Goal: Task Accomplishment & Management: Use online tool/utility

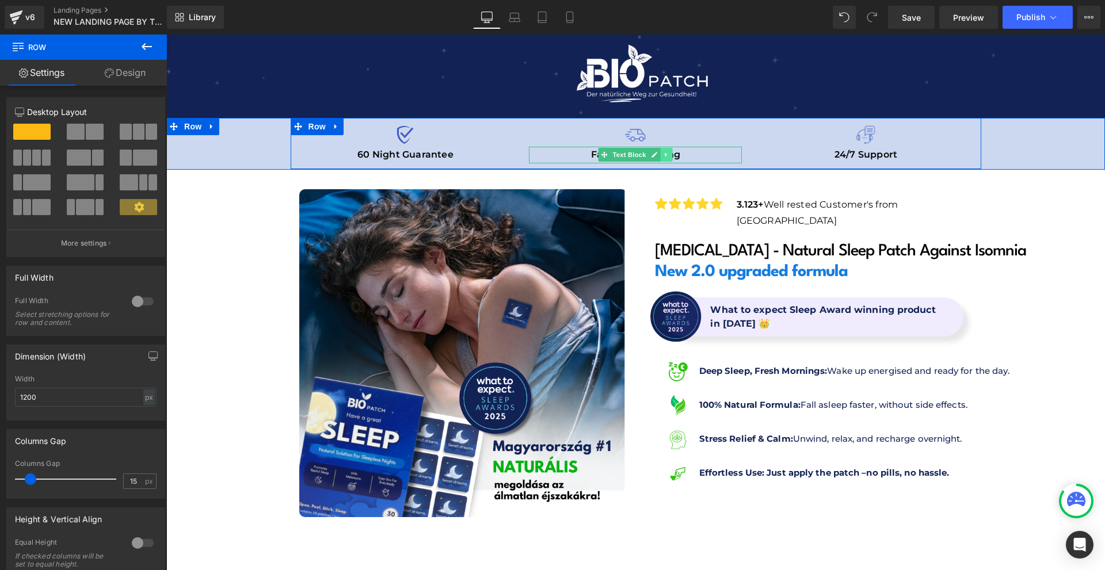
click at [665, 153] on icon at bounding box center [666, 155] width 2 height 4
click at [657, 154] on icon at bounding box center [660, 155] width 6 height 6
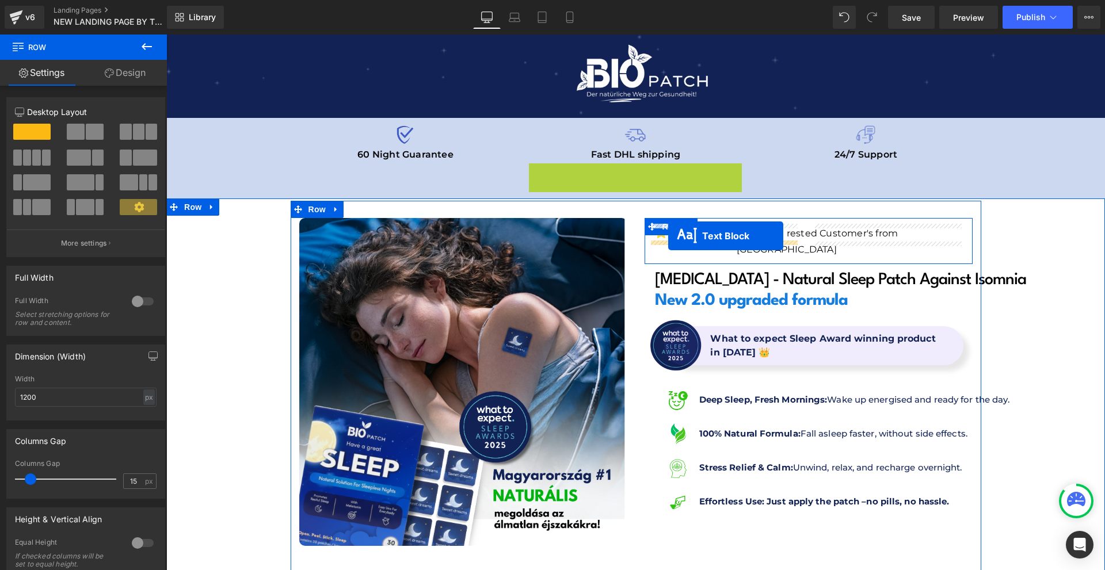
scroll to position [288, 0]
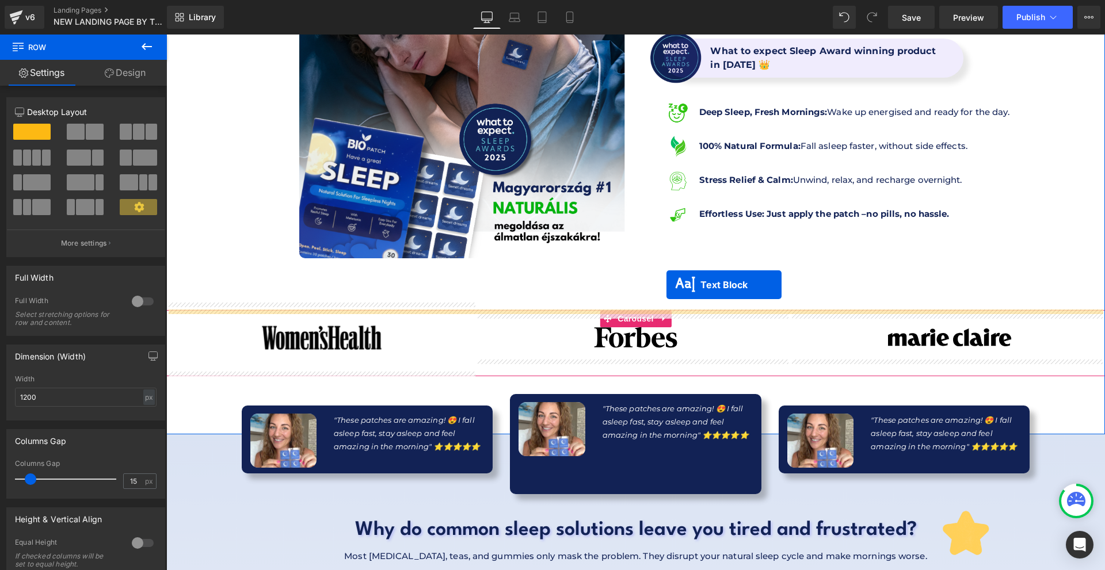
drag, startPoint x: 627, startPoint y: 167, endPoint x: 666, endPoint y: 285, distance: 123.7
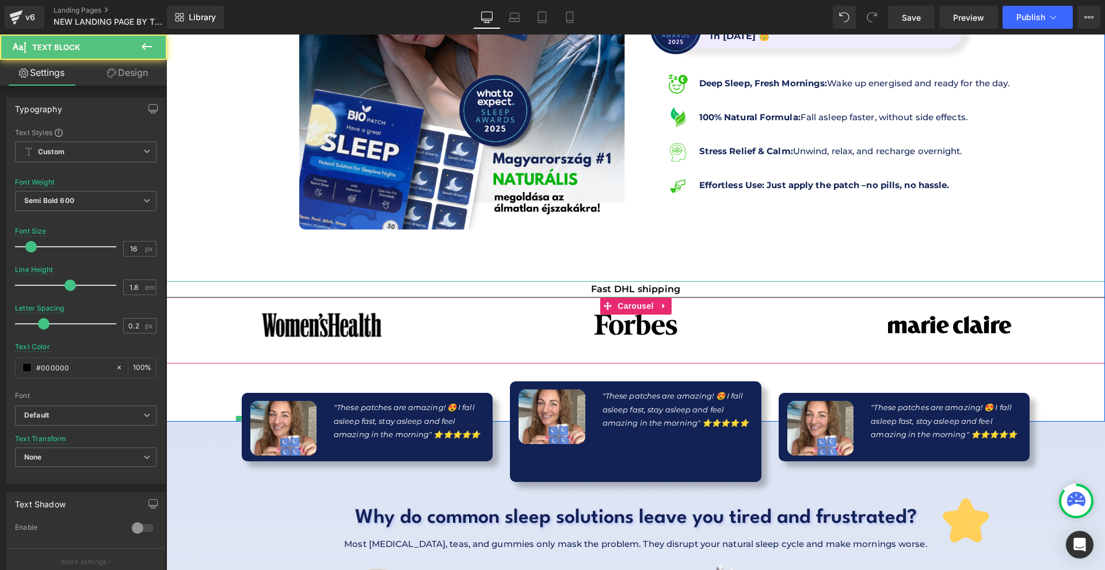
scroll to position [259, 0]
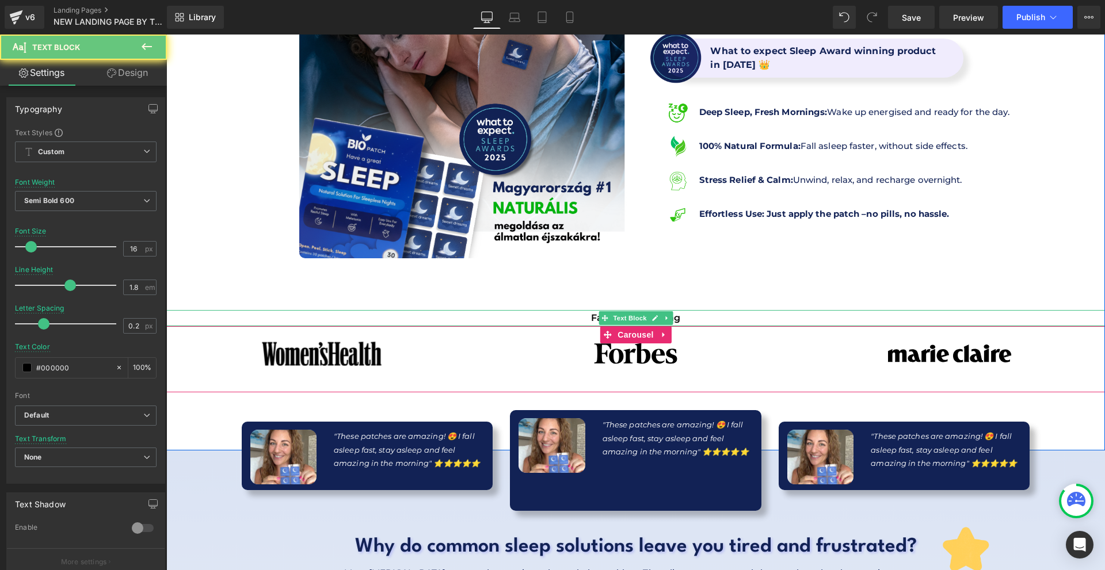
click at [560, 313] on p "Fast DHL shipping" at bounding box center [635, 318] width 938 height 17
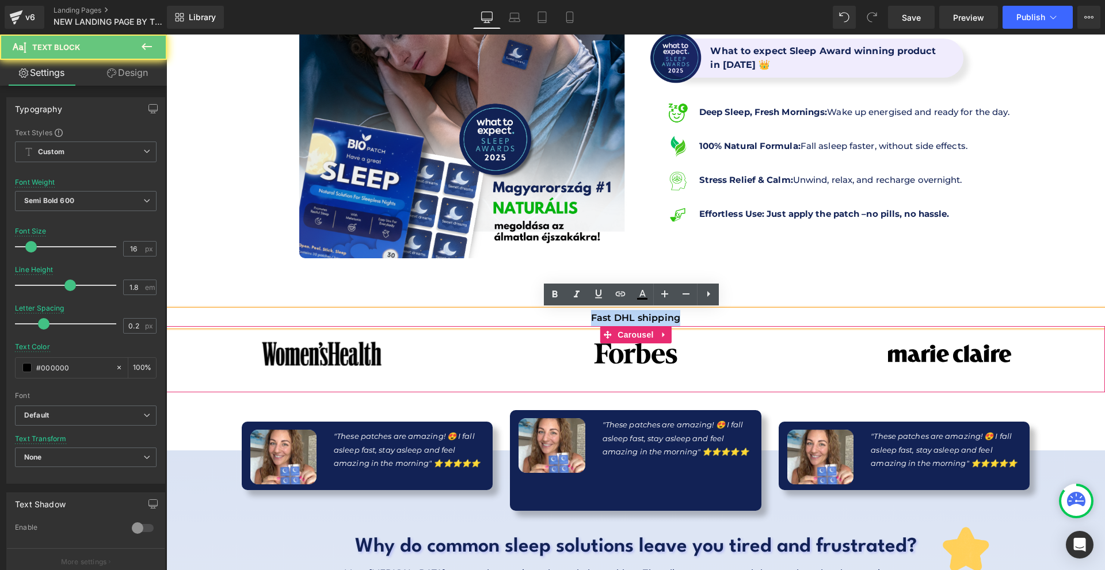
click at [560, 313] on p "Fast DHL shipping" at bounding box center [635, 318] width 938 height 17
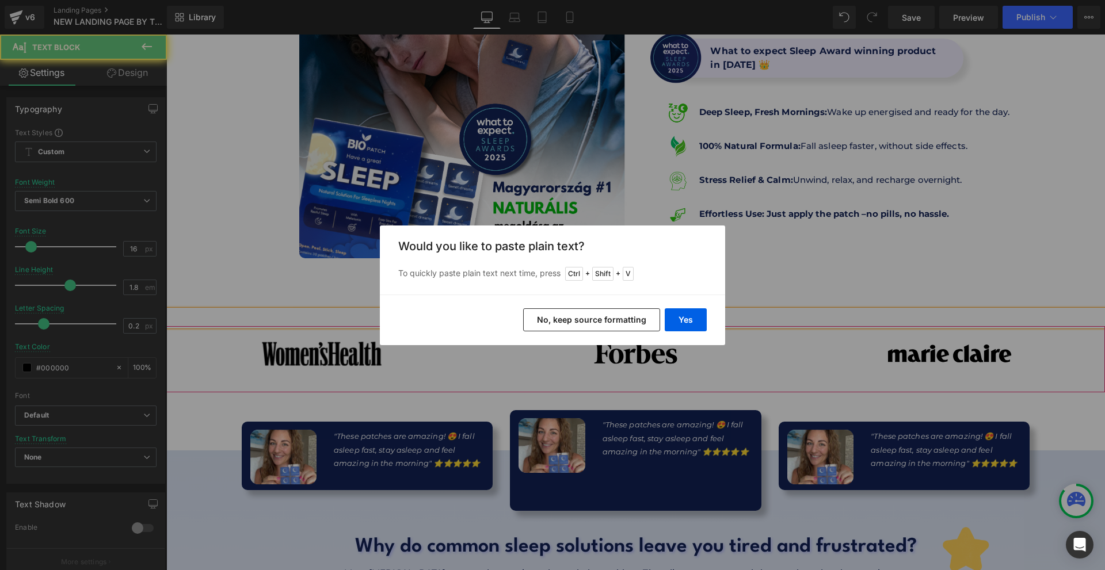
click at [681, 332] on div "Yes No, keep source formatting" at bounding box center [552, 320] width 345 height 51
click at [683, 326] on button "Yes" at bounding box center [686, 319] width 42 height 23
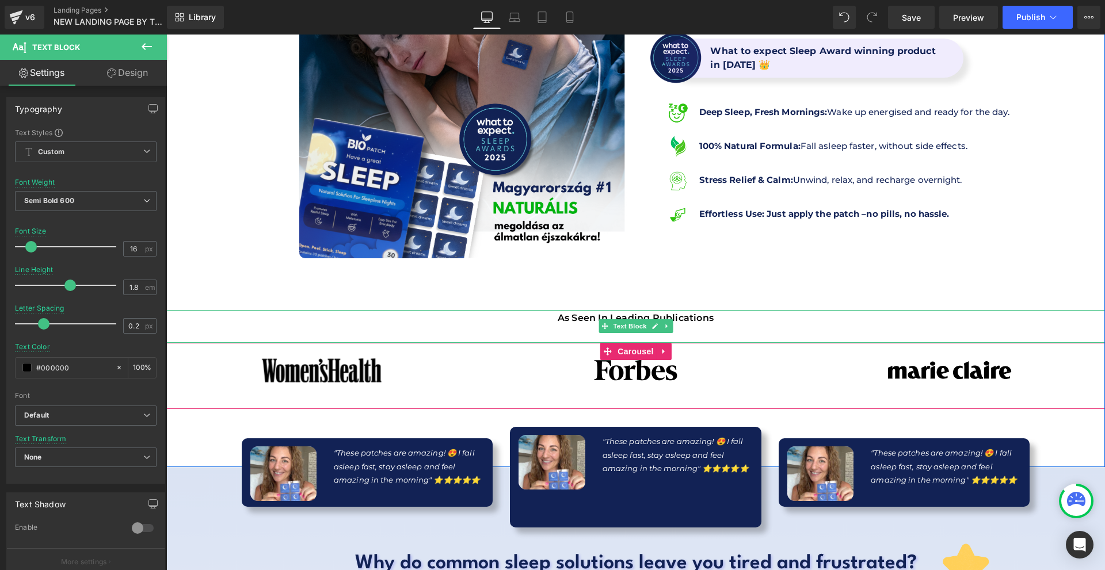
click at [728, 319] on p "As Seen In Leading Publications" at bounding box center [635, 318] width 938 height 17
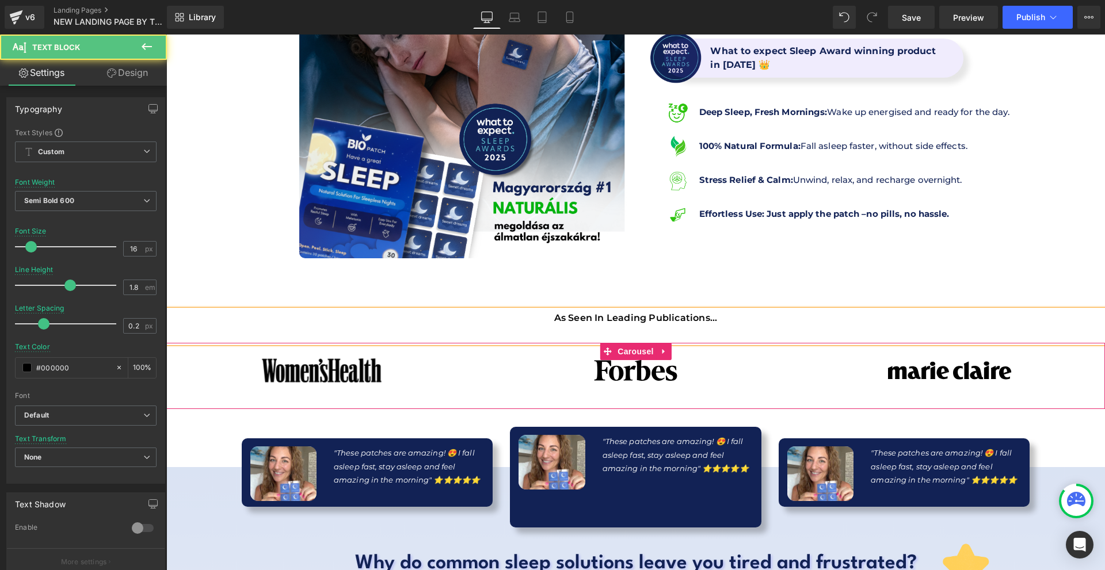
click at [666, 332] on p at bounding box center [635, 334] width 938 height 17
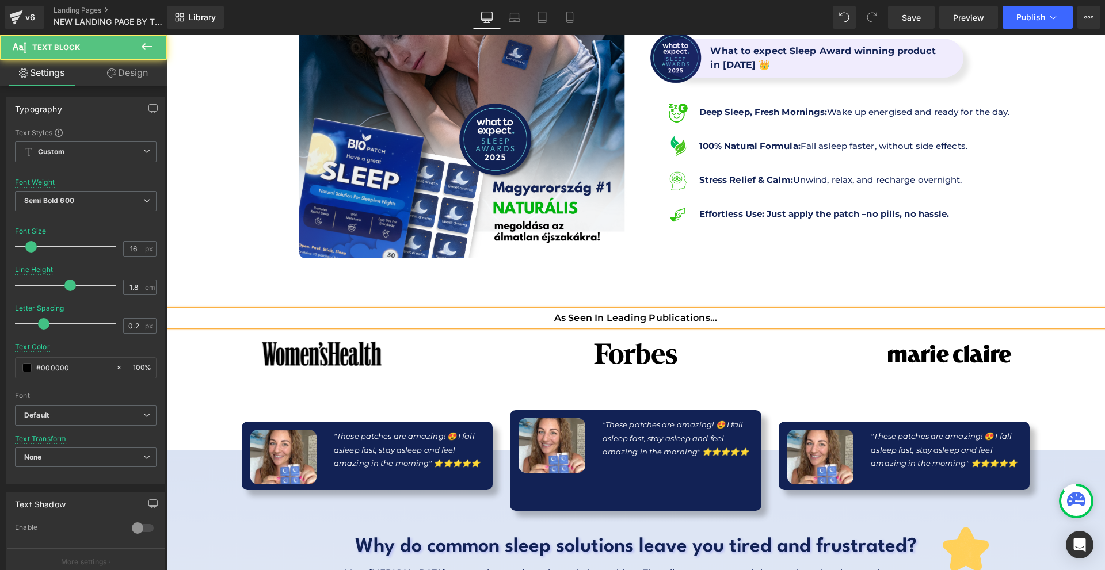
click at [196, 277] on div "Image Image 3.123+ Well rested Customer's from [GEOGRAPHIC_DATA] Text Block Row…" at bounding box center [635, 153] width 938 height 480
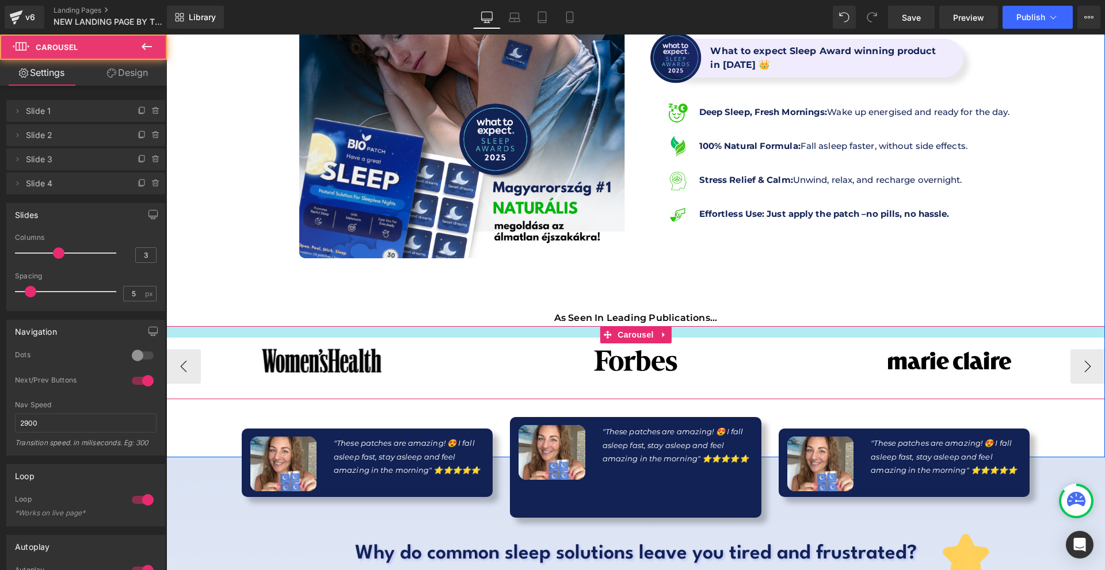
drag, startPoint x: 562, startPoint y: 330, endPoint x: 561, endPoint y: 337, distance: 6.9
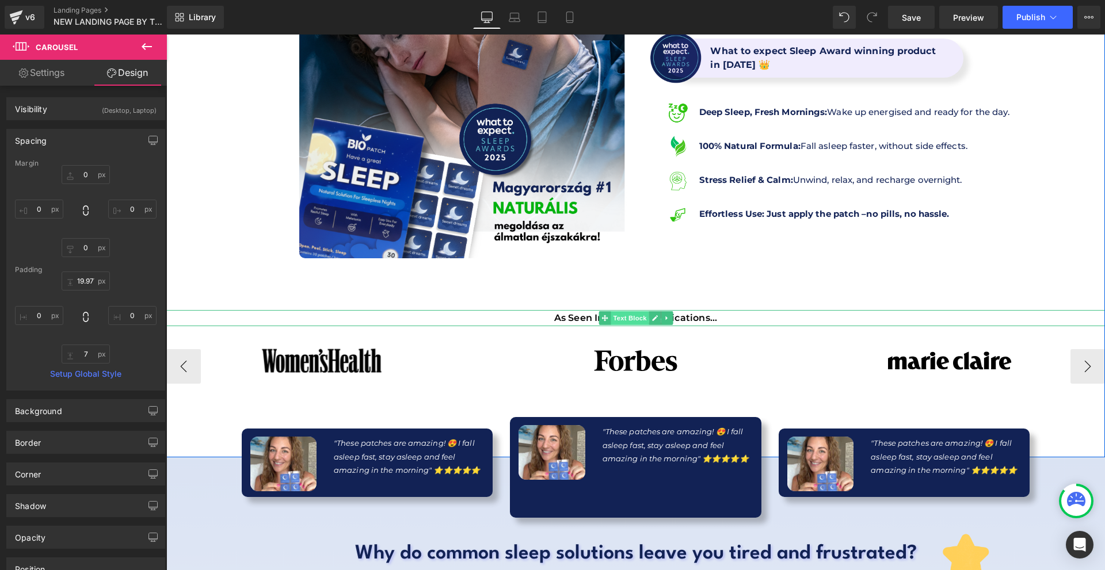
click at [610, 314] on span "Text Block" at bounding box center [629, 318] width 38 height 14
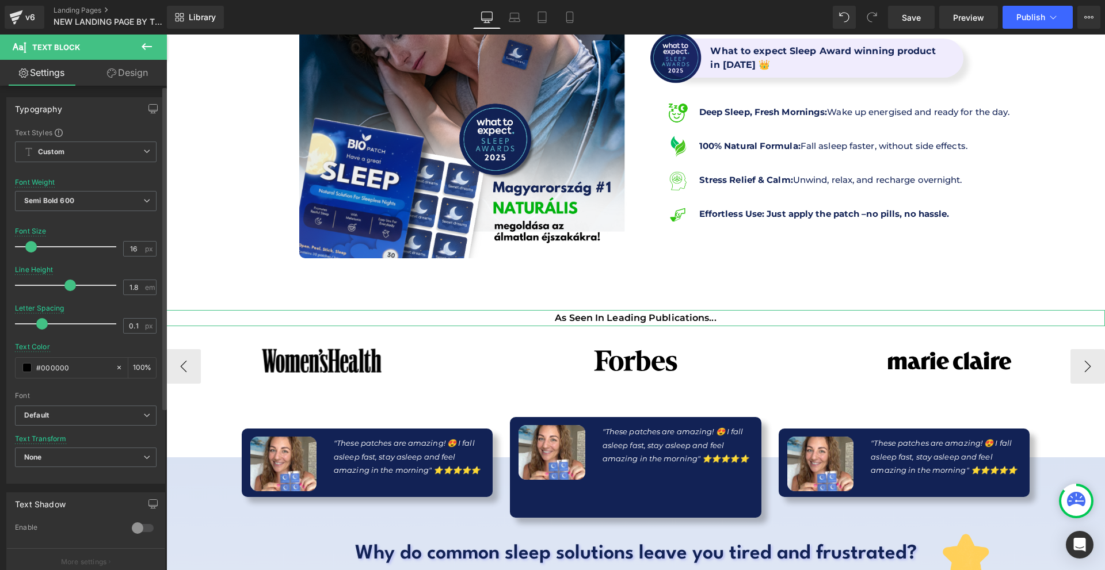
type input "0"
click at [40, 325] on span at bounding box center [40, 324] width 12 height 12
click at [55, 204] on b "Semi Bold 600" at bounding box center [49, 200] width 50 height 9
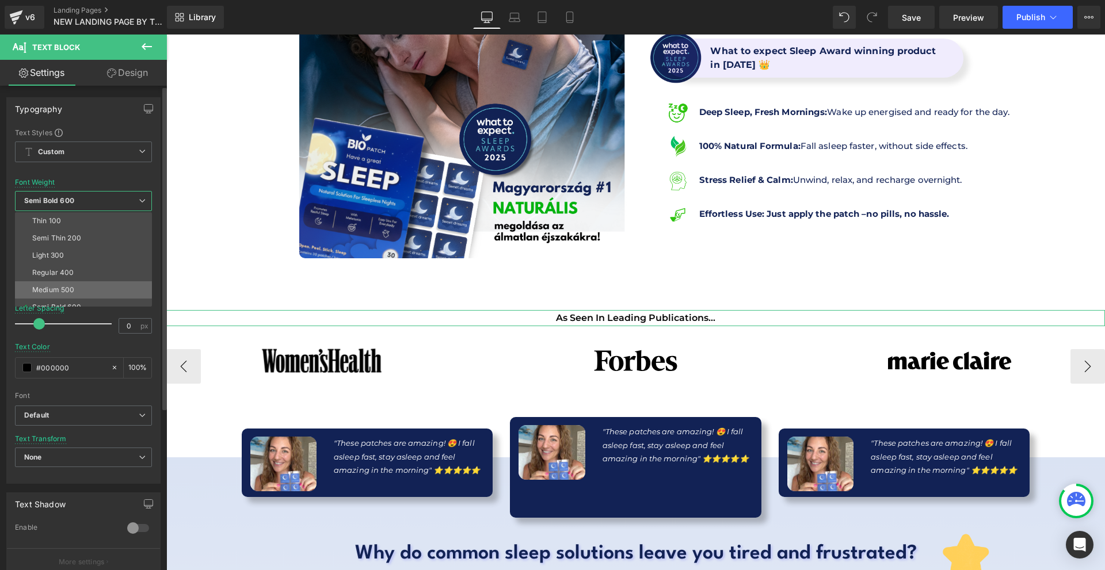
scroll to position [58, 0]
click at [86, 266] on li "Super Bold 800" at bounding box center [86, 266] width 142 height 17
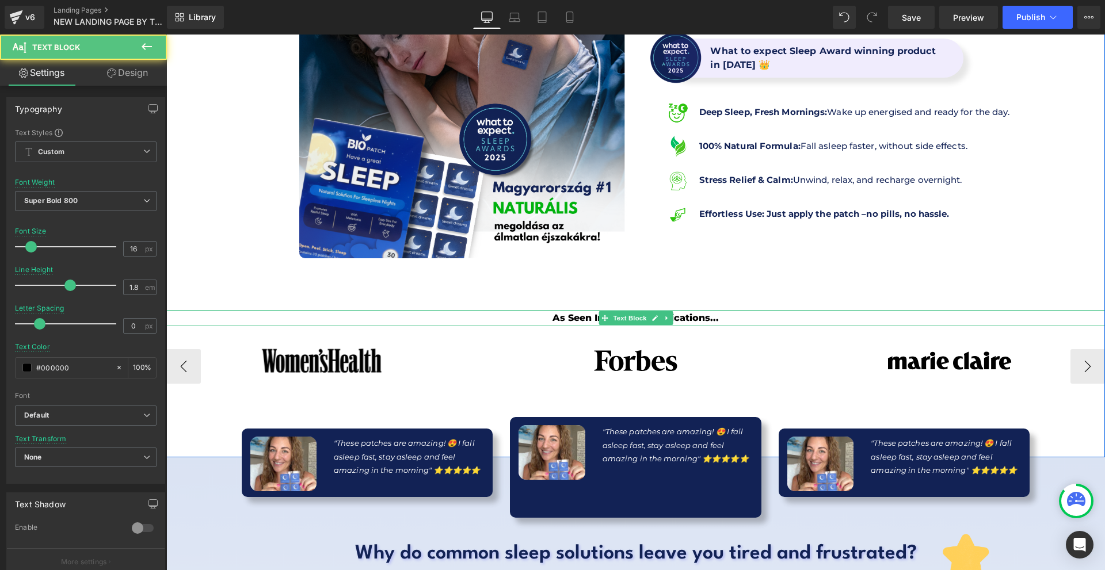
click at [746, 316] on p "As Seen In Leading Publications..." at bounding box center [635, 318] width 938 height 17
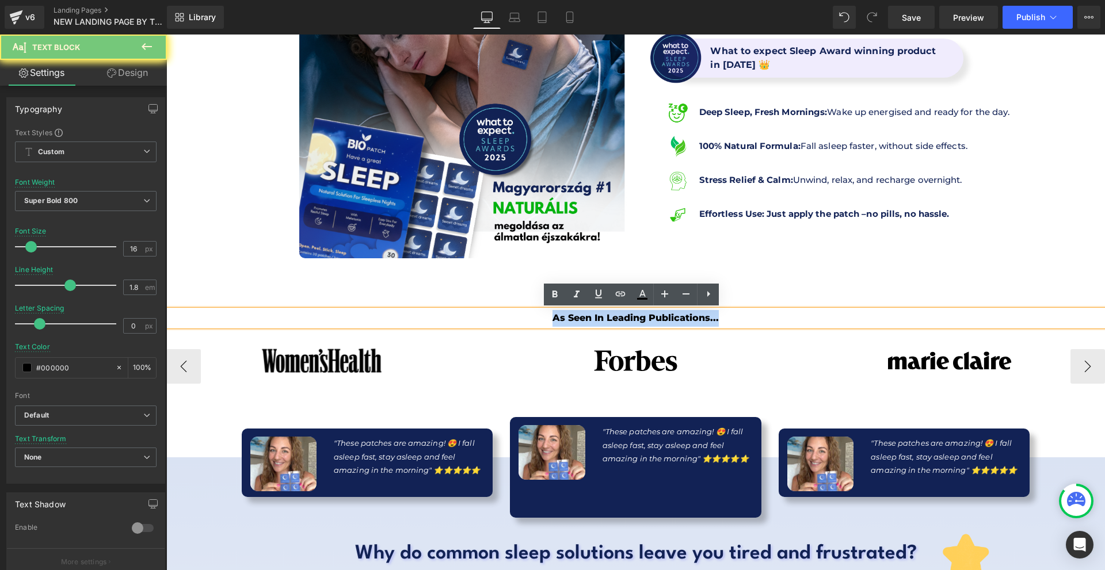
click at [746, 316] on p "As Seen In Leading Publications..." at bounding box center [635, 318] width 938 height 17
click at [578, 295] on icon at bounding box center [577, 295] width 14 height 14
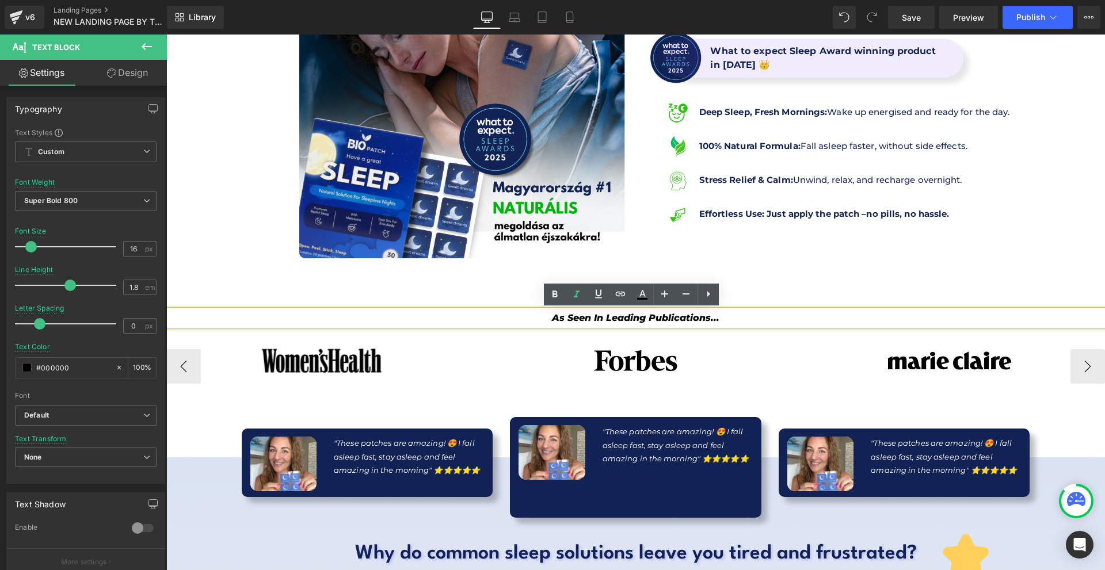
click at [572, 310] on p "As Seen In Leading Publications..." at bounding box center [635, 318] width 938 height 17
click at [567, 317] on icon "As Seen In Leading Publications..." at bounding box center [635, 317] width 167 height 11
click at [567, 316] on icon "As Seen In Leading Publications..." at bounding box center [635, 317] width 167 height 11
click at [567, 315] on icon "As Seen In Leading Publications..." at bounding box center [635, 317] width 167 height 11
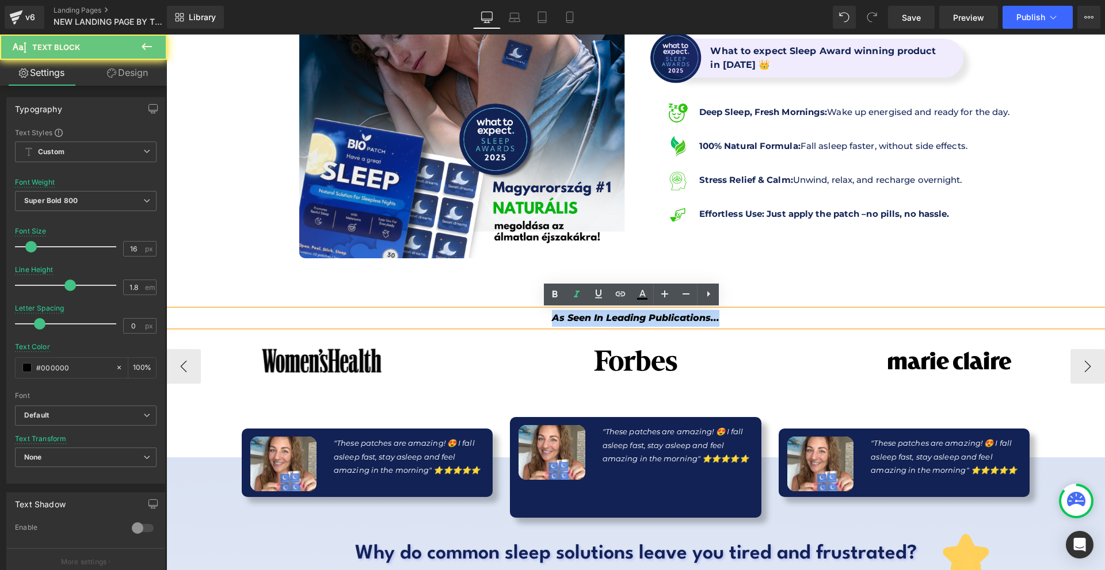
click at [568, 315] on icon "As Seen In Leading Publications..." at bounding box center [635, 317] width 167 height 11
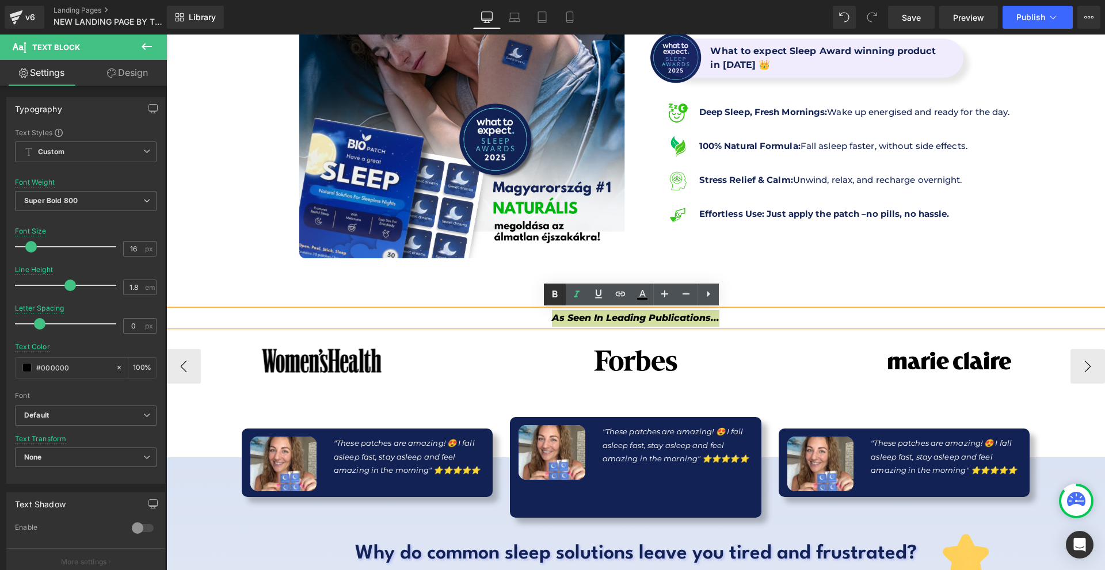
click at [552, 296] on icon at bounding box center [555, 295] width 14 height 14
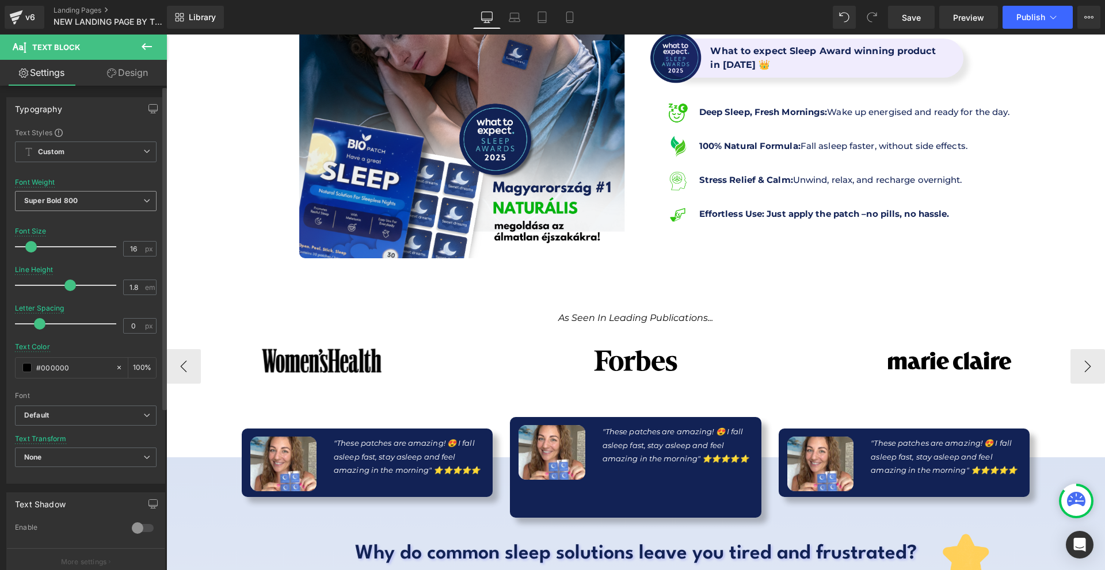
click at [59, 201] on b "Super Bold 800" at bounding box center [51, 200] width 54 height 9
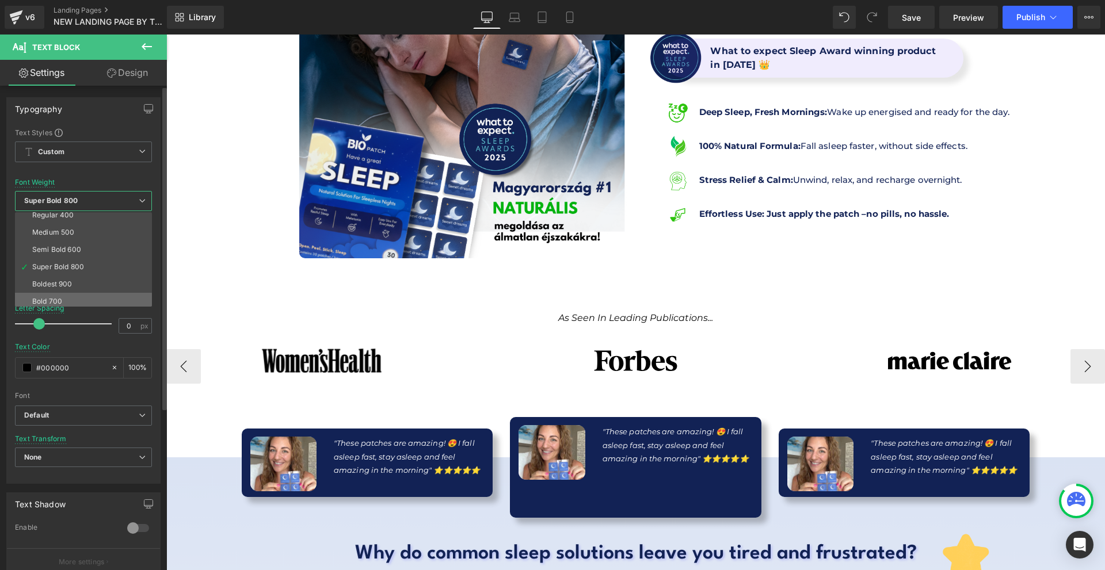
click at [77, 293] on li "Bold 700" at bounding box center [86, 301] width 142 height 17
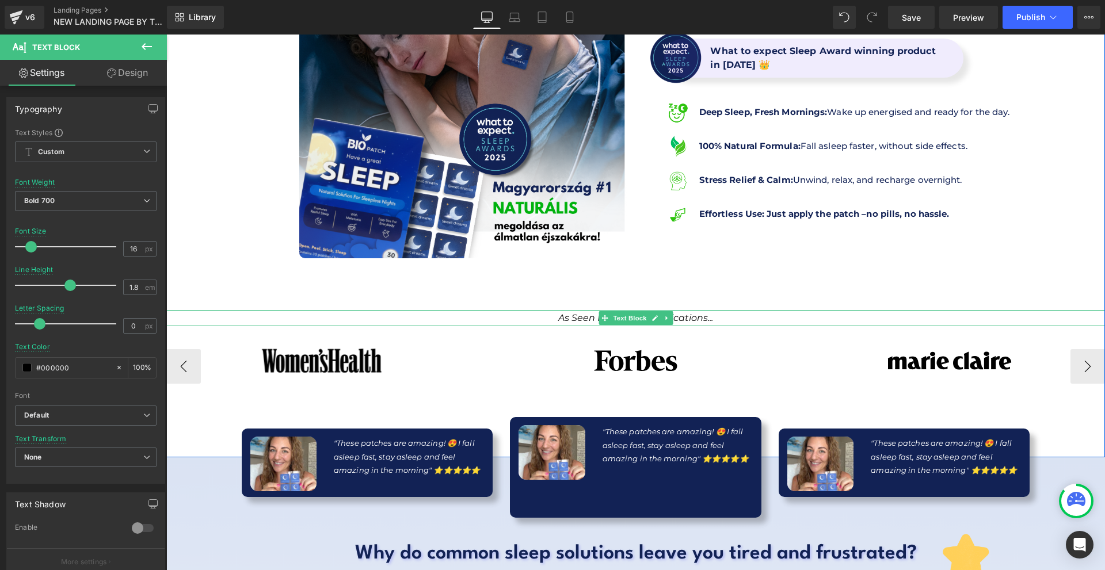
click at [513, 316] on p "As Seen In Leading Publications..." at bounding box center [635, 318] width 938 height 17
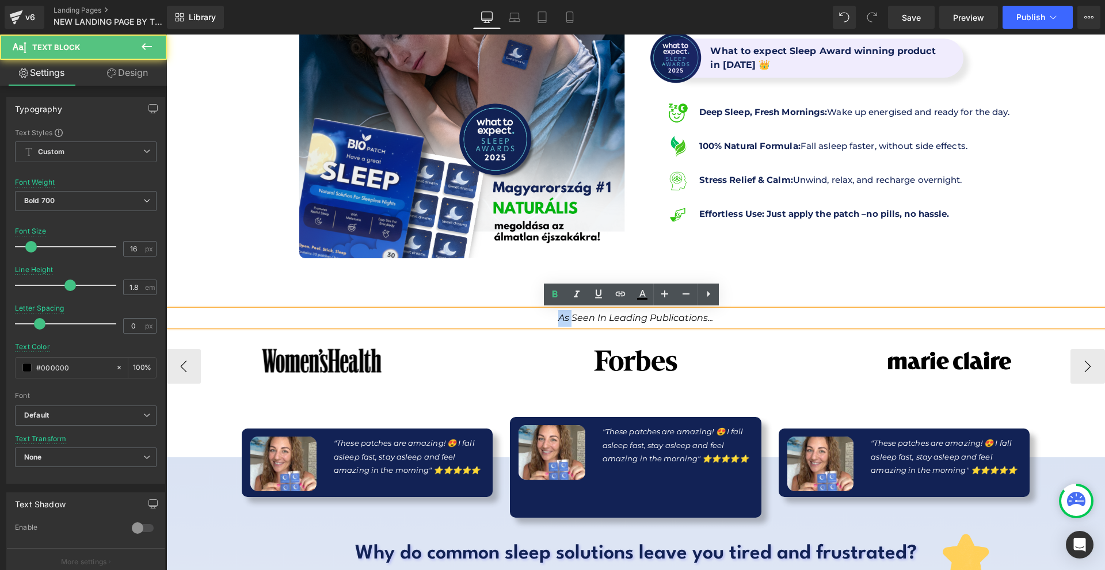
click at [513, 316] on p "As Seen In Leading Publications..." at bounding box center [635, 318] width 938 height 17
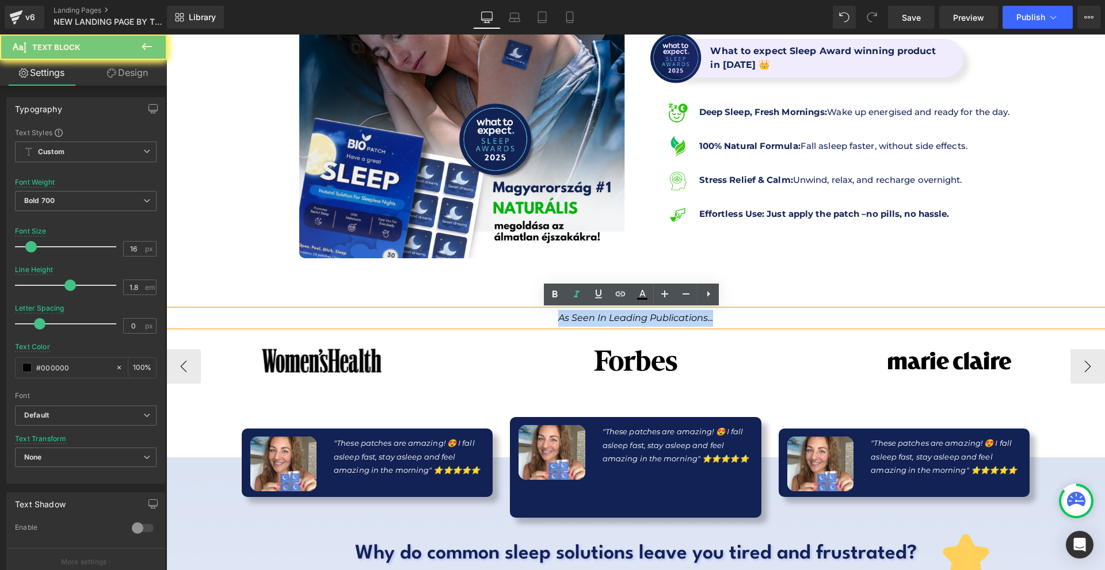
click at [513, 316] on p "As Seen In Leading Publications..." at bounding box center [635, 318] width 938 height 17
click at [544, 296] on link at bounding box center [555, 295] width 22 height 22
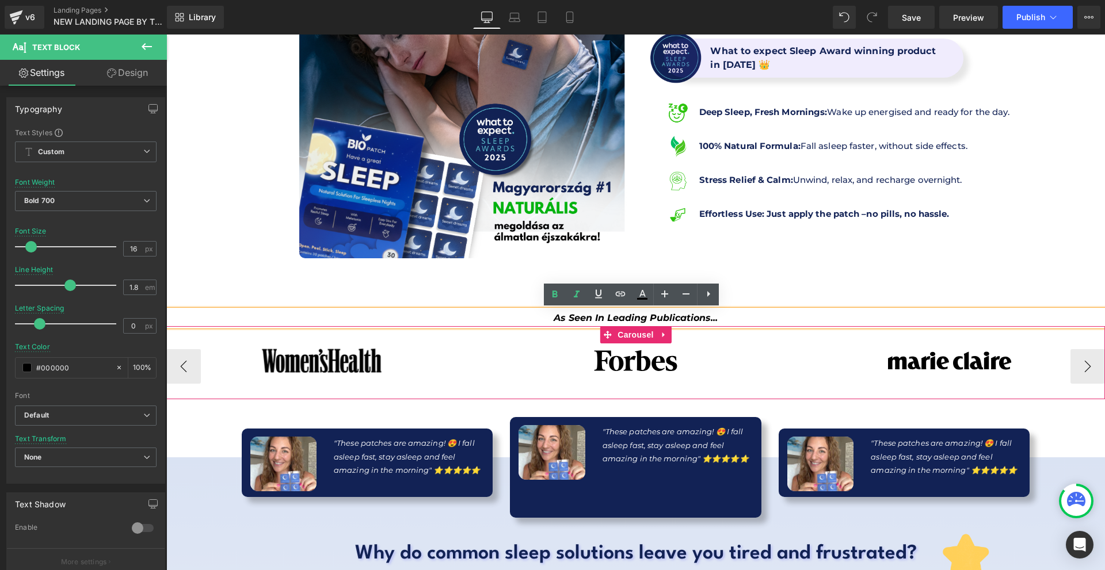
click at [1047, 388] on div "Image Image Image Image" at bounding box center [793, 367] width 1255 height 58
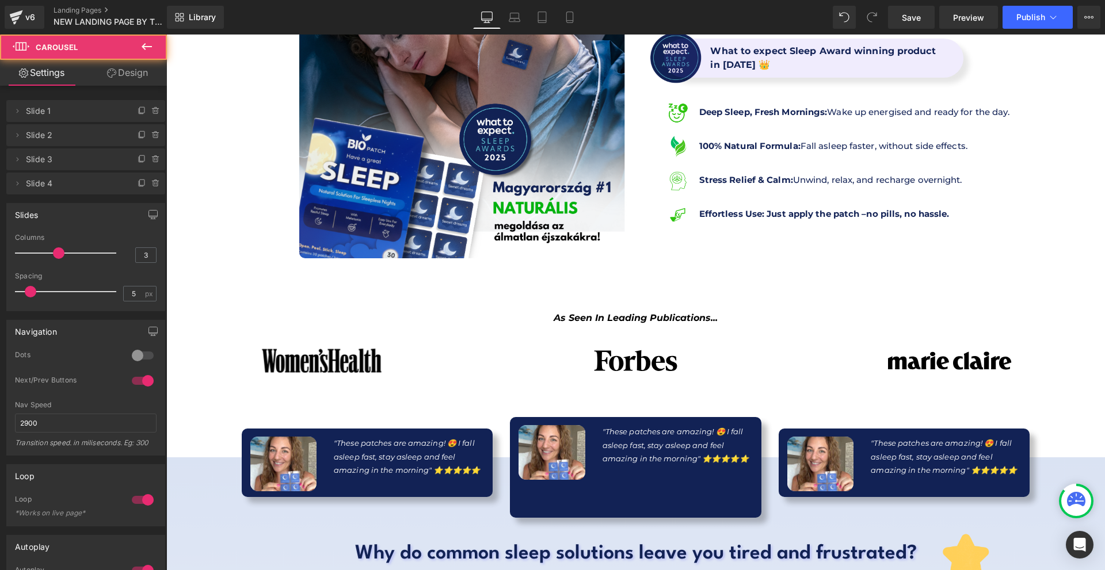
click at [1078, 426] on div "Image Image 3.123+ Well rested Customer's from [GEOGRAPHIC_DATA] Text Block Row…" at bounding box center [635, 184] width 938 height 547
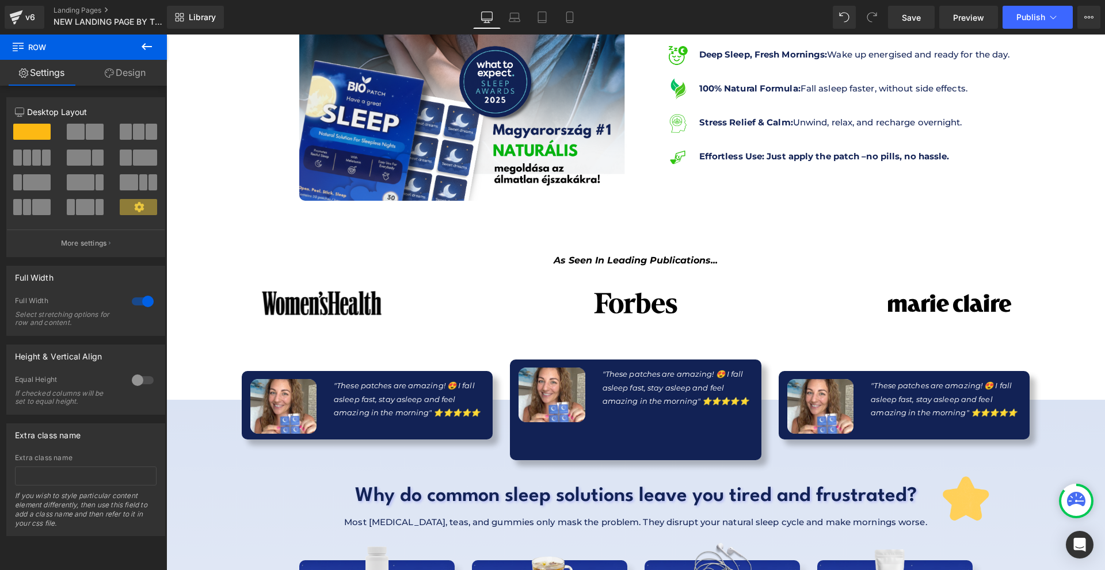
scroll to position [259, 0]
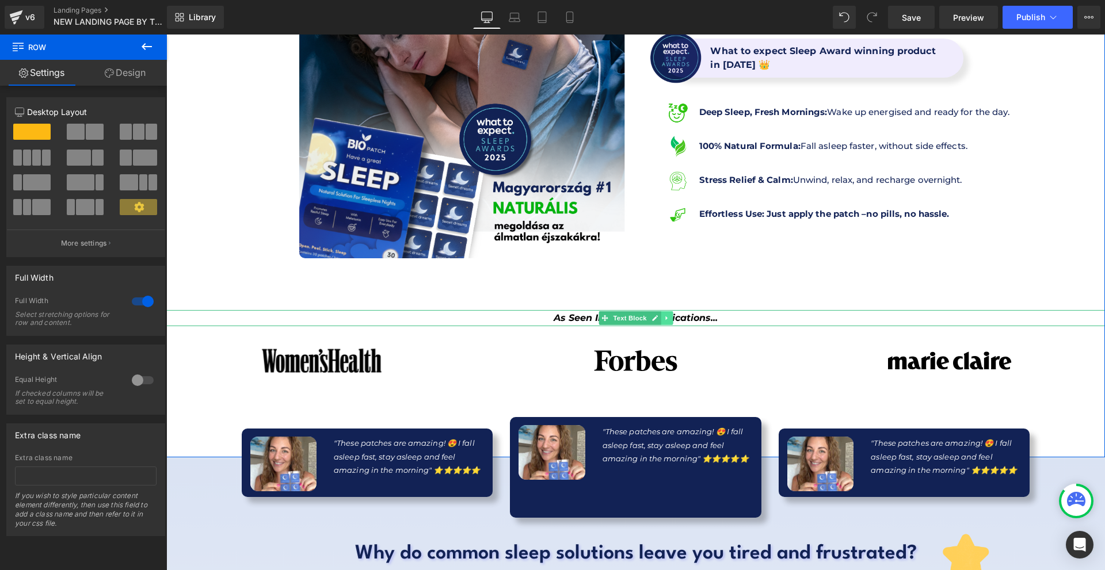
click at [665, 317] on icon at bounding box center [666, 318] width 2 height 4
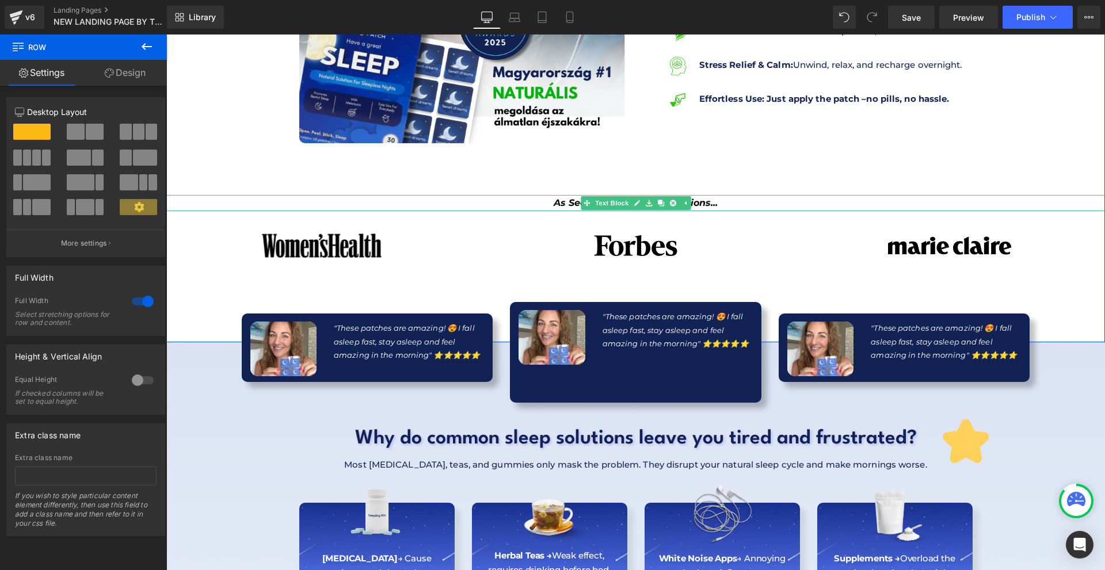
click at [631, 207] on link at bounding box center [637, 203] width 12 height 14
click at [628, 207] on icon "As Seen In Leading Publications..." at bounding box center [636, 202] width 164 height 11
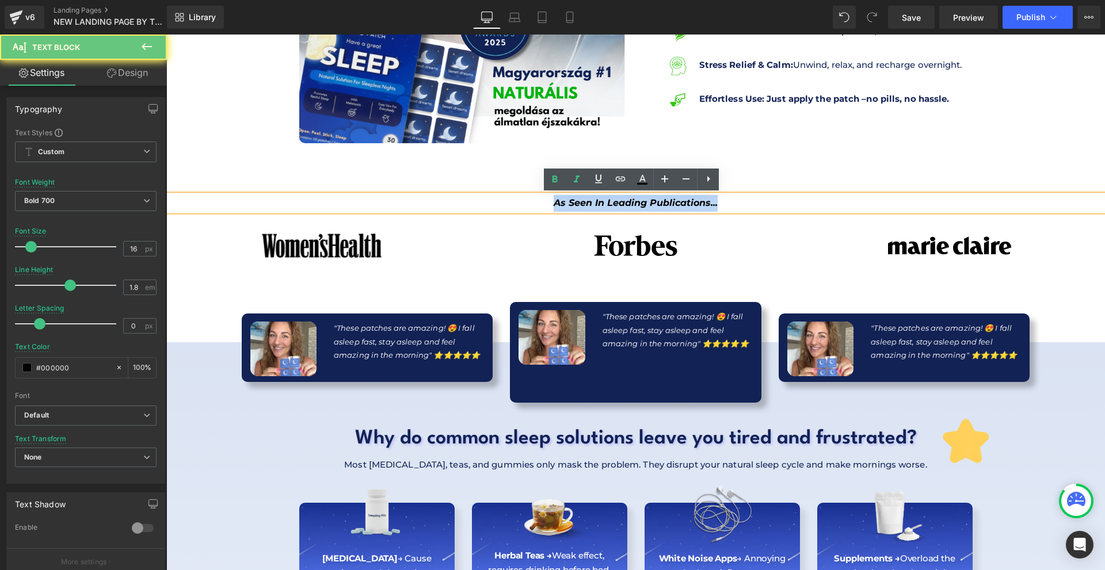
click at [628, 207] on icon "As Seen In Leading Publications..." at bounding box center [636, 202] width 164 height 11
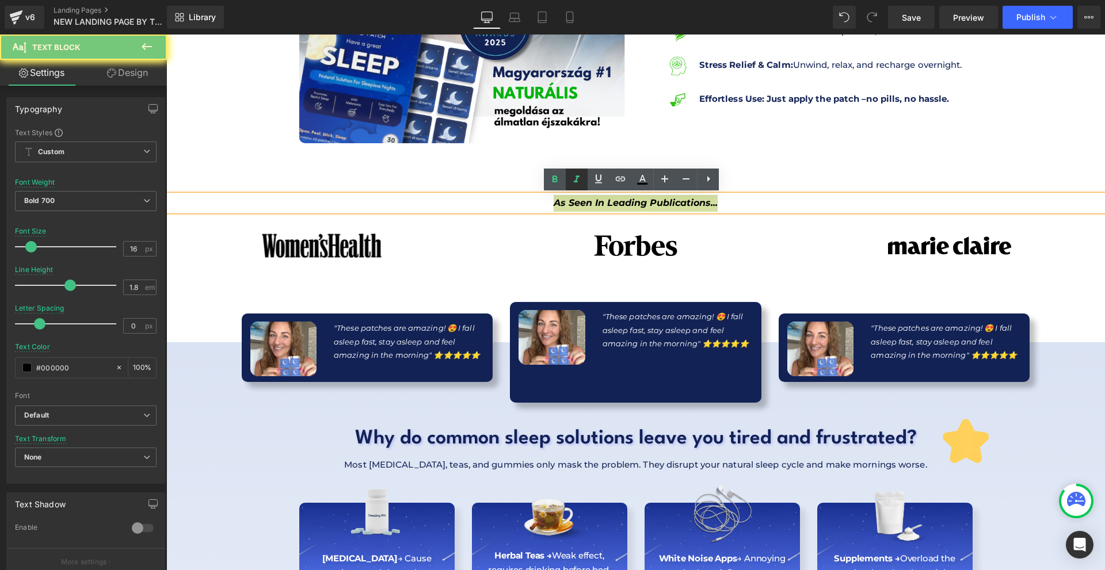
click at [577, 186] on link at bounding box center [577, 180] width 22 height 22
click at [507, 223] on div "Image" at bounding box center [635, 245] width 311 height 45
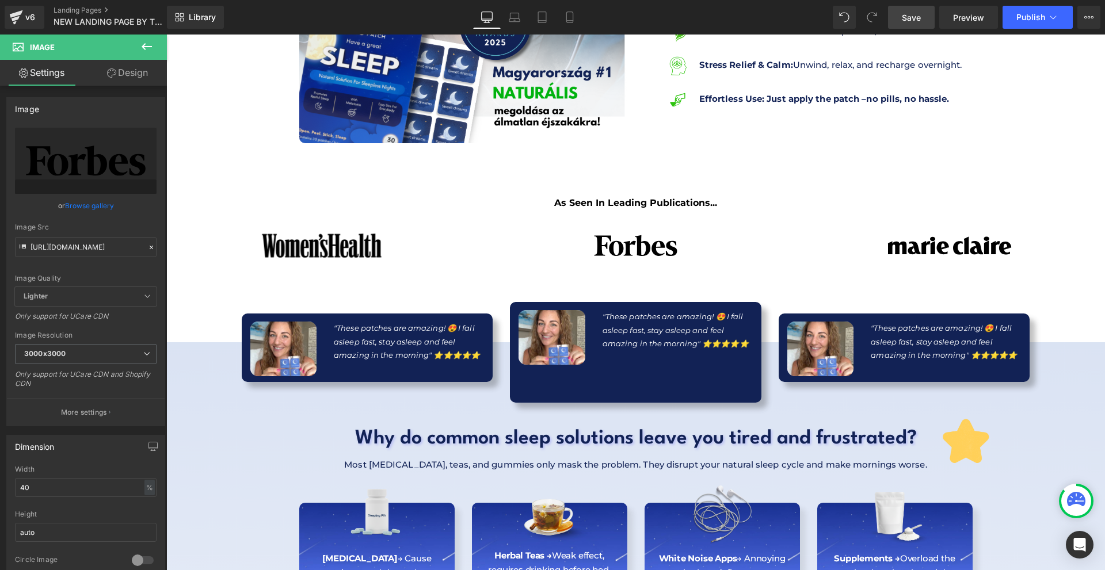
click at [924, 20] on link "Save" at bounding box center [911, 17] width 47 height 23
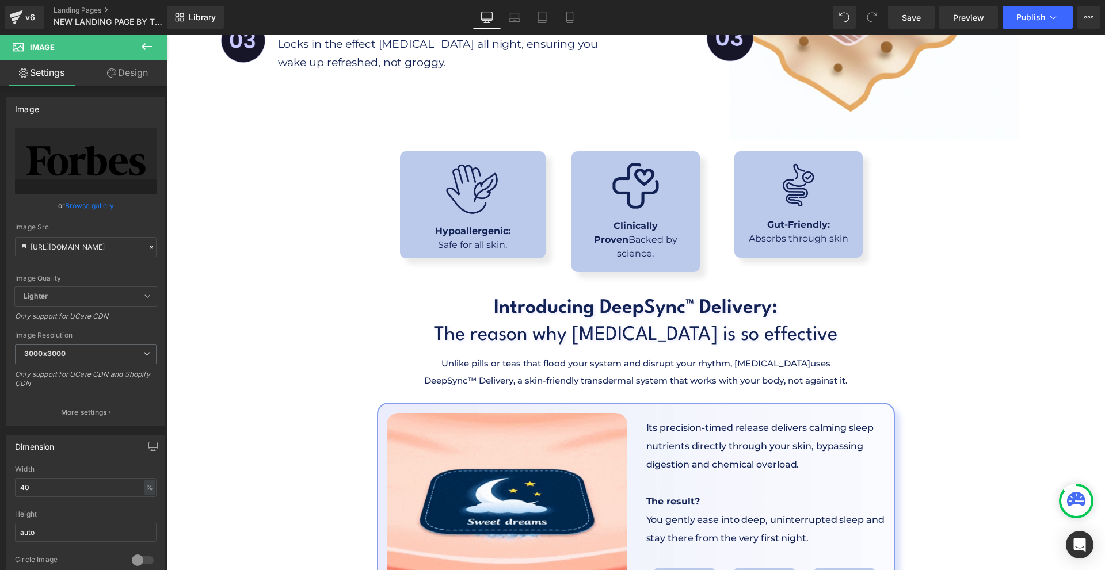
scroll to position [7359, 0]
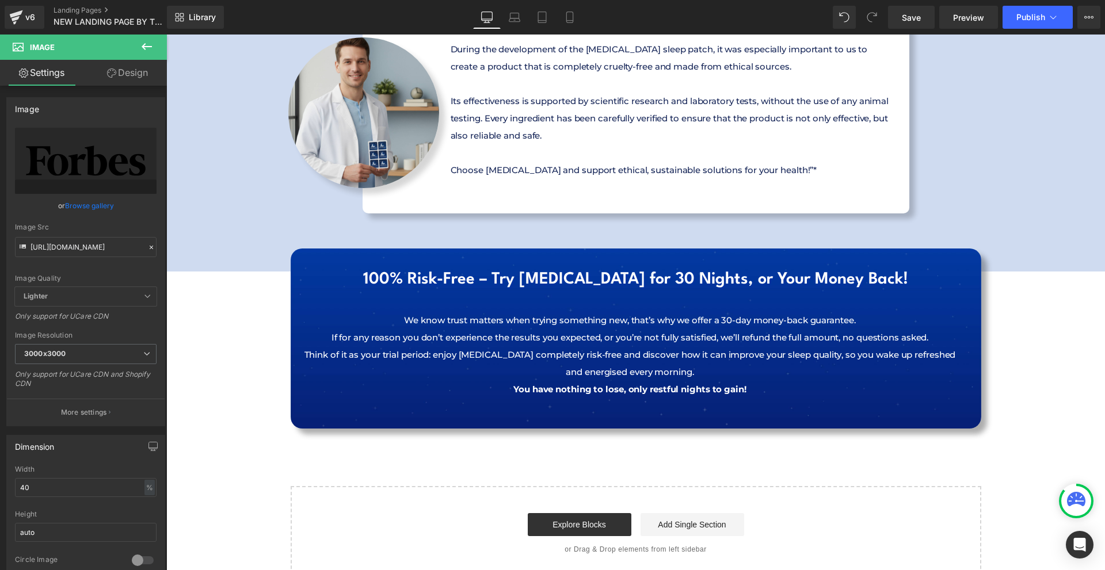
click at [143, 46] on icon at bounding box center [147, 46] width 10 height 7
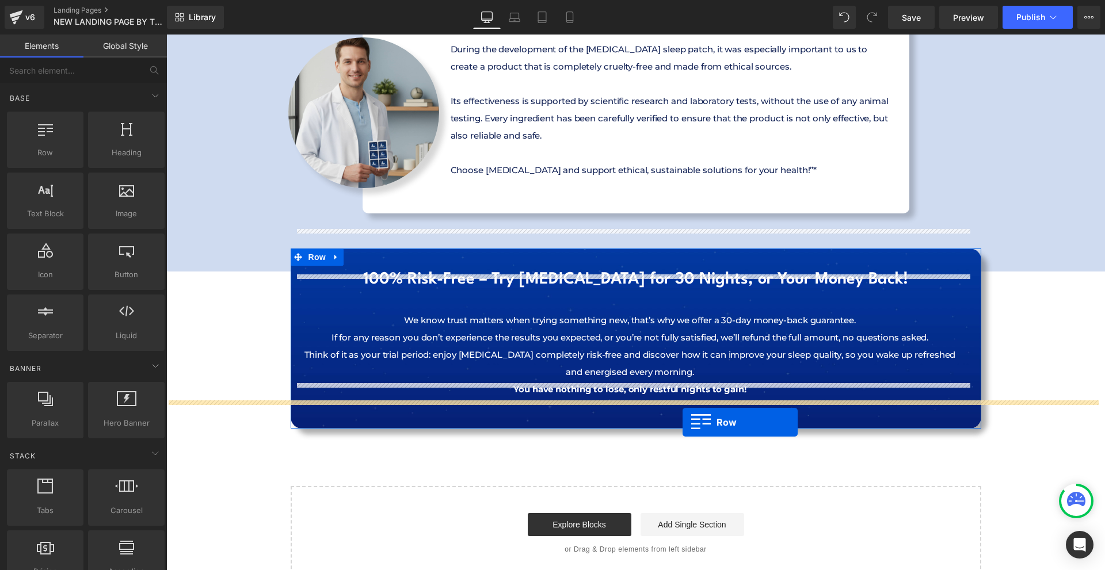
drag, startPoint x: 311, startPoint y: 193, endPoint x: 680, endPoint y: 421, distance: 433.8
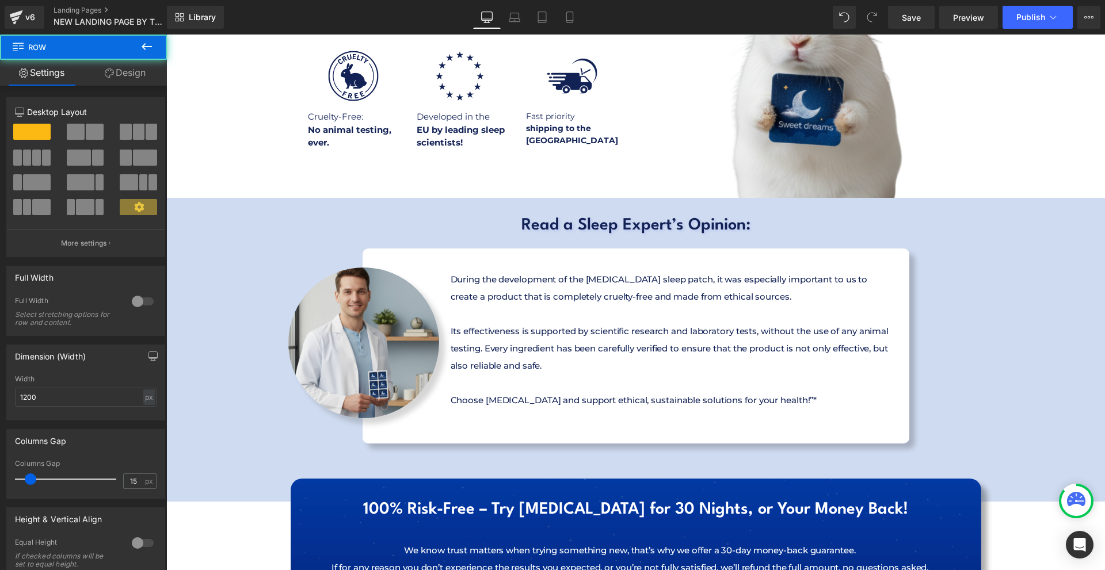
scroll to position [7071, 0]
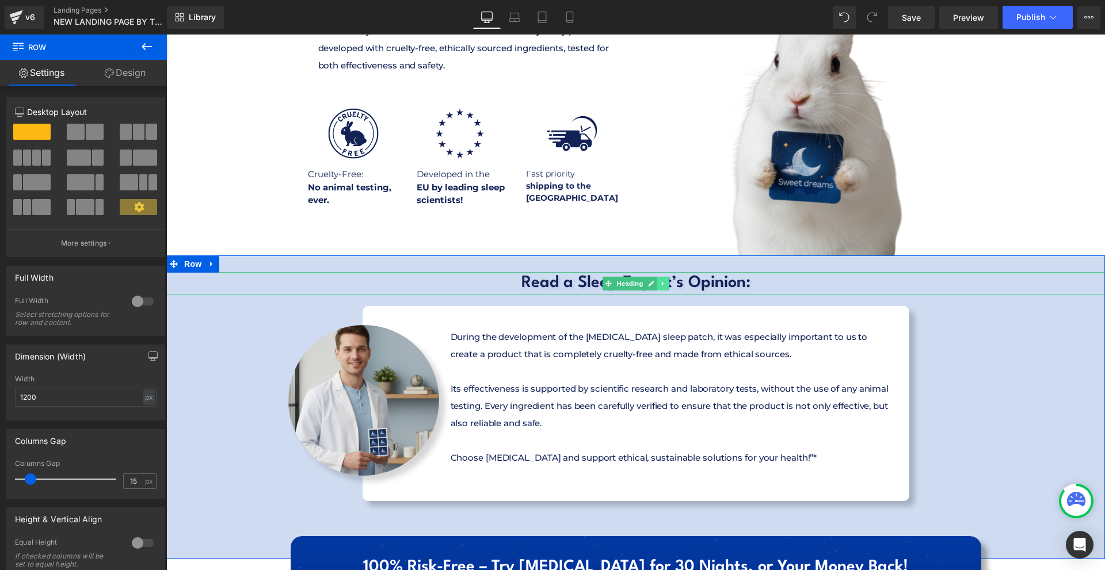
click at [660, 280] on icon at bounding box center [663, 283] width 6 height 7
click at [655, 280] on icon at bounding box center [657, 283] width 6 height 6
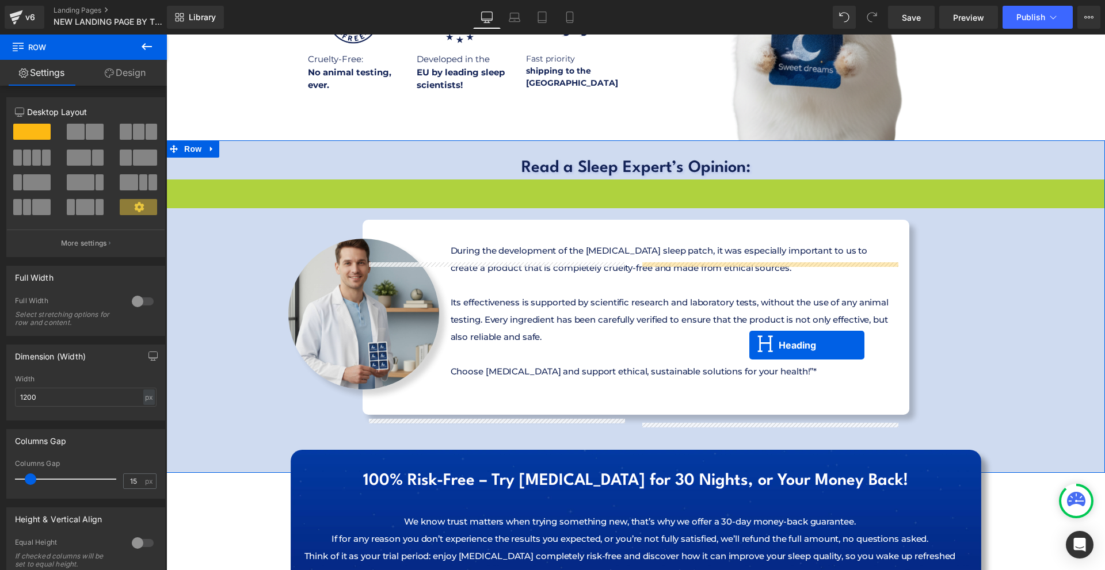
scroll to position [7359, 0]
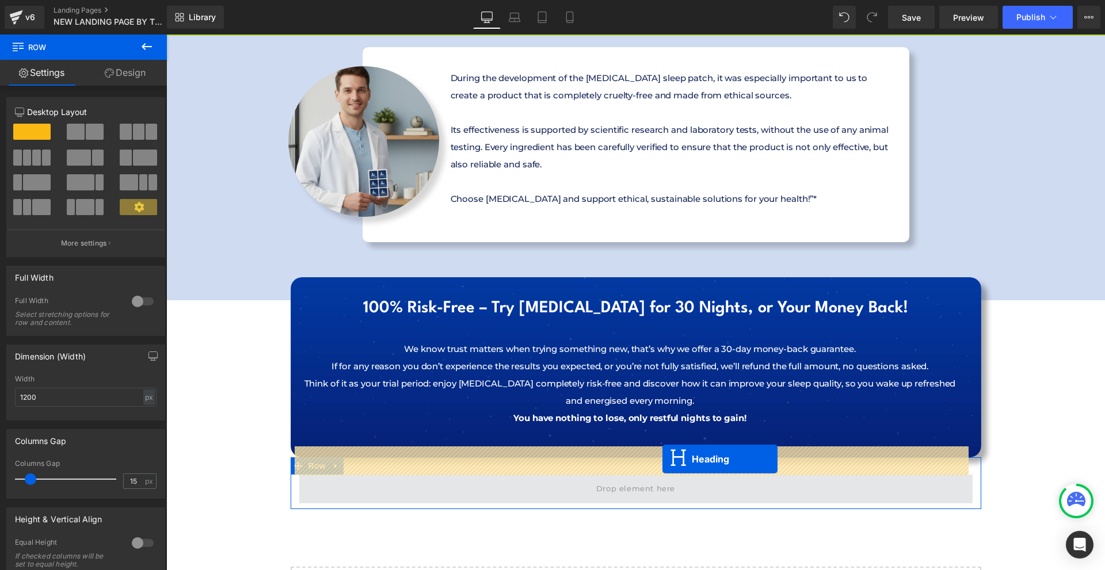
drag, startPoint x: 625, startPoint y: 280, endPoint x: 662, endPoint y: 459, distance: 182.8
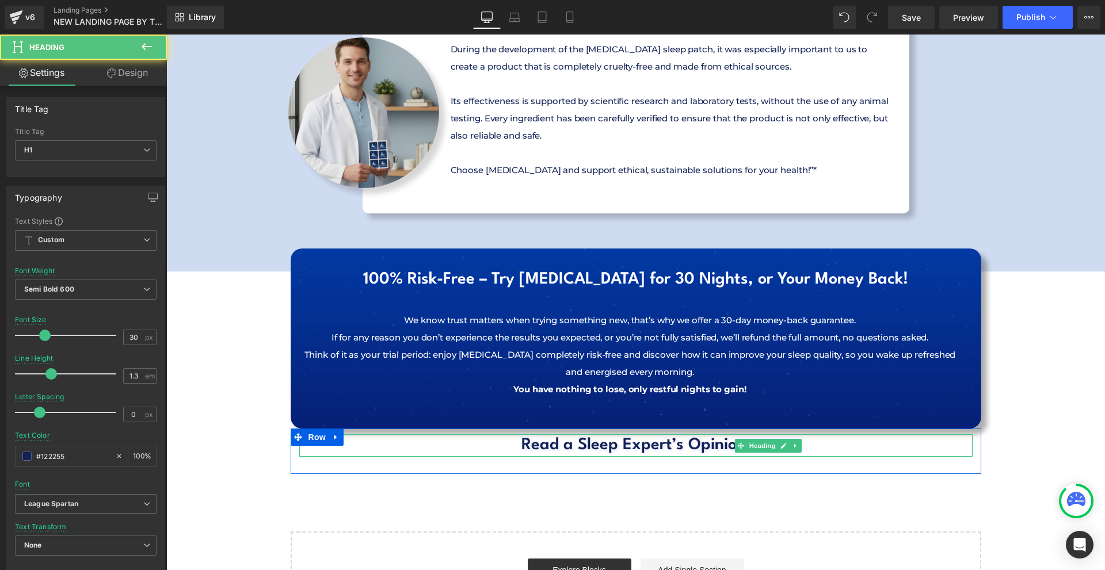
scroll to position [7330, 0]
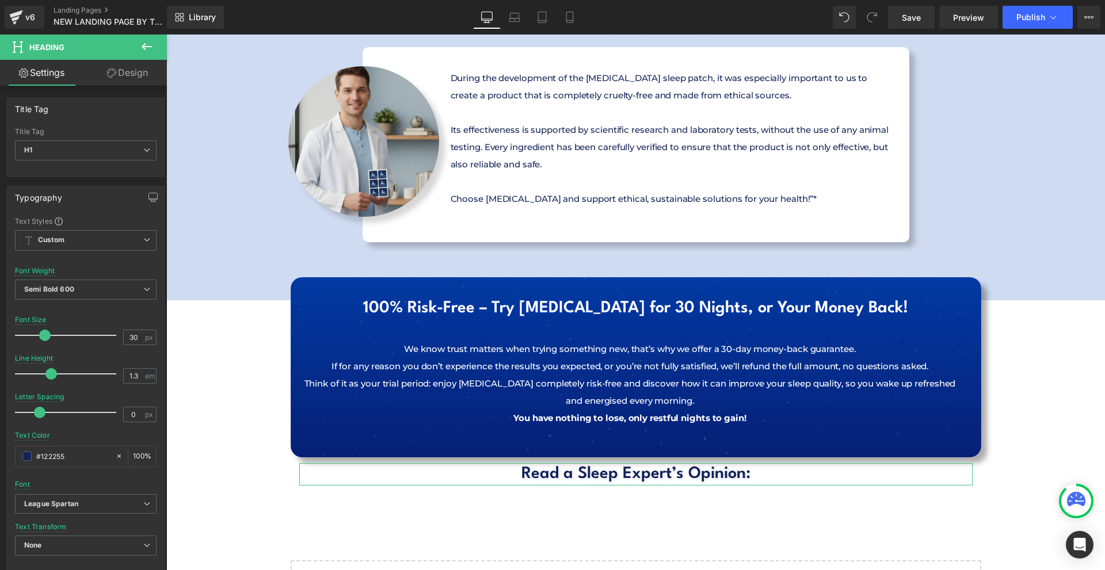
click at [119, 74] on link "Design" at bounding box center [127, 73] width 83 height 26
click at [0, 0] on div "Spacing" at bounding box center [0, 0] width 0 height 0
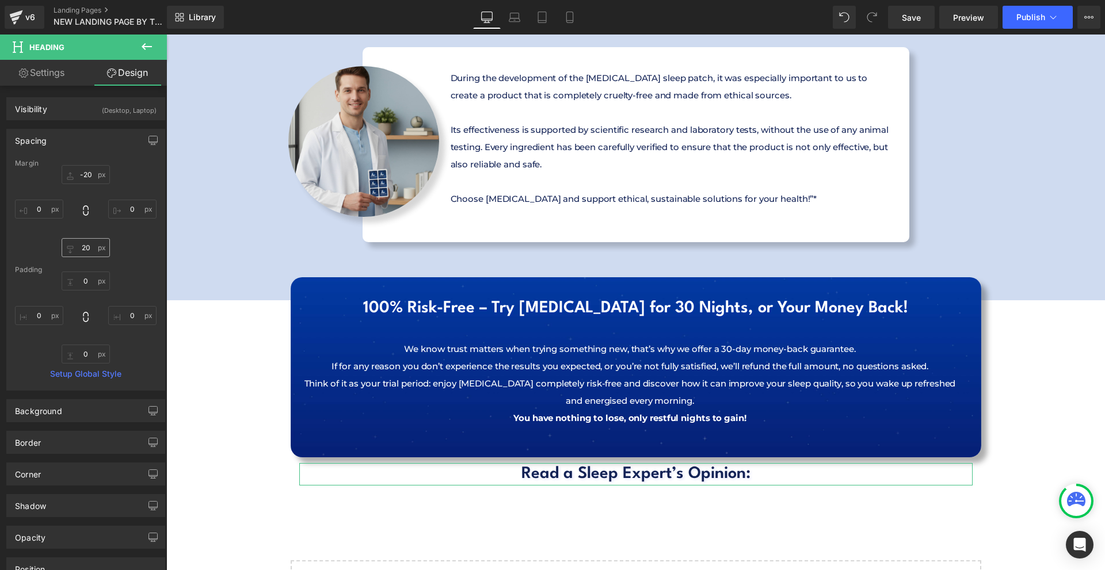
type input "-20"
type input "0"
type input "20"
type input "0"
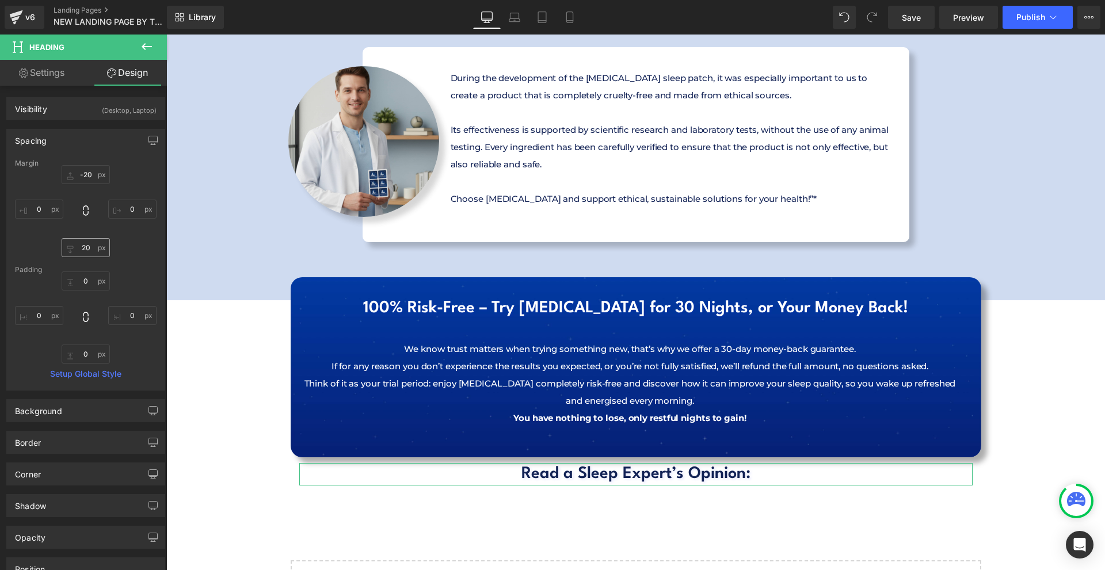
type input "0"
click at [72, 174] on input "-20" at bounding box center [86, 174] width 48 height 19
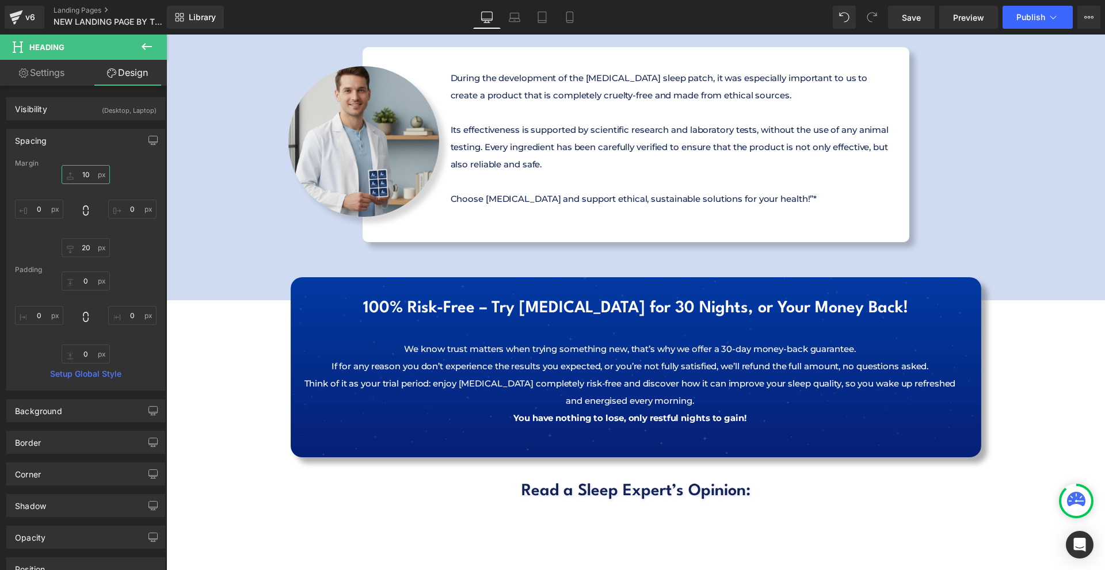
type input "10"
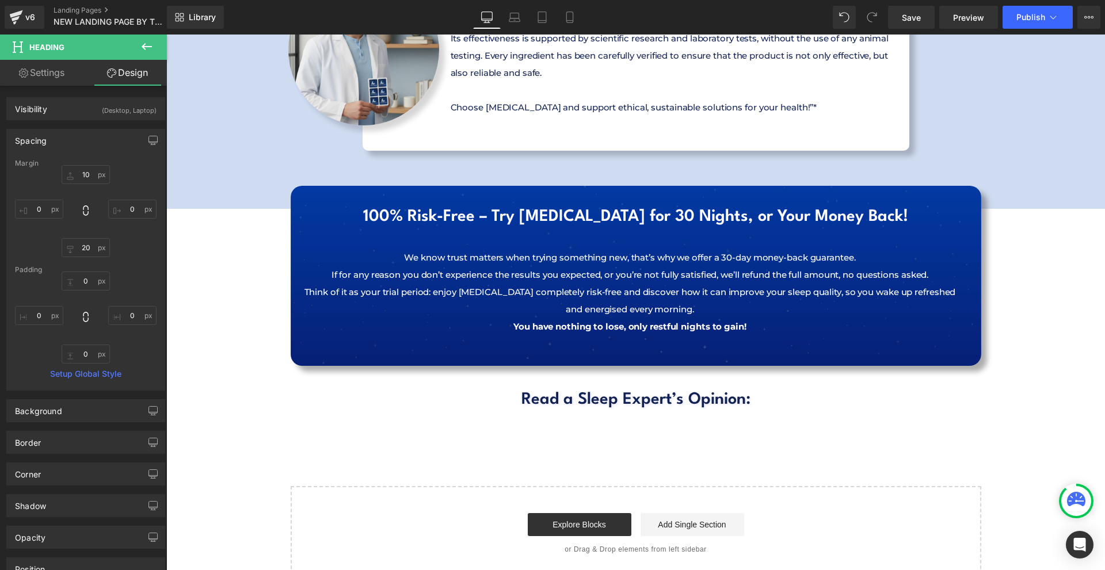
click at [152, 50] on icon at bounding box center [147, 47] width 14 height 14
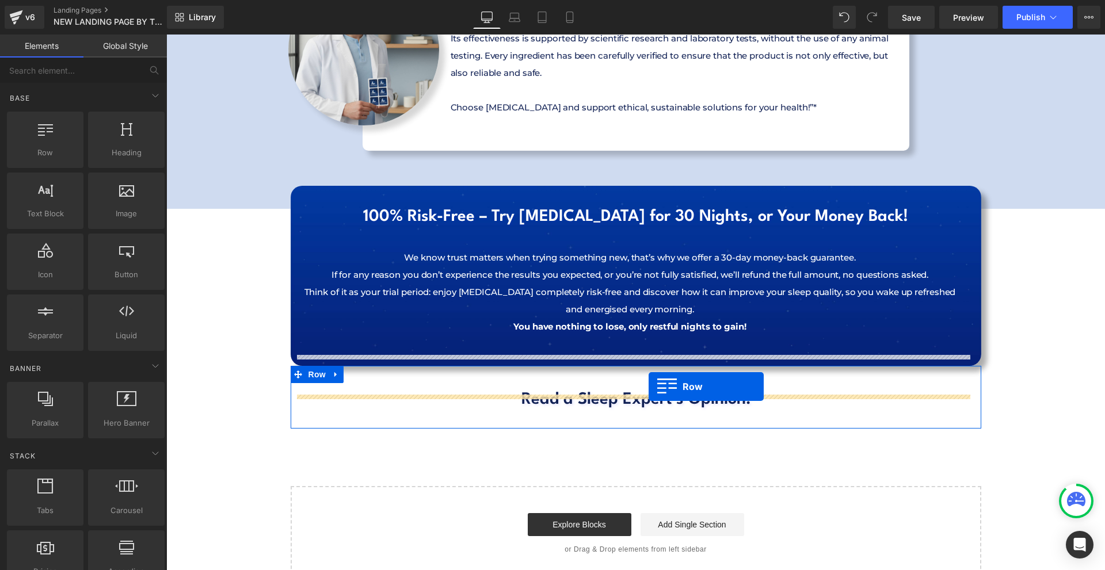
drag, startPoint x: 577, startPoint y: 347, endPoint x: 648, endPoint y: 387, distance: 81.6
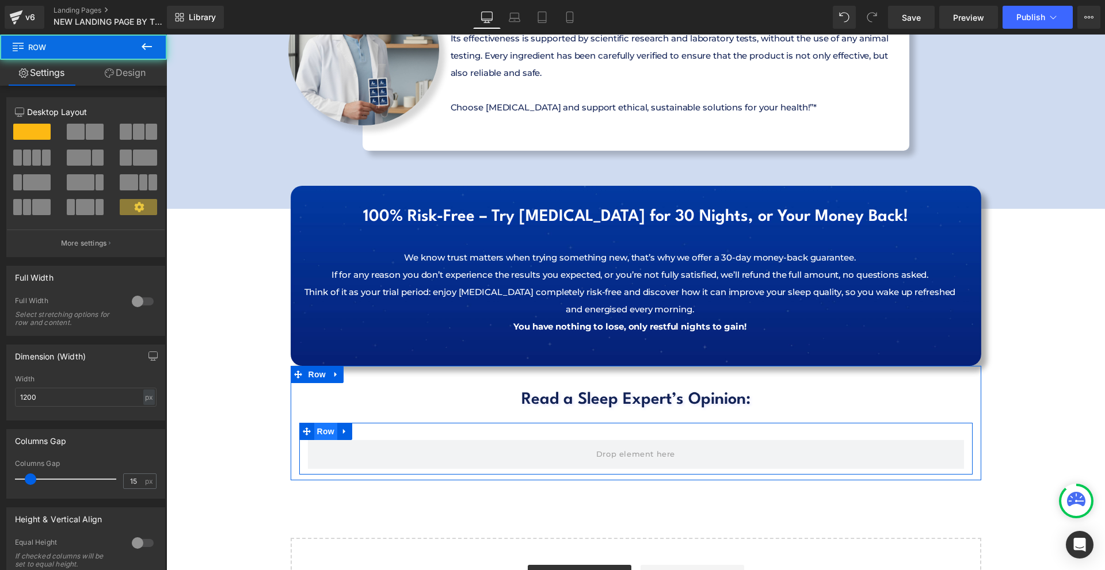
click at [331, 423] on span "Row" at bounding box center [325, 431] width 23 height 17
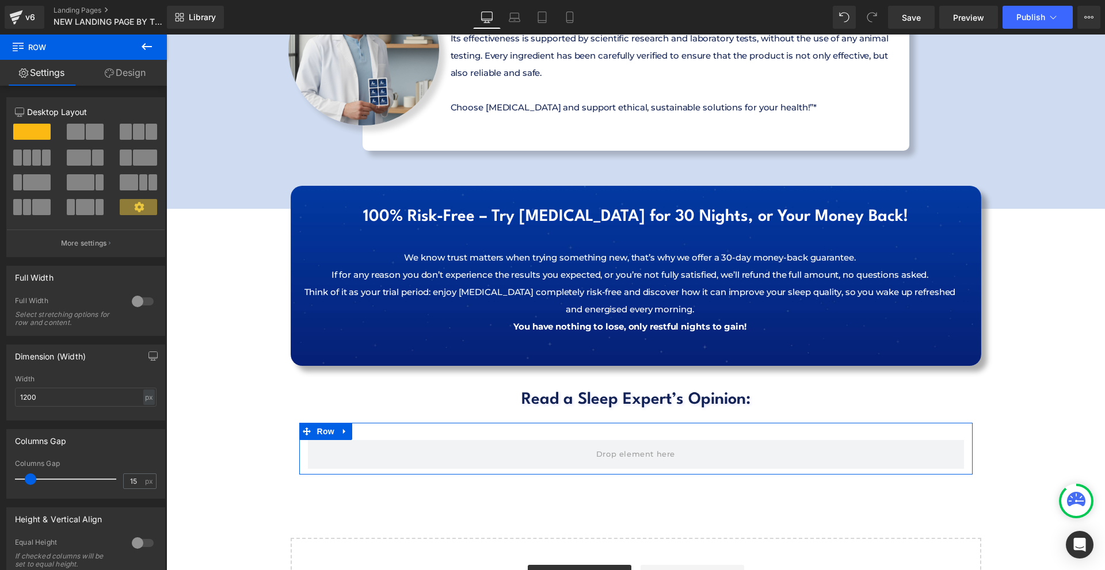
click at [78, 133] on span at bounding box center [76, 132] width 18 height 16
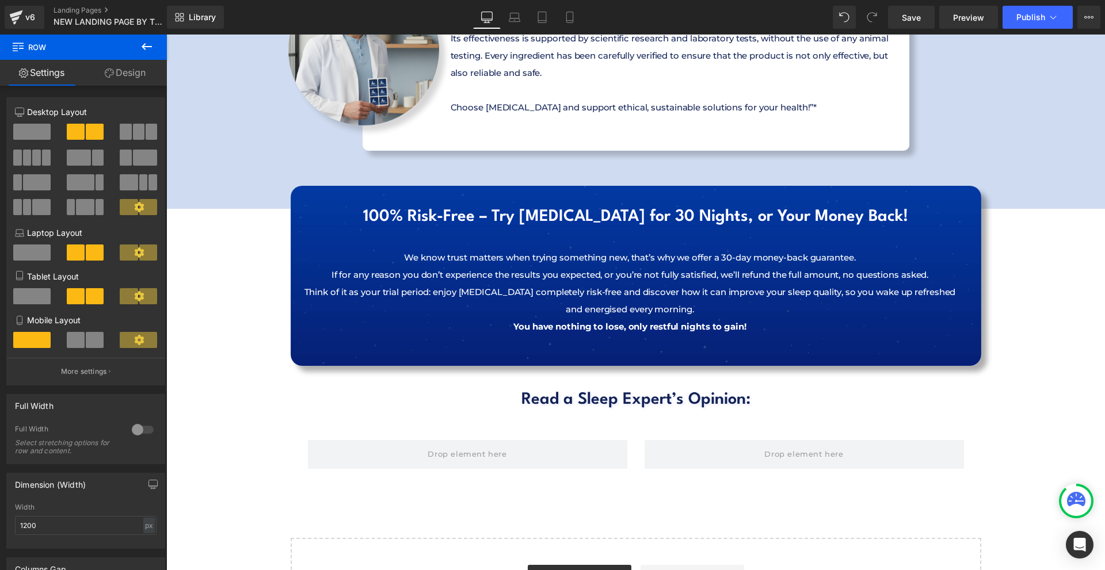
click at [139, 47] on button at bounding box center [147, 47] width 40 height 25
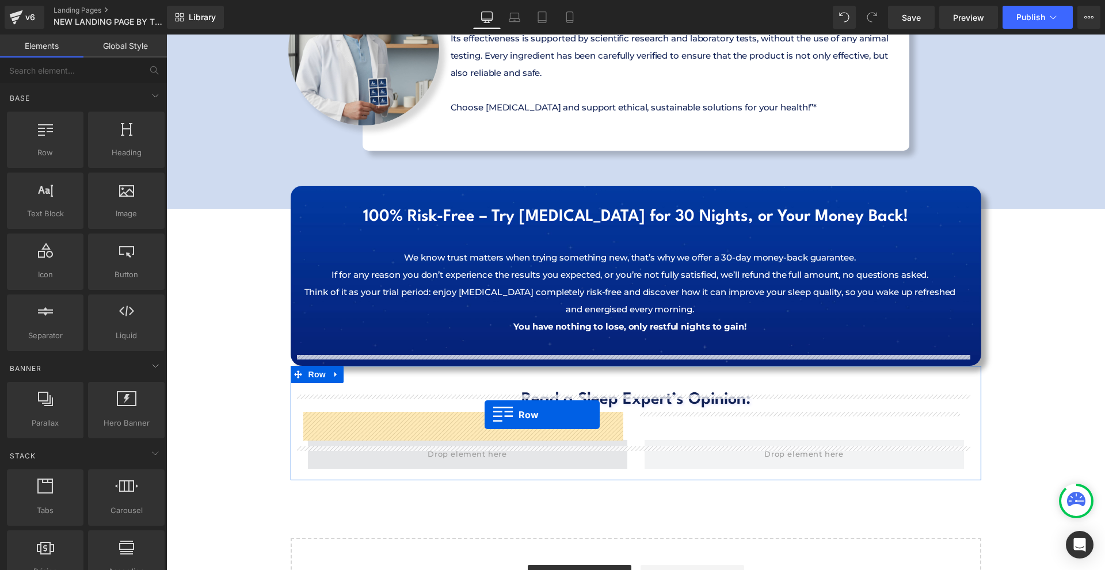
drag, startPoint x: 215, startPoint y: 168, endPoint x: 483, endPoint y: 415, distance: 364.0
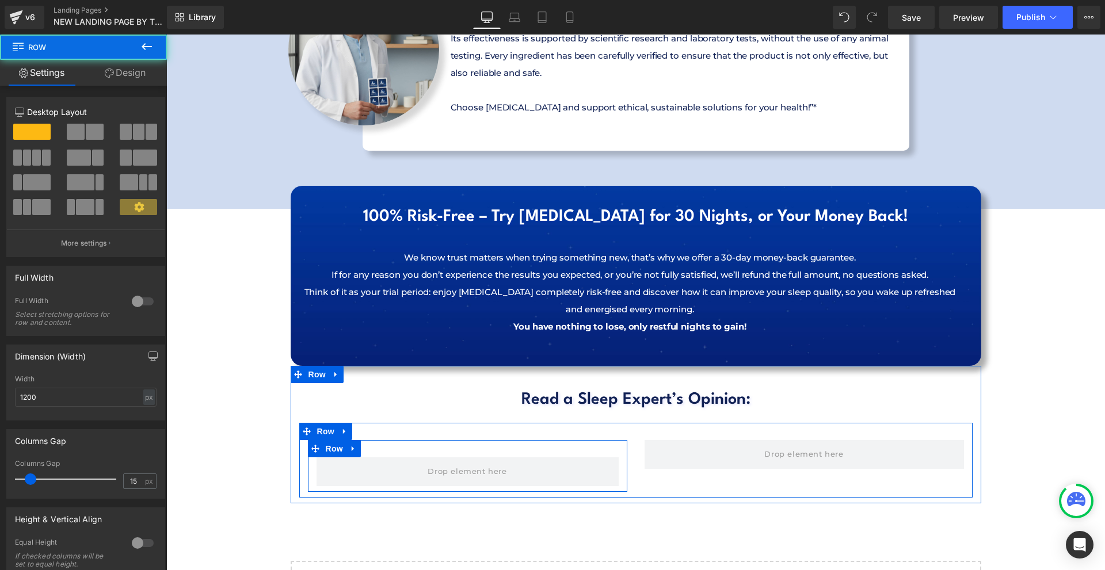
click at [492, 440] on div "Row" at bounding box center [467, 466] width 319 height 52
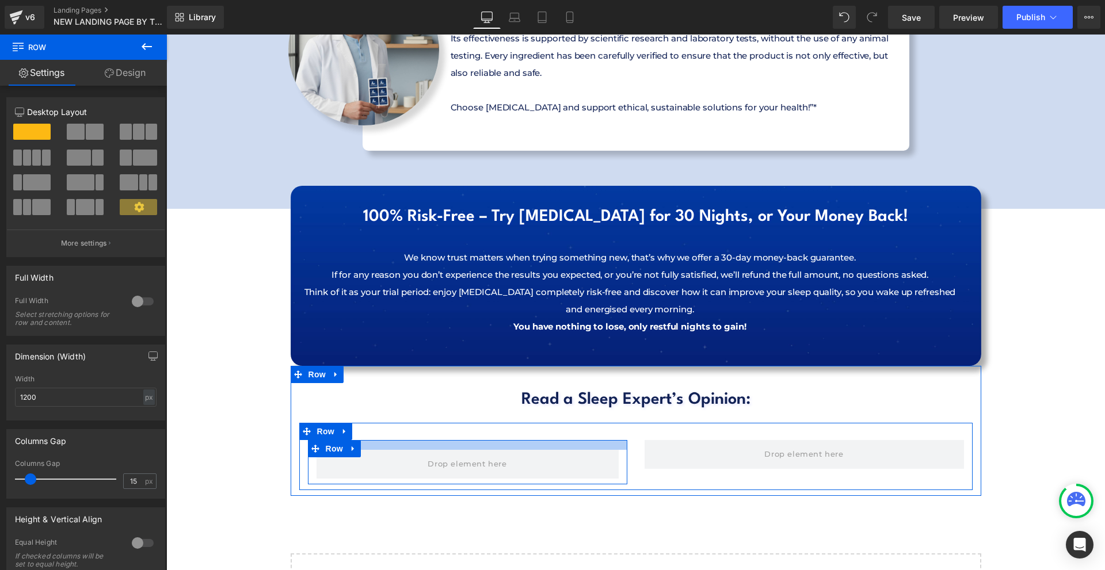
drag, startPoint x: 492, startPoint y: 415, endPoint x: 494, endPoint y: 407, distance: 8.2
click at [494, 423] on div "Row Row" at bounding box center [635, 456] width 673 height 67
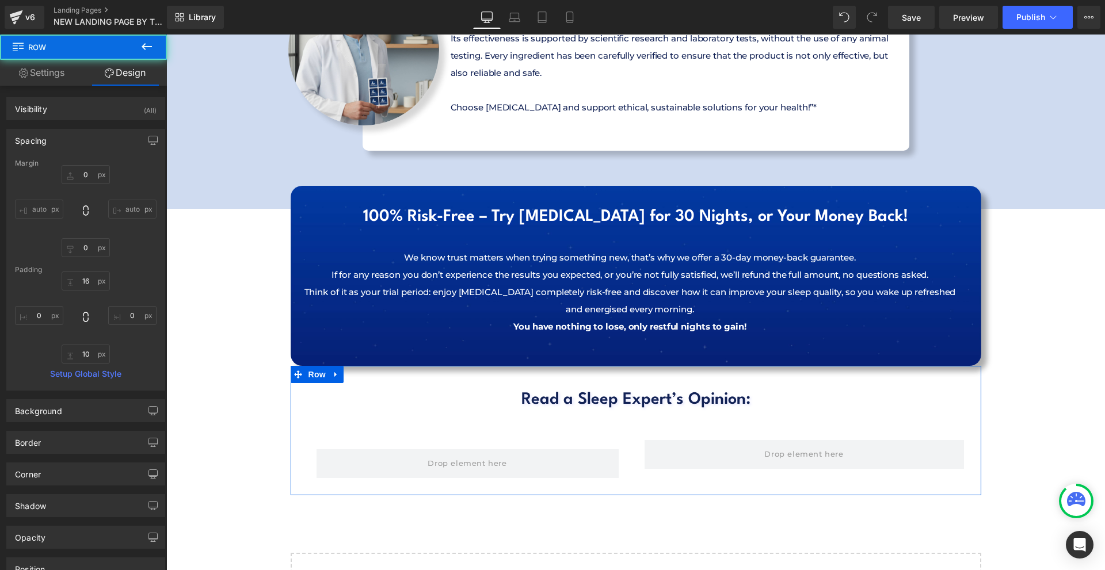
scroll to position [6961, 0]
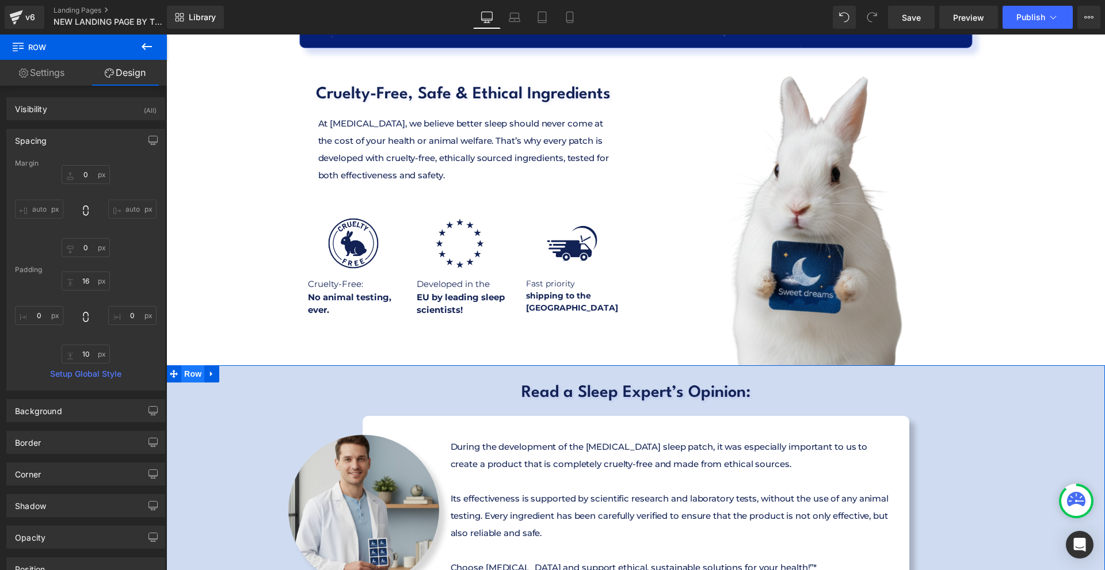
click at [194, 365] on span "Row" at bounding box center [192, 373] width 23 height 17
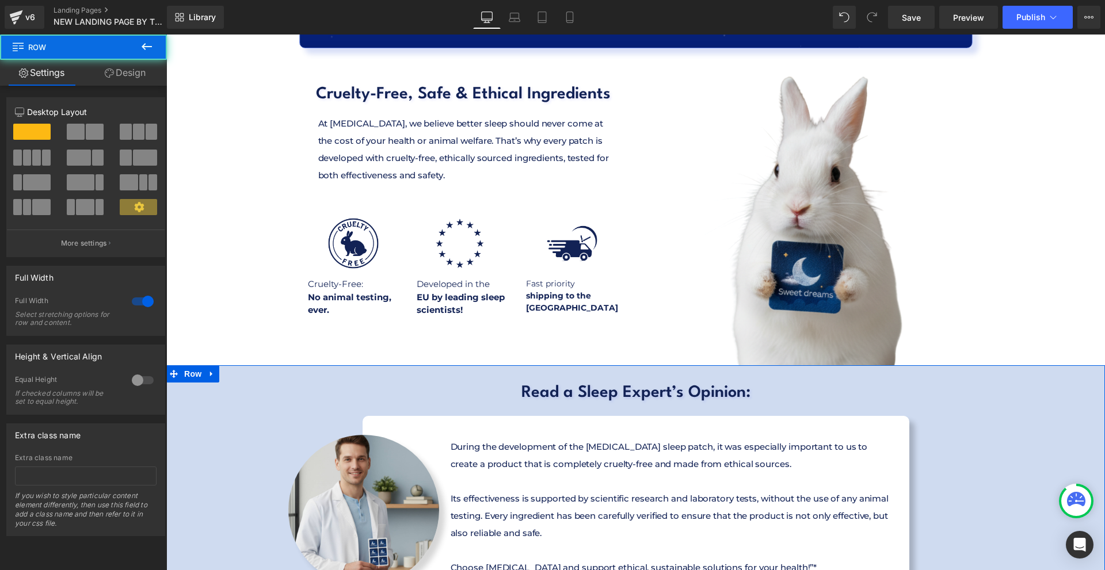
click at [101, 70] on link "Design" at bounding box center [124, 73] width 83 height 26
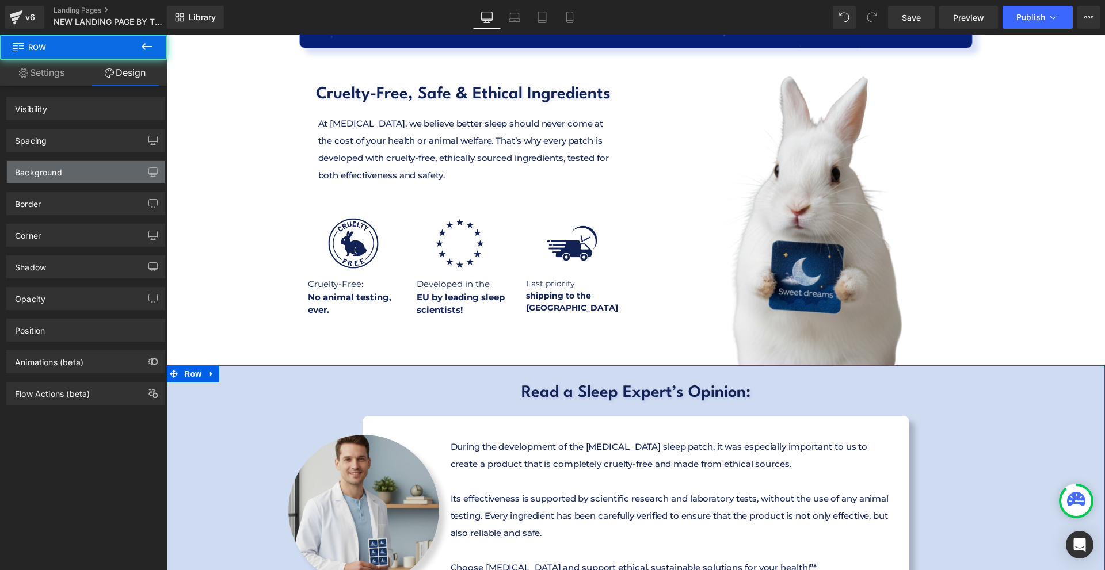
click at [64, 165] on div "Background" at bounding box center [86, 172] width 158 height 22
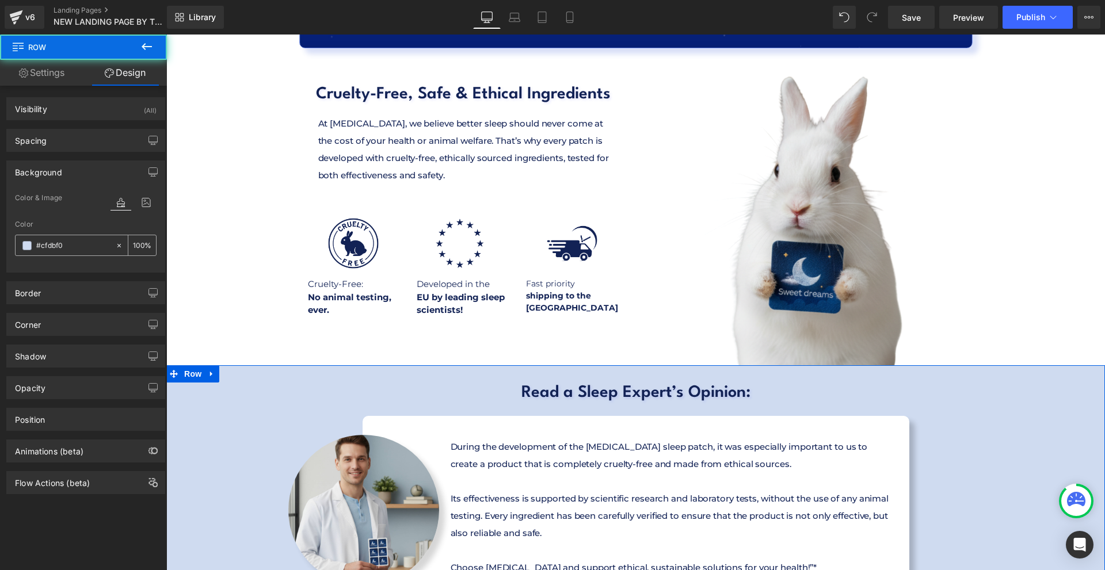
type input "#cfdbf0"
type input "100"
click at [59, 249] on input "#cfdbf0" at bounding box center [73, 245] width 74 height 13
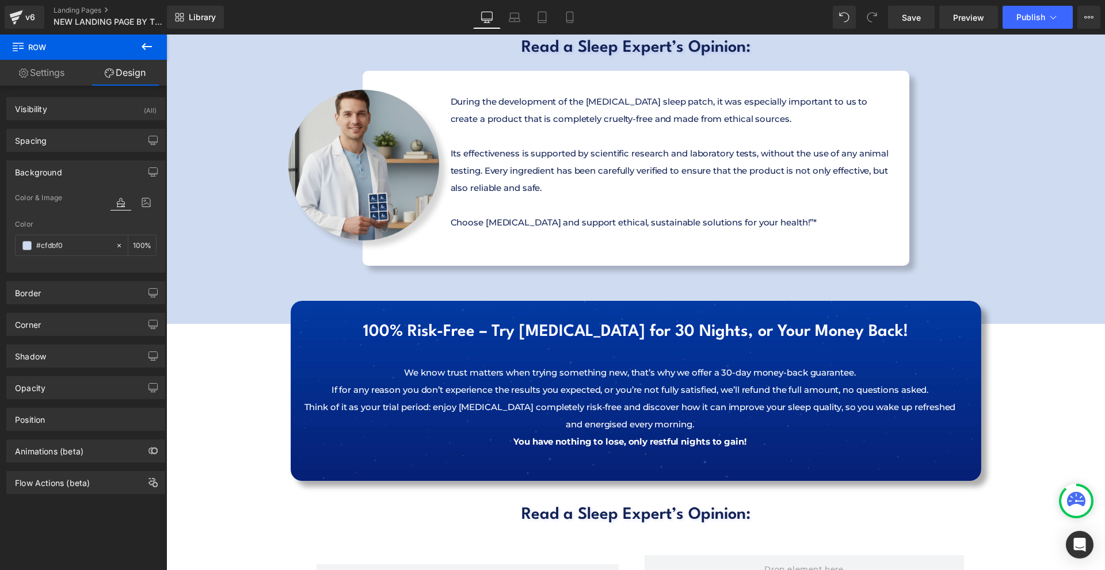
scroll to position [7479, 0]
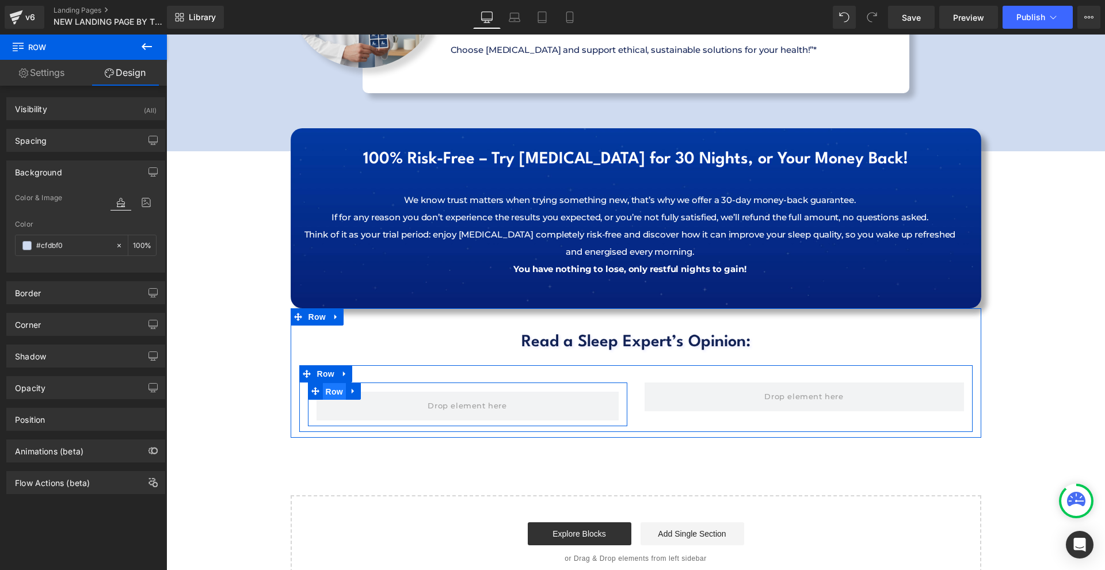
click at [334, 383] on span "Row" at bounding box center [334, 391] width 23 height 17
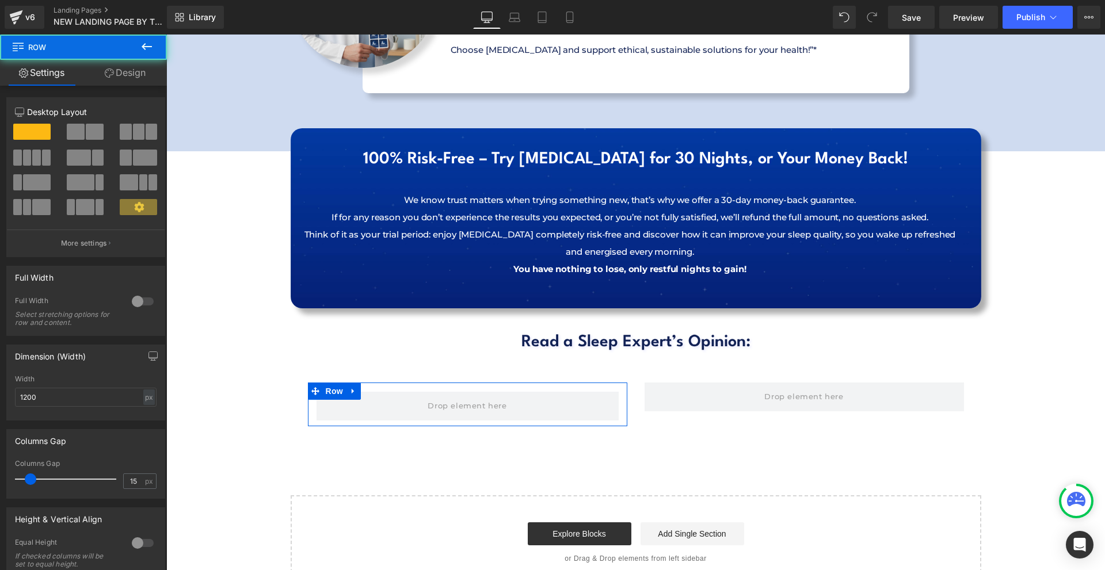
click at [140, 74] on link "Design" at bounding box center [124, 73] width 83 height 26
click at [0, 0] on div "Background" at bounding box center [0, 0] width 0 height 0
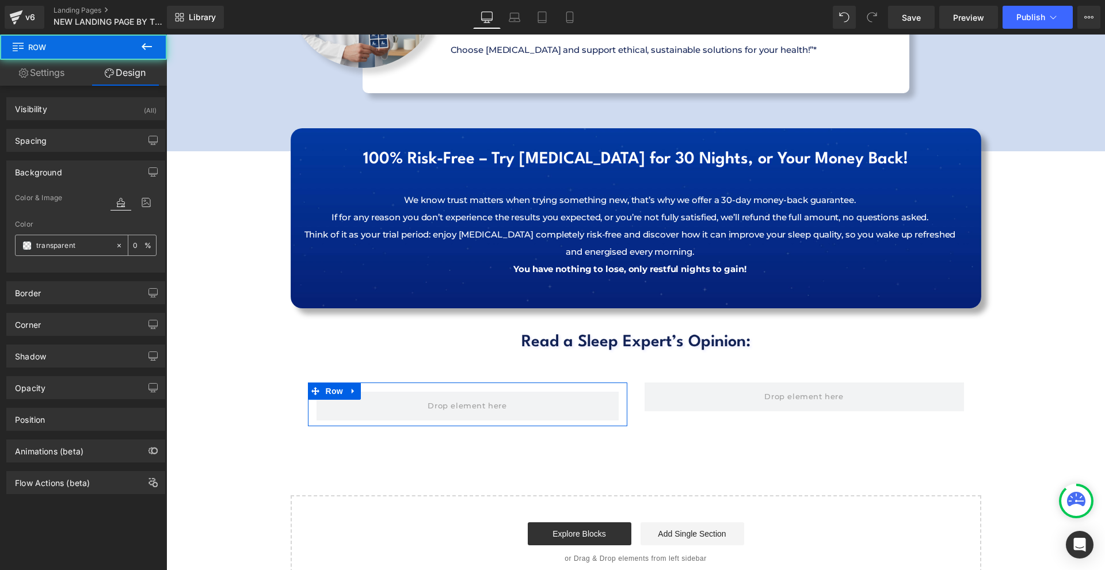
type input "transparent"
type input "0"
click at [67, 236] on div "transparent" at bounding box center [66, 245] width 100 height 20
click at [68, 242] on input "transparent" at bounding box center [73, 245] width 74 height 13
paste input "#cfdbf0"
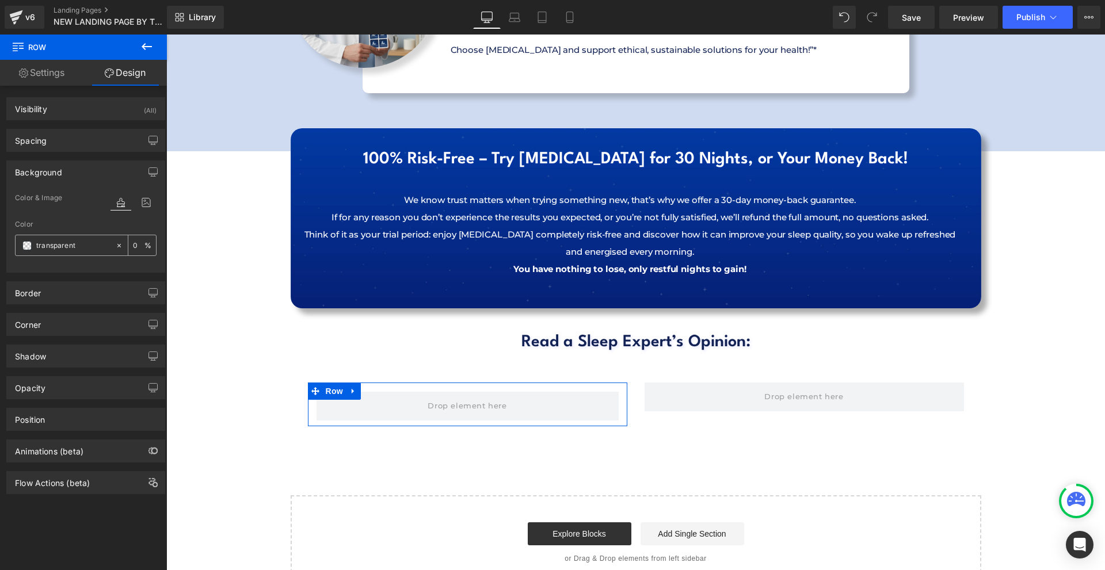
type input "#cfdbf0"
type input "100"
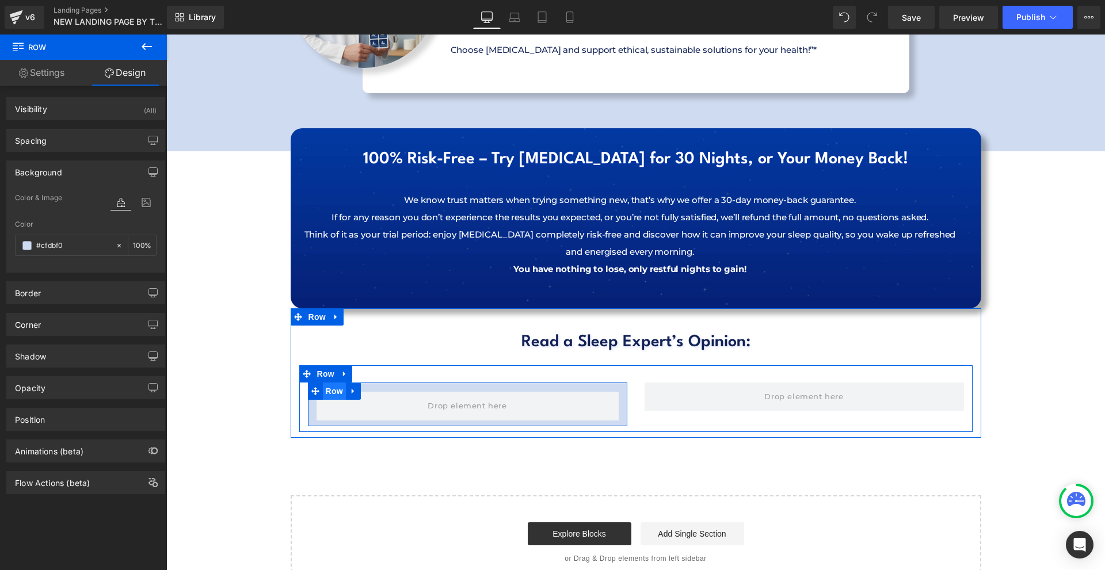
click at [324, 383] on span "Row" at bounding box center [334, 391] width 23 height 17
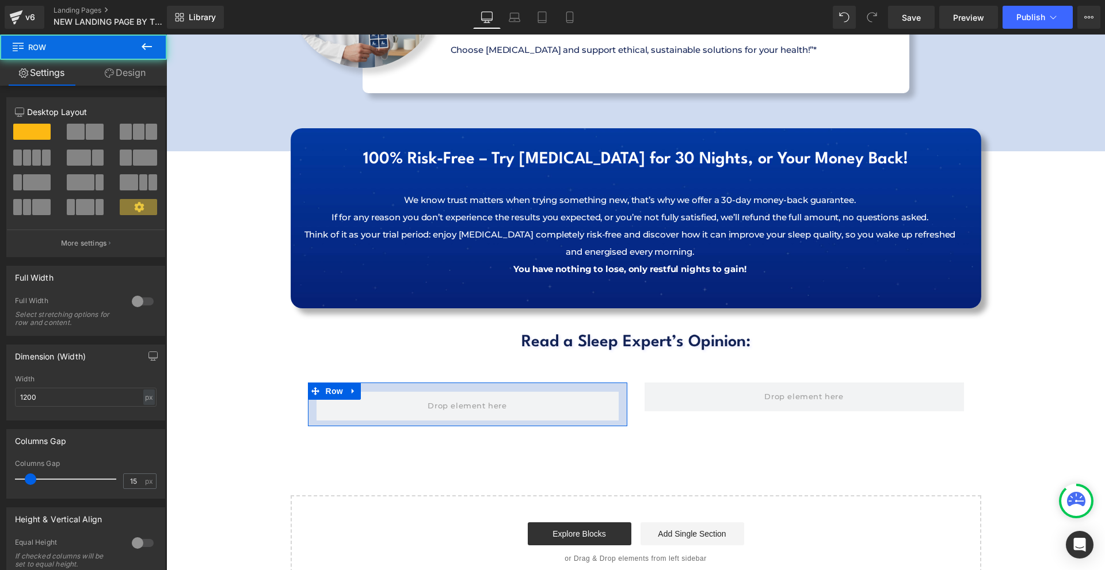
click at [144, 71] on link "Design" at bounding box center [124, 73] width 83 height 26
click at [0, 0] on div "Border" at bounding box center [0, 0] width 0 height 0
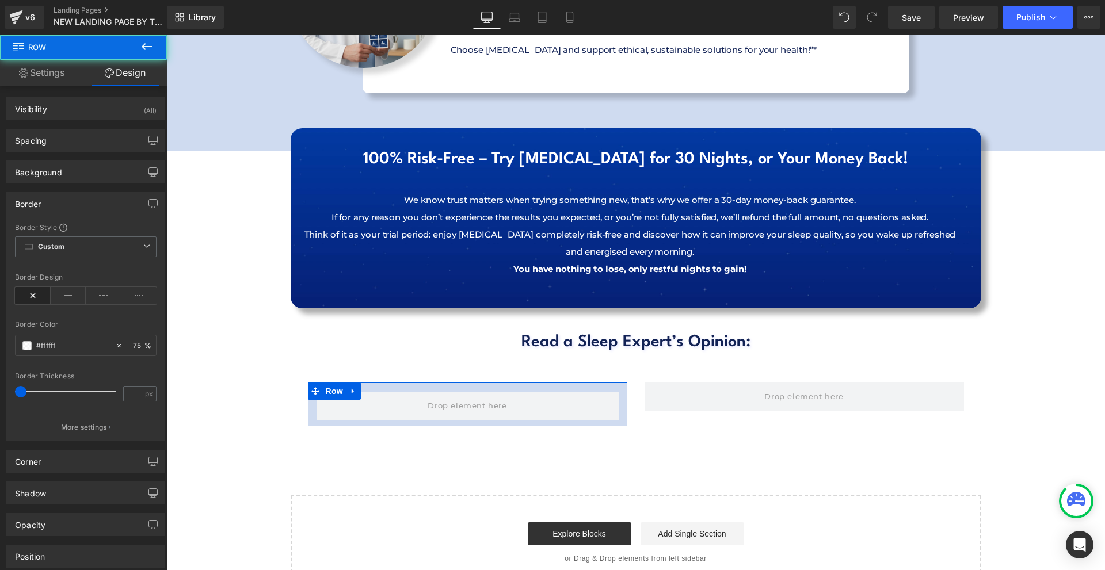
type input "#ffffff"
type input "75"
type input "0"
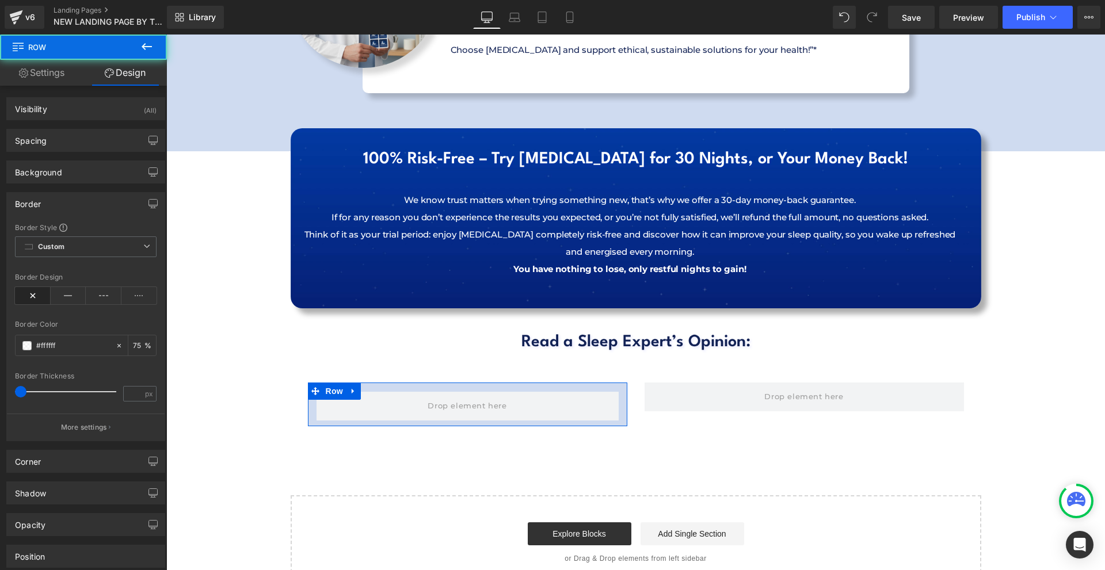
type input "0"
click at [68, 199] on div "Border" at bounding box center [86, 204] width 158 height 22
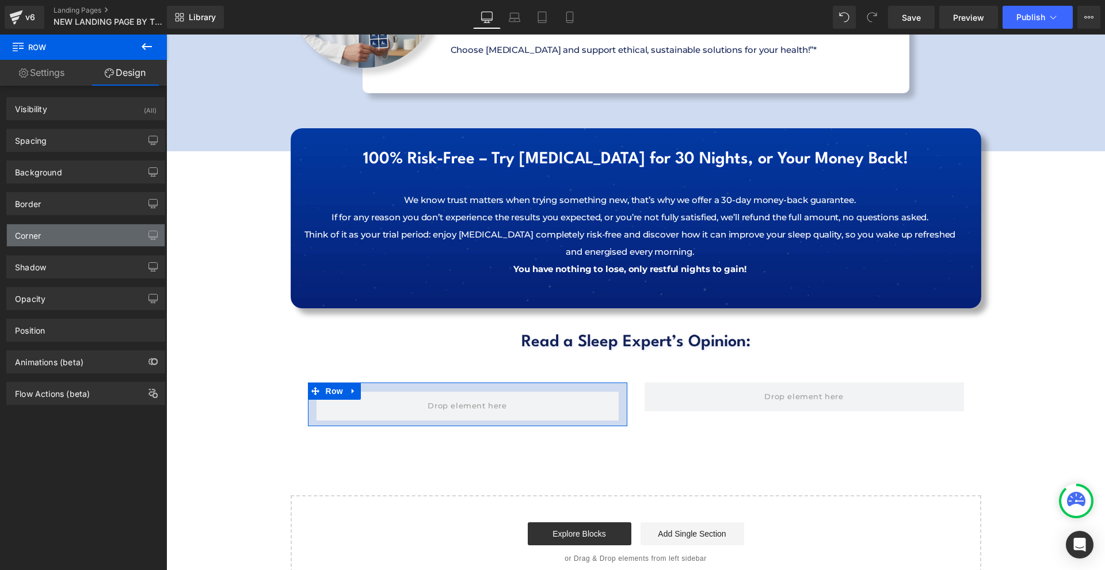
click at [72, 239] on div "Corner" at bounding box center [86, 235] width 158 height 22
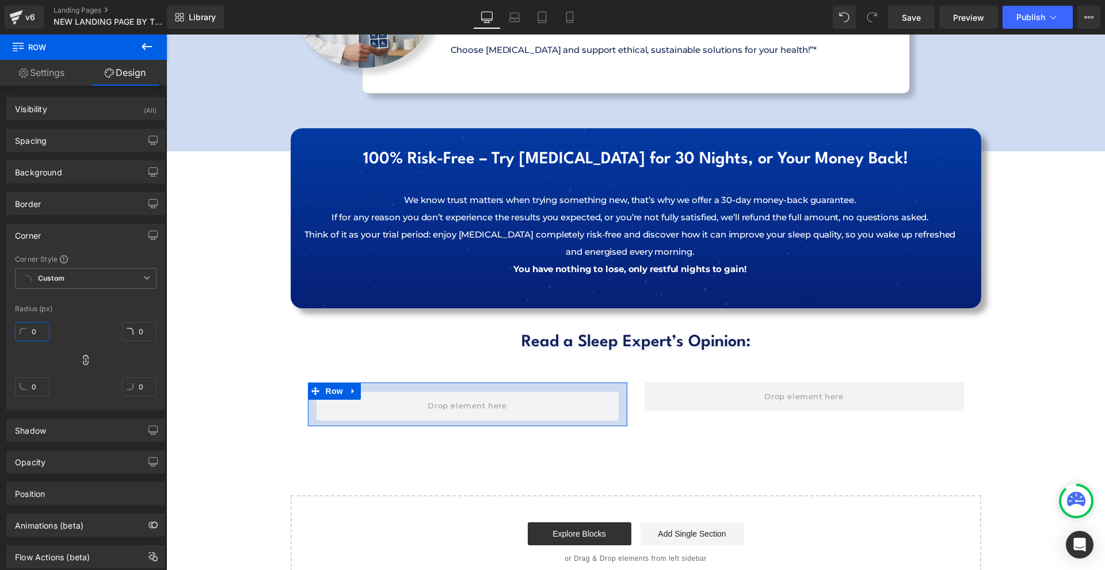
click at [39, 323] on input "0" at bounding box center [32, 331] width 35 height 19
type input "10"
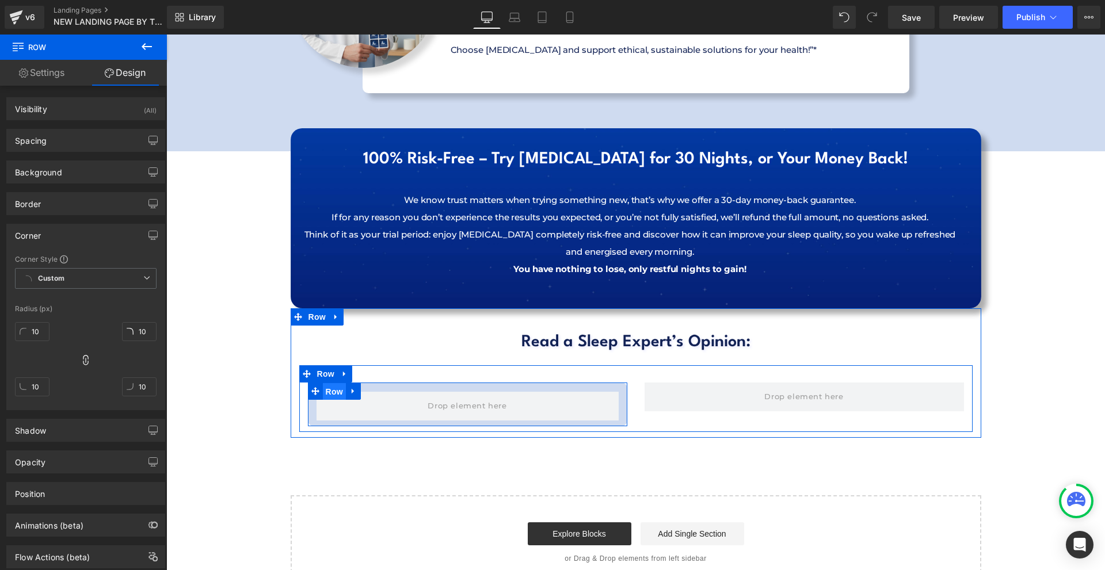
click at [327, 383] on span "Row" at bounding box center [334, 391] width 23 height 17
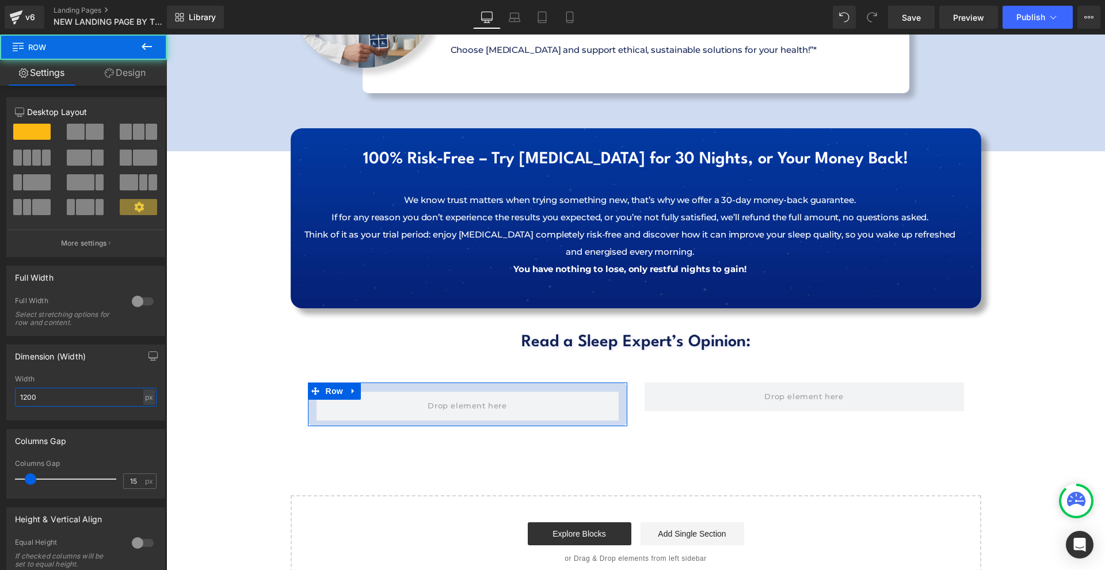
click at [67, 394] on input "1200" at bounding box center [86, 397] width 142 height 19
type input "7"
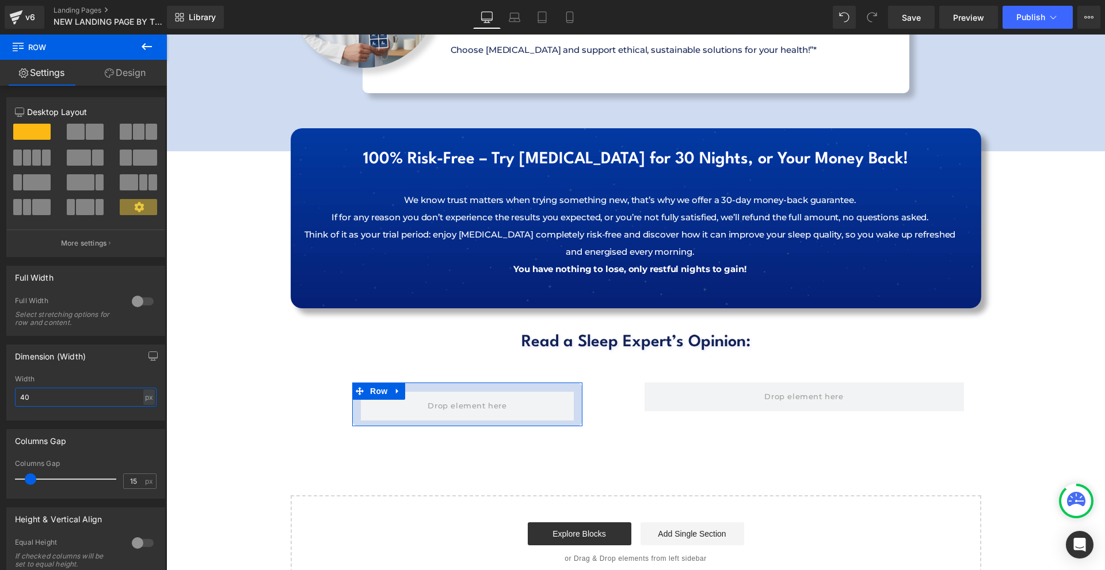
type input "4"
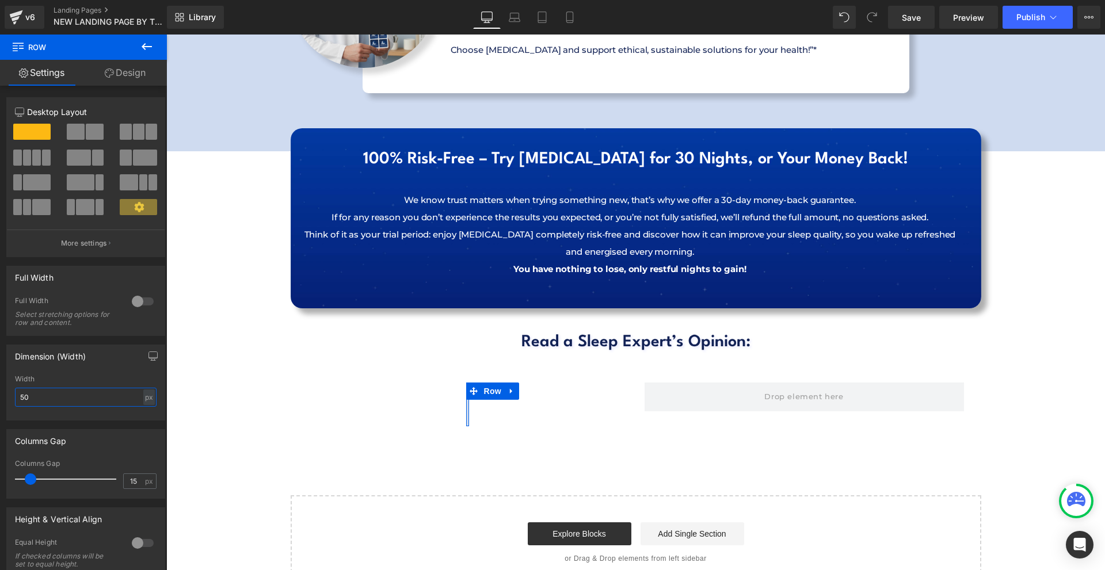
type input "500"
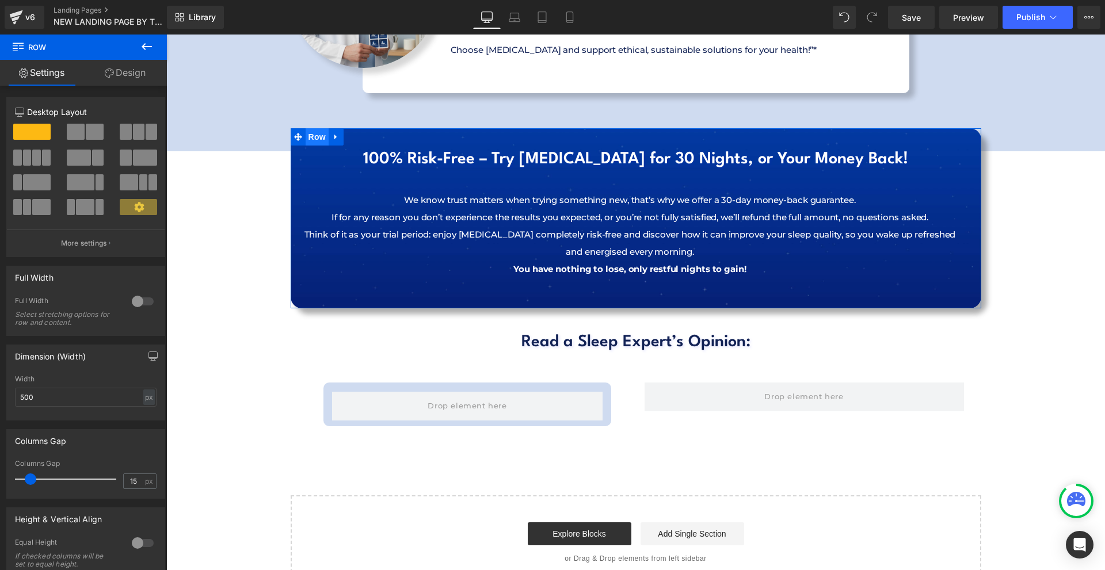
click at [316, 128] on span "Row" at bounding box center [317, 136] width 23 height 17
click at [130, 68] on link "Design" at bounding box center [124, 73] width 83 height 26
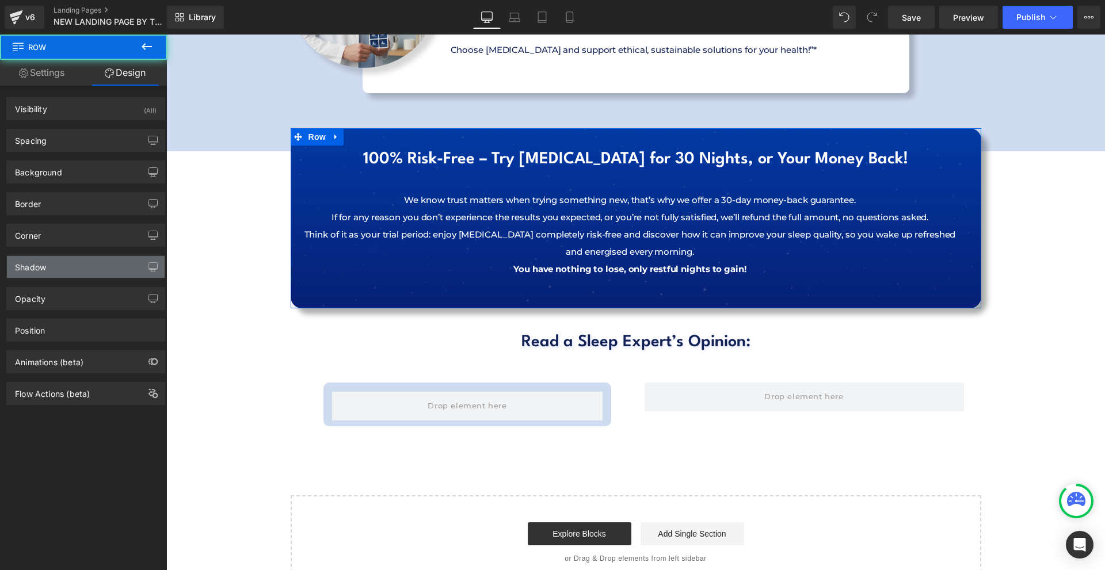
click at [44, 261] on div "Shadow" at bounding box center [30, 264] width 31 height 16
type input "#333333"
type input "40"
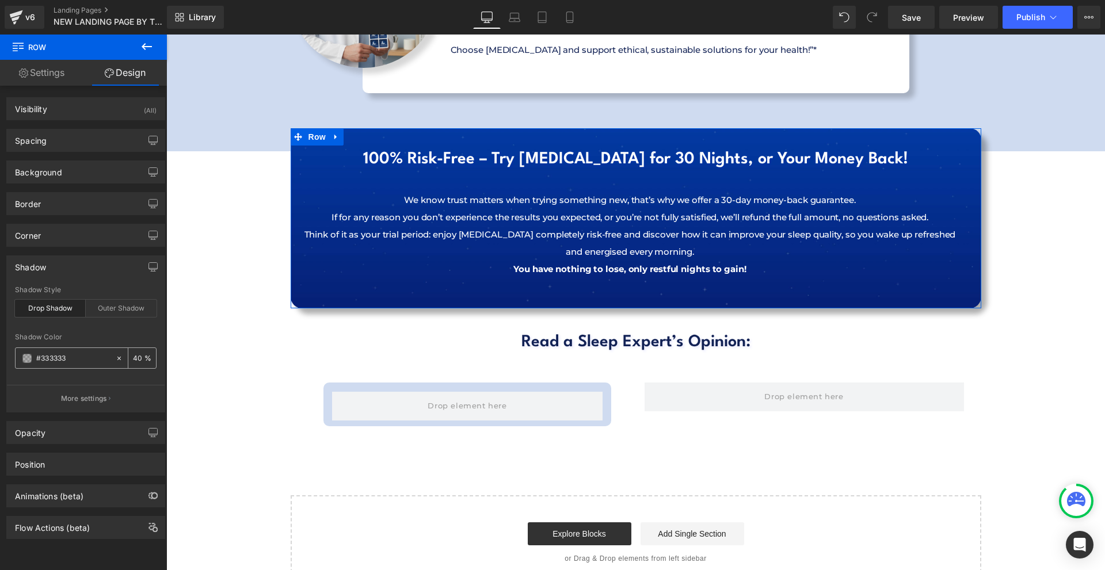
click at [89, 356] on input "#333333" at bounding box center [73, 358] width 74 height 13
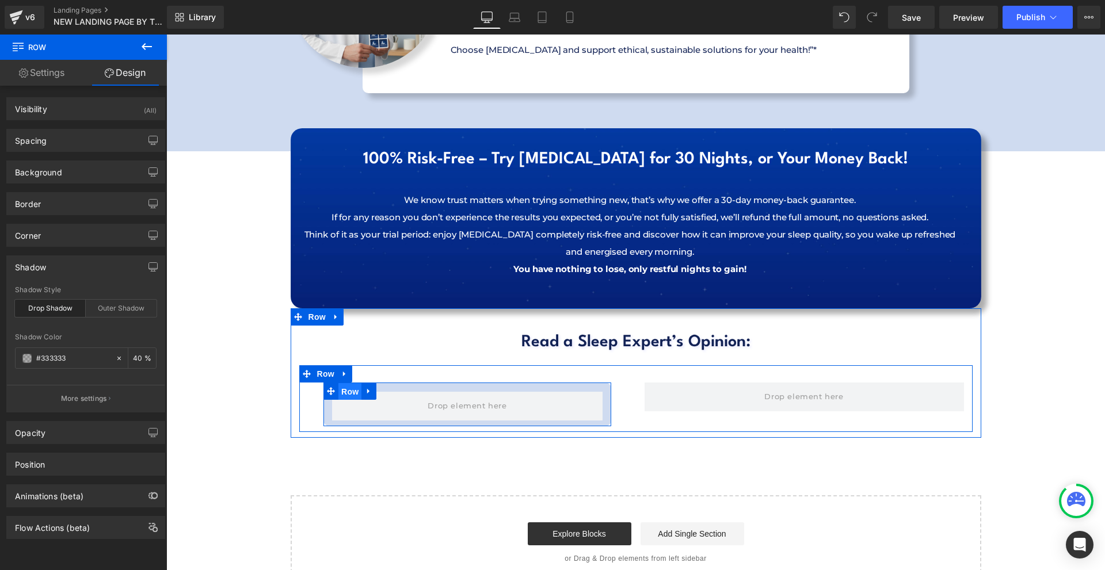
click at [342, 383] on span "Row" at bounding box center [349, 391] width 23 height 17
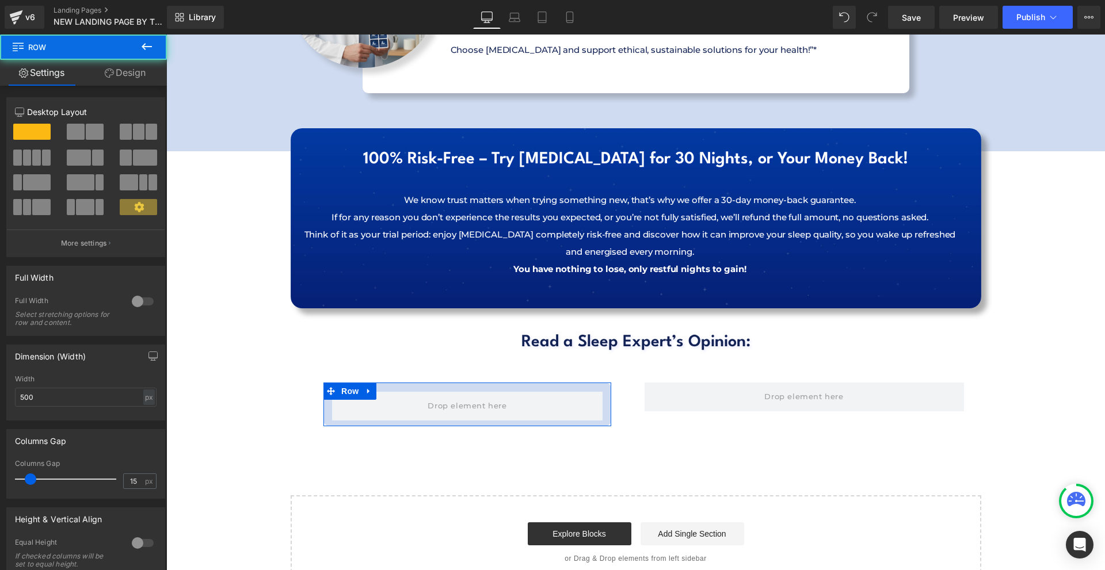
click at [105, 75] on icon at bounding box center [109, 72] width 9 height 9
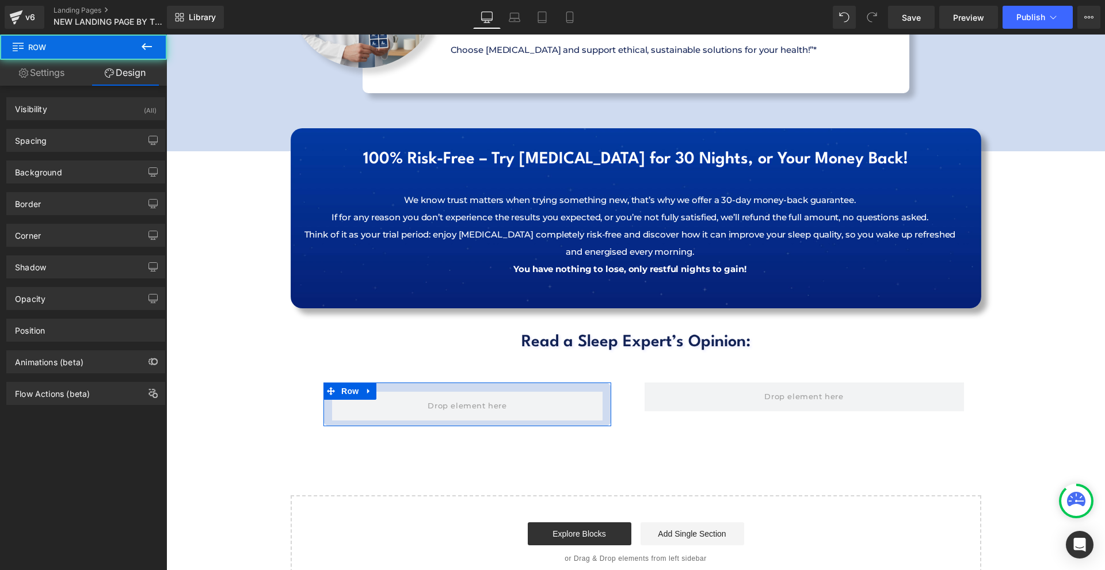
type input "#333333"
click at [62, 255] on div "Shadow Shadow Style Drop Shadow Outer Shadow #333333 Shadow Color #333333 100 %…" at bounding box center [85, 266] width 159 height 23
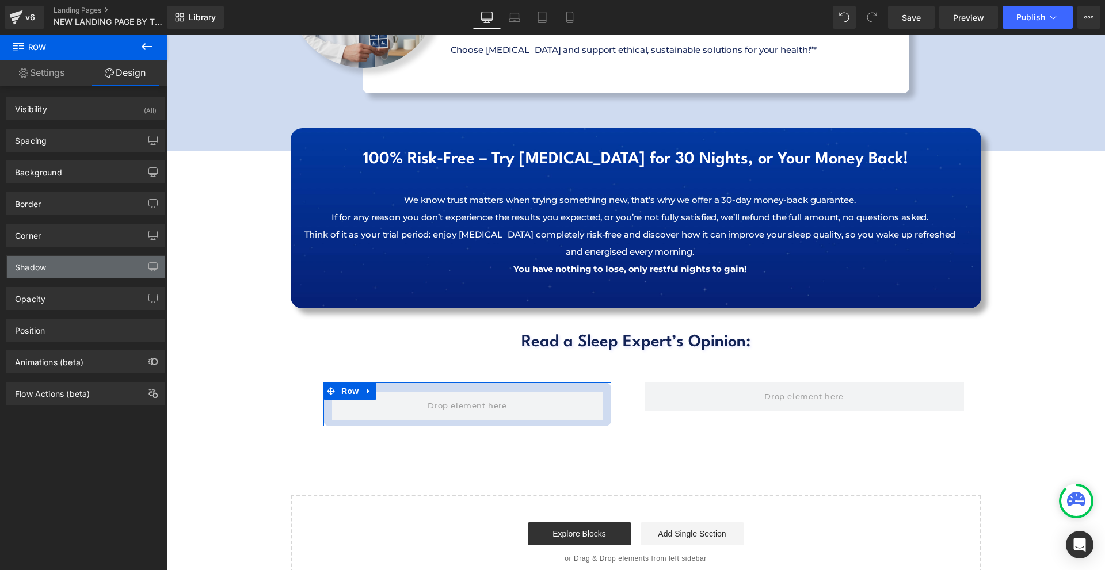
click at [85, 272] on div "Shadow" at bounding box center [86, 267] width 158 height 22
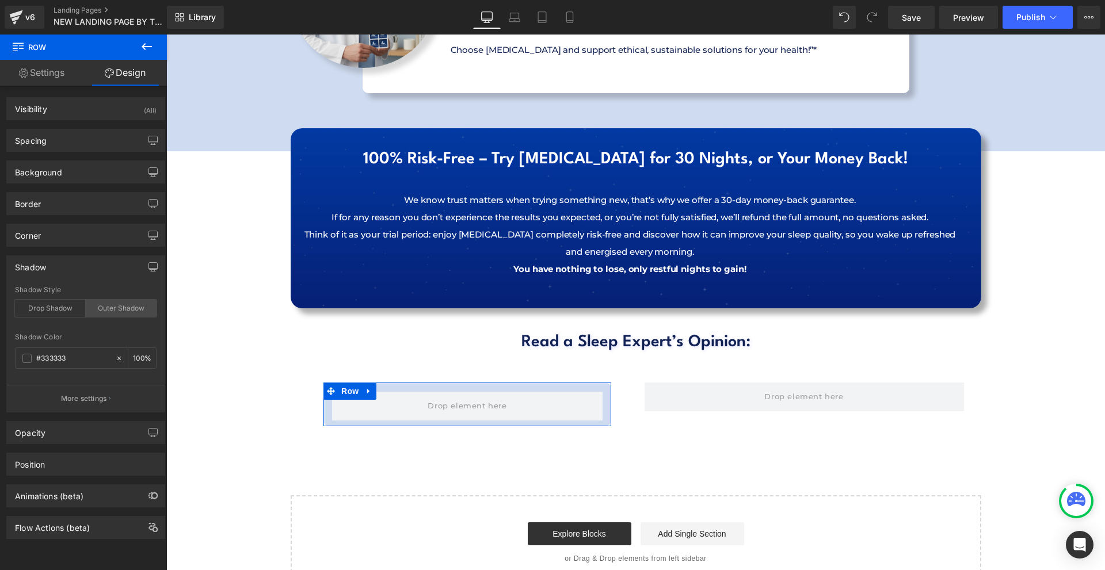
click at [112, 304] on div "Outer Shadow" at bounding box center [121, 308] width 71 height 17
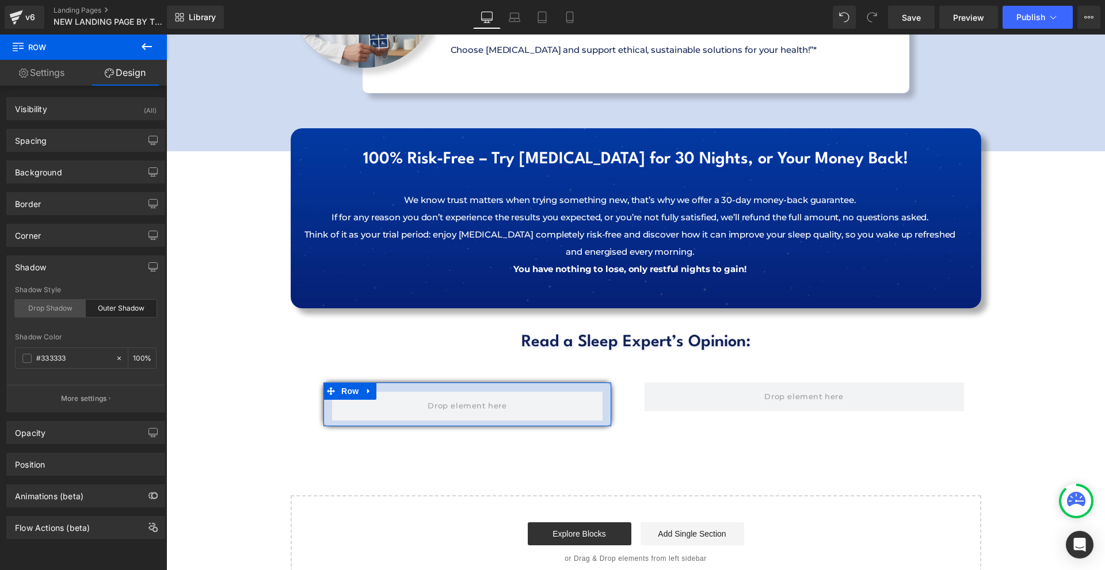
click at [48, 308] on div "Drop Shadow" at bounding box center [50, 308] width 71 height 17
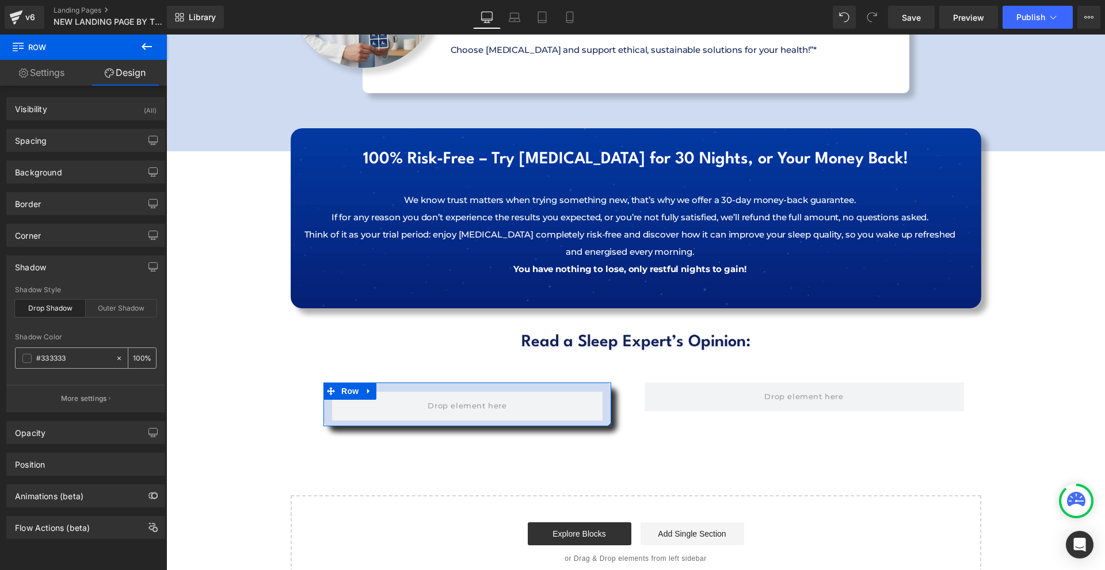
click at [133, 357] on input "100" at bounding box center [139, 358] width 12 height 13
click at [137, 357] on input "30" at bounding box center [139, 358] width 12 height 13
click at [133, 360] on input "20" at bounding box center [139, 358] width 12 height 13
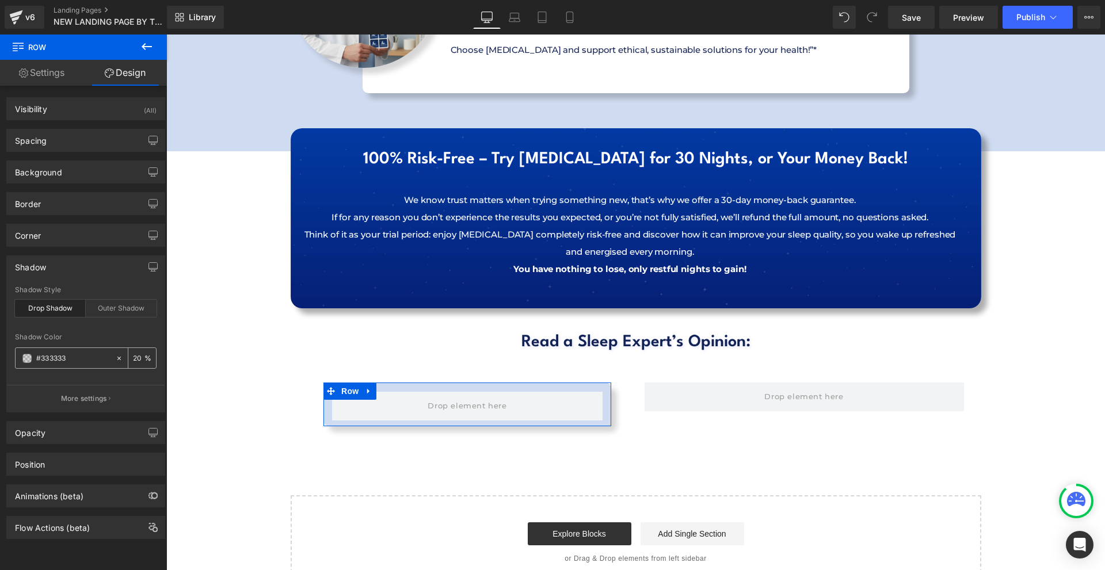
click at [133, 360] on input "20" at bounding box center [139, 358] width 12 height 13
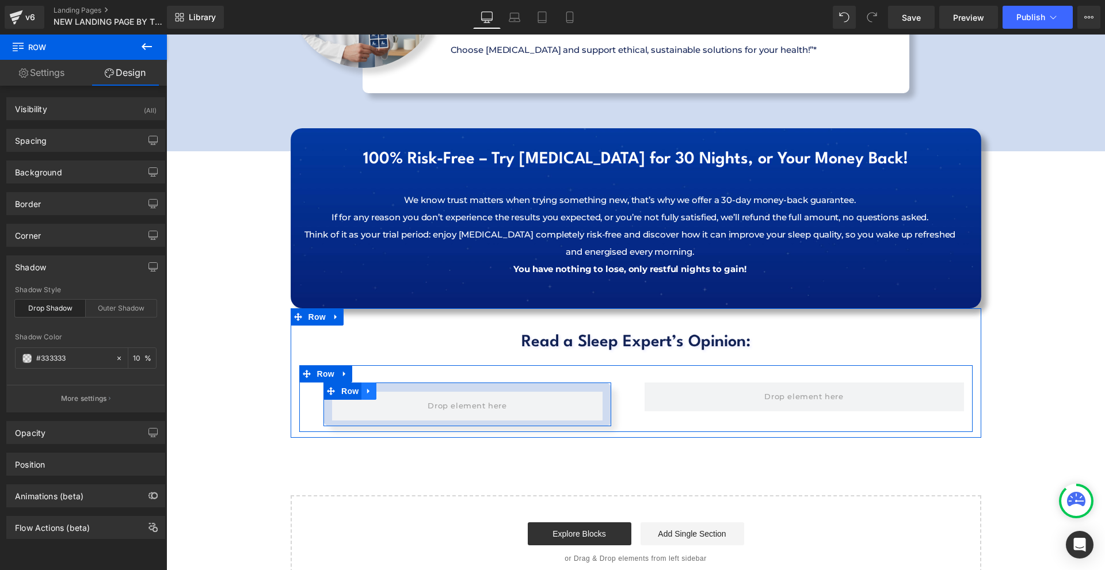
type input "10"
click at [365, 387] on icon at bounding box center [369, 391] width 8 height 9
click at [380, 387] on icon at bounding box center [384, 391] width 8 height 8
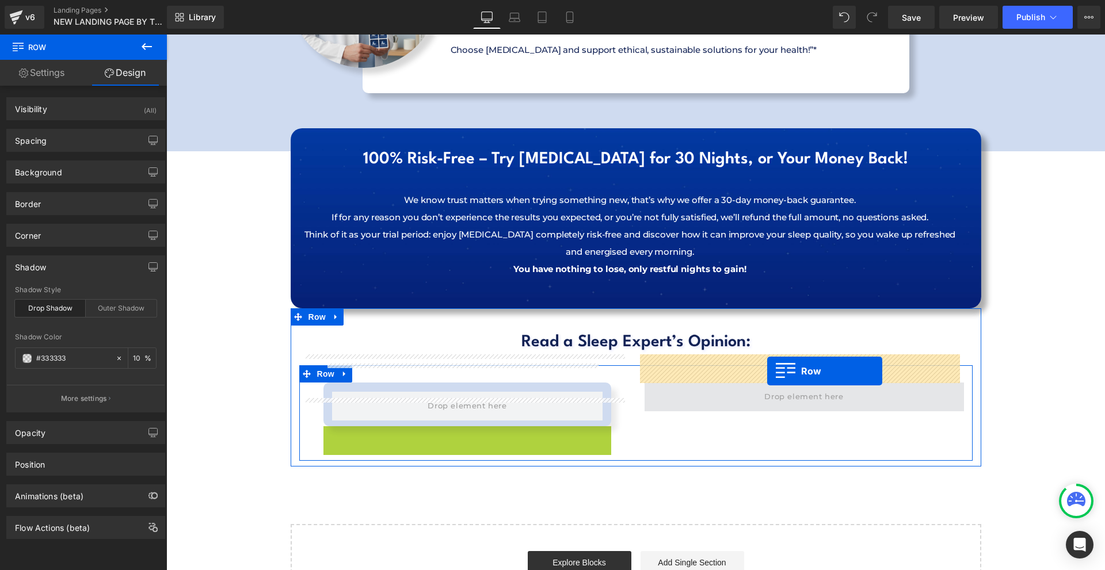
drag, startPoint x: 365, startPoint y: 404, endPoint x: 767, endPoint y: 371, distance: 403.5
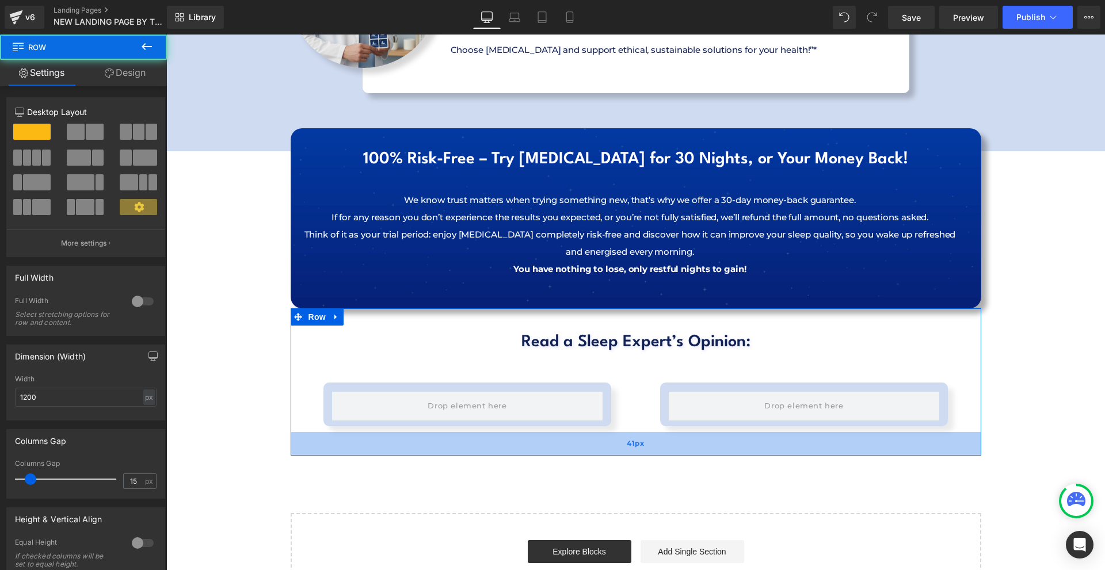
drag, startPoint x: 633, startPoint y: 406, endPoint x: 635, endPoint y: 423, distance: 17.9
click at [635, 432] on div "41px" at bounding box center [636, 444] width 690 height 24
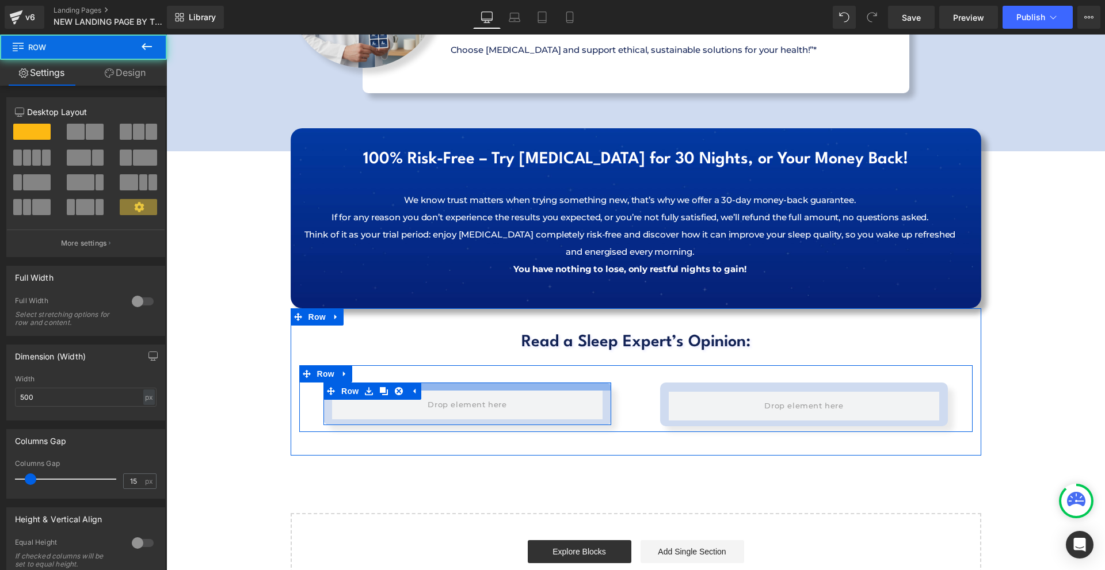
click at [577, 383] on div at bounding box center [467, 387] width 288 height 8
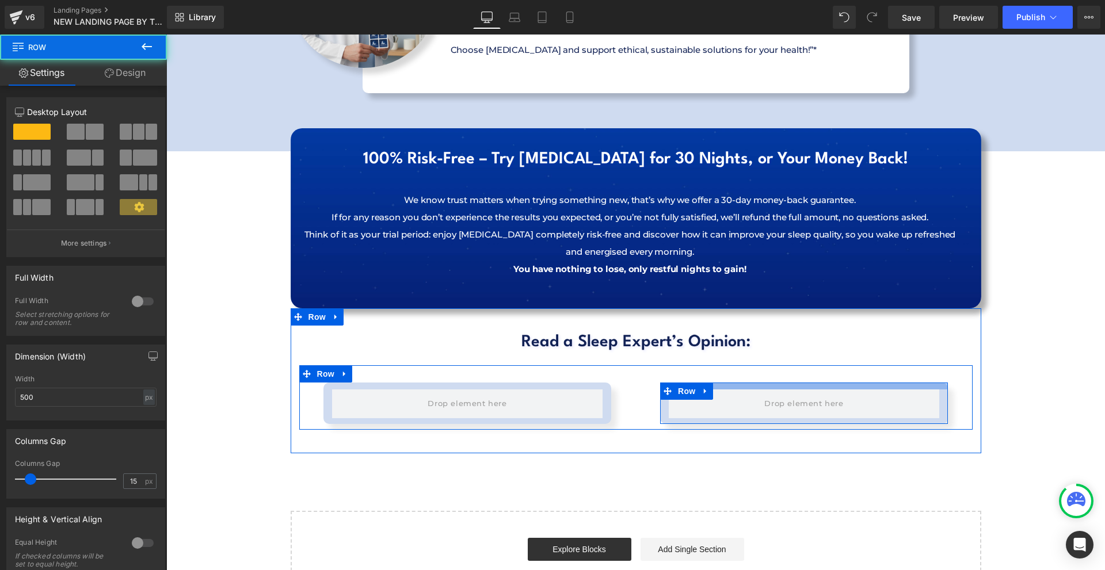
click at [735, 365] on div "Row Row Row" at bounding box center [635, 397] width 673 height 64
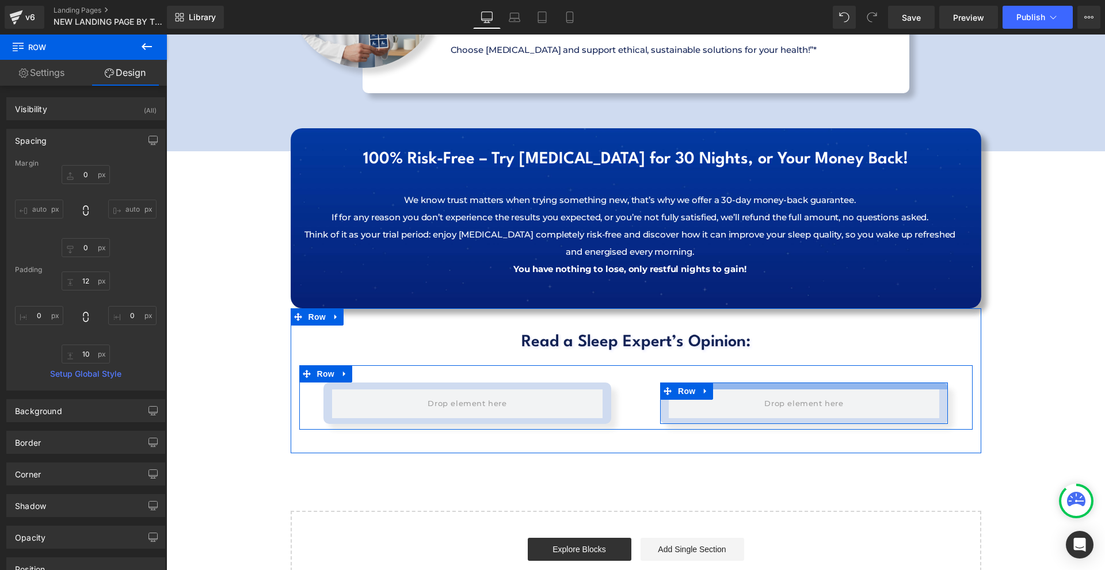
type input "8px"
click at [734, 383] on div at bounding box center [804, 385] width 288 height 5
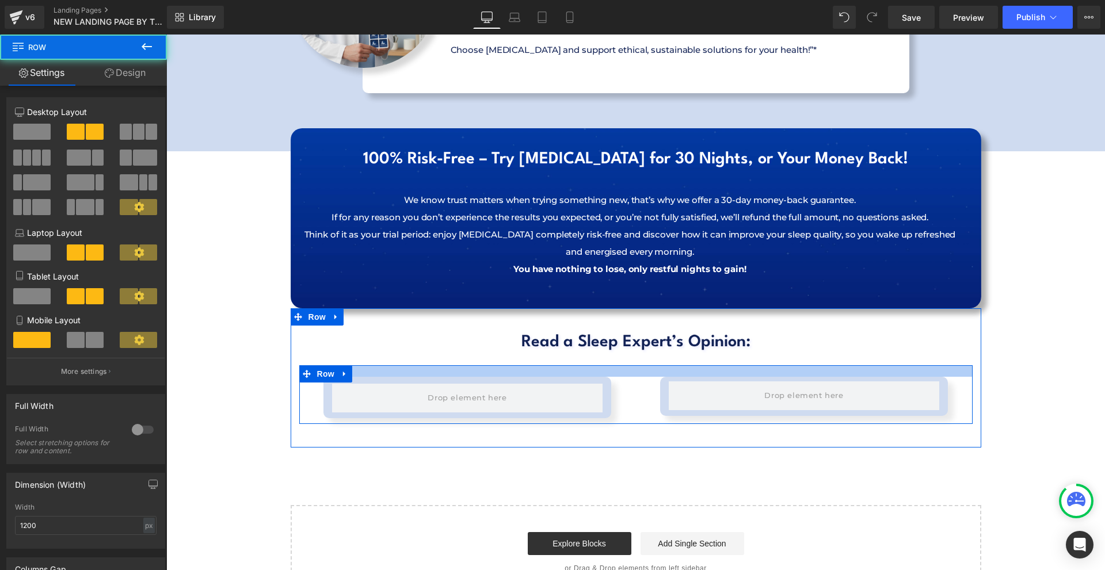
drag, startPoint x: 533, startPoint y: 337, endPoint x: 543, endPoint y: 331, distance: 10.9
click at [543, 331] on div "Read a Sleep Expert’s Opinion: Heading [GEOGRAPHIC_DATA]" at bounding box center [636, 375] width 690 height 98
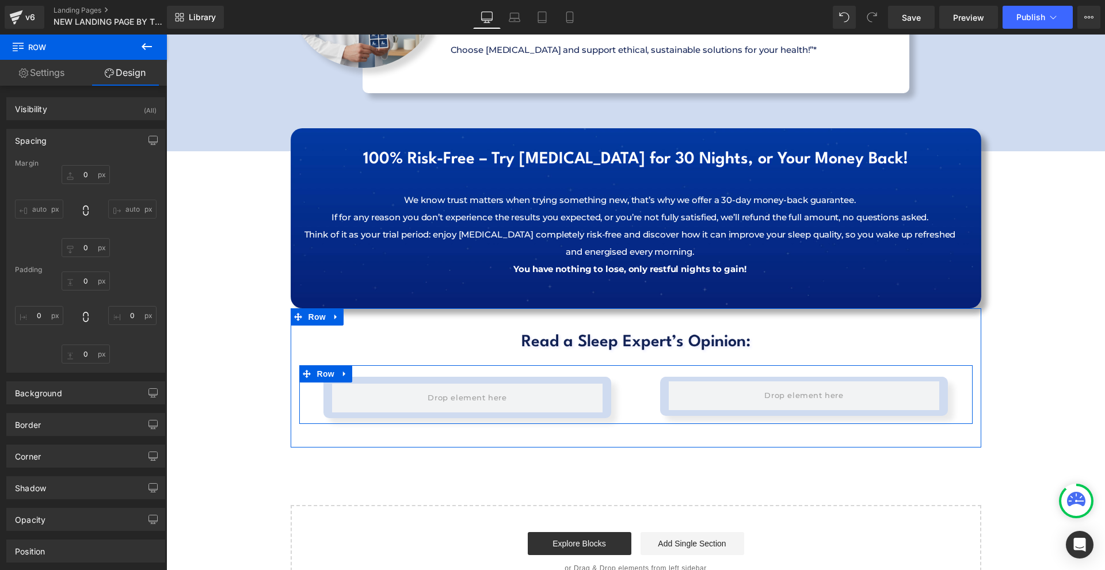
type input "0"
type input "20"
type input "0"
type input "10"
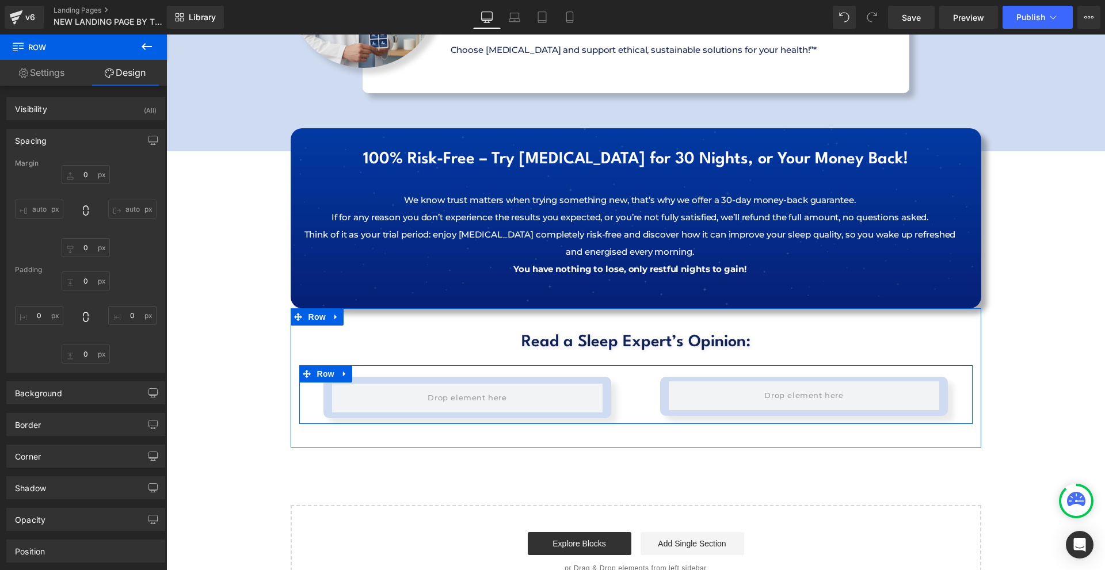
type input "0"
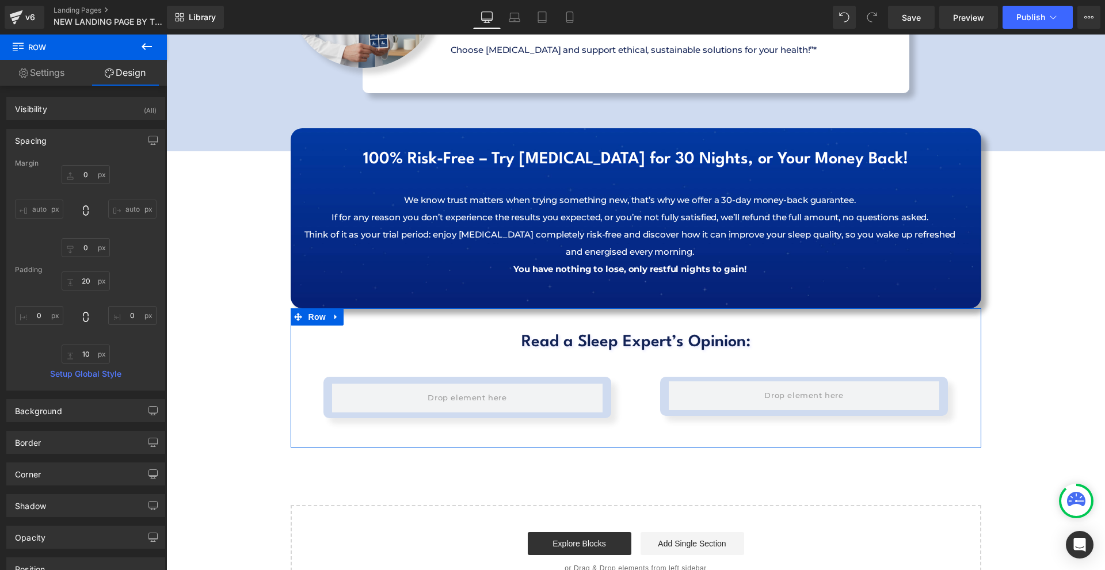
click at [166, 35] on div at bounding box center [166, 35] width 0 height 0
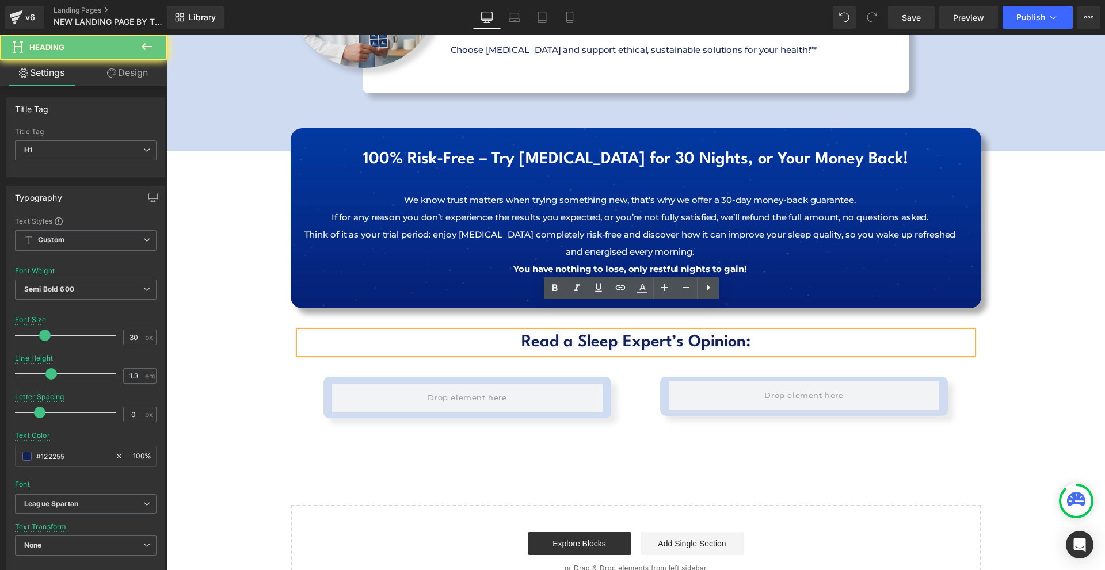
click at [761, 331] on h1 "Read a Sleep Expert’s Opinion:" at bounding box center [635, 342] width 673 height 22
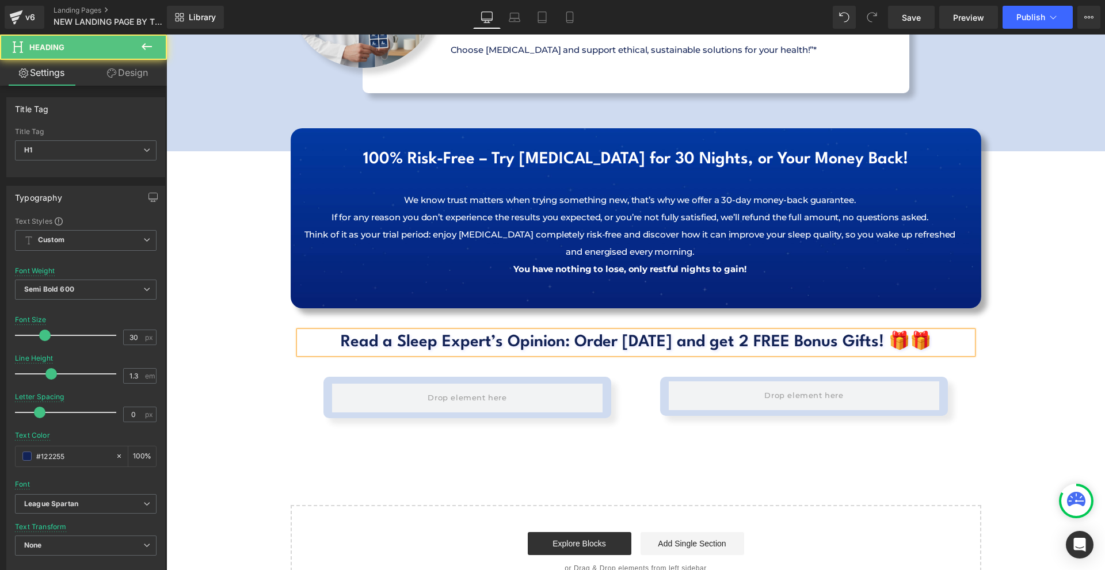
click at [758, 331] on h1 "Read a Sleep Expert’s Opinion: Order [DATE] and get 2 FREE Bonus Gifts! 🎁🎁" at bounding box center [635, 342] width 673 height 22
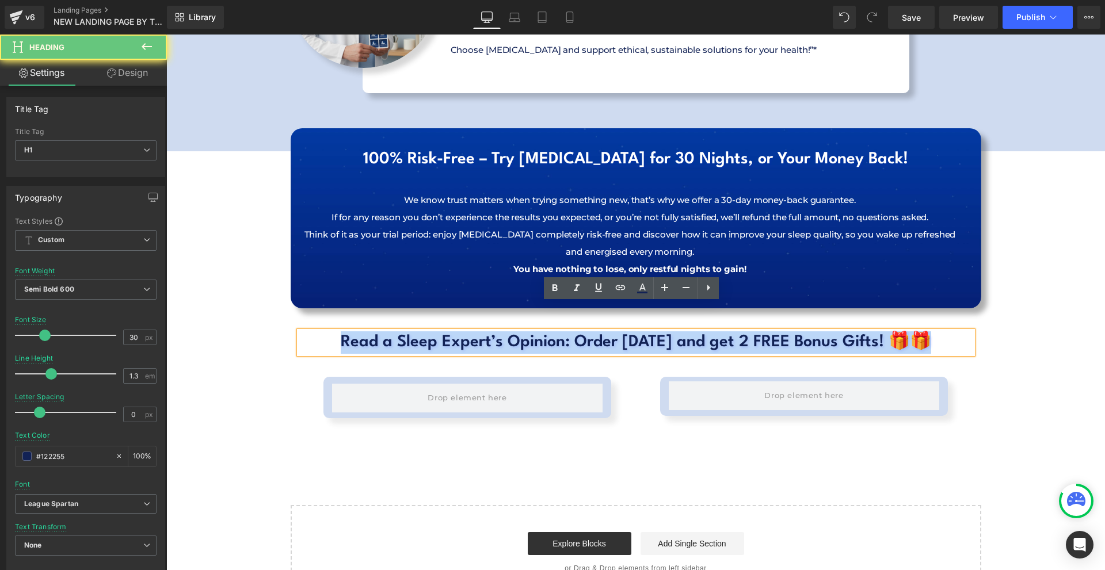
click at [758, 331] on h1 "Read a Sleep Expert’s Opinion: Order [DATE] and get 2 FREE Bonus Gifts! 🎁🎁" at bounding box center [635, 342] width 673 height 22
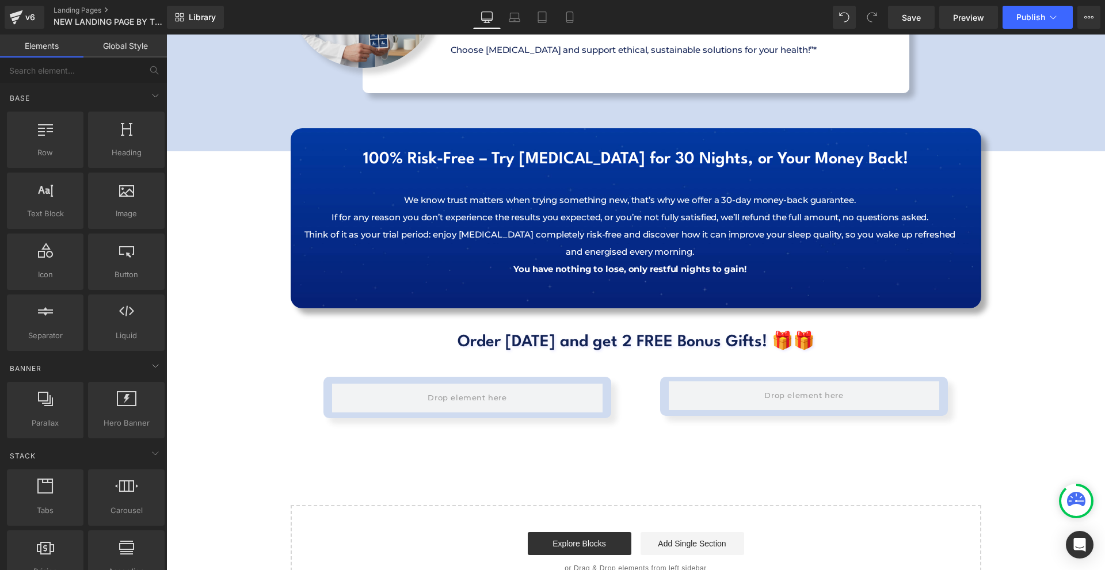
click at [804, 331] on h1 "Order [DATE] and get 2 FREE Bonus Gifts! 🎁🎁" at bounding box center [635, 342] width 673 height 22
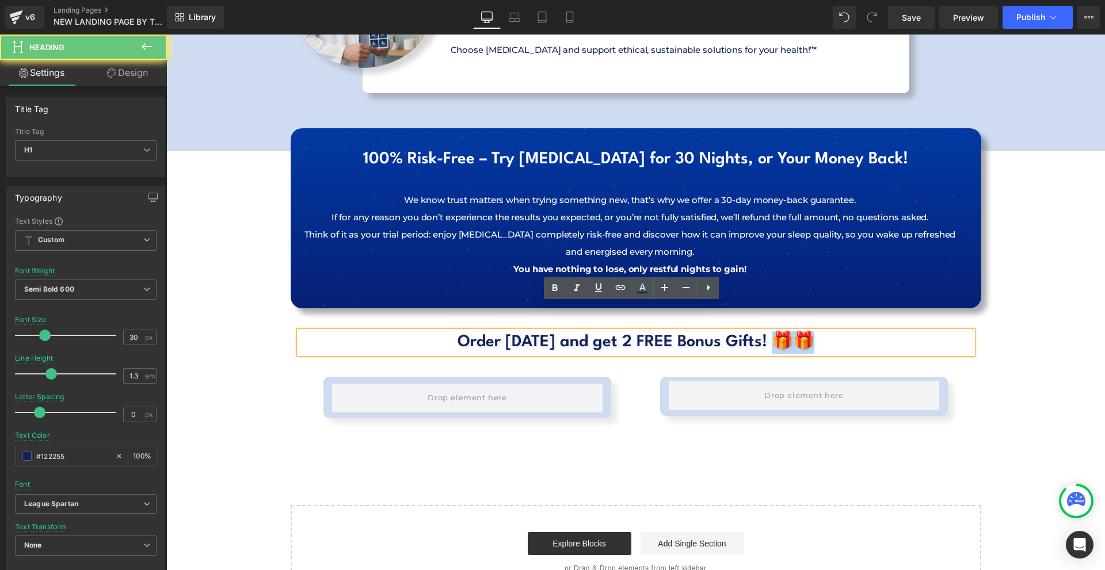
drag, startPoint x: 801, startPoint y: 315, endPoint x: 793, endPoint y: 315, distance: 8.6
click at [793, 331] on h1 "Order [DATE] and get 2 FREE Bonus Gifts! 🎁🎁" at bounding box center [635, 342] width 673 height 22
copy h1 "Order [DATE] and get 2 FREE Bonus Gifts! 🎁🎁"
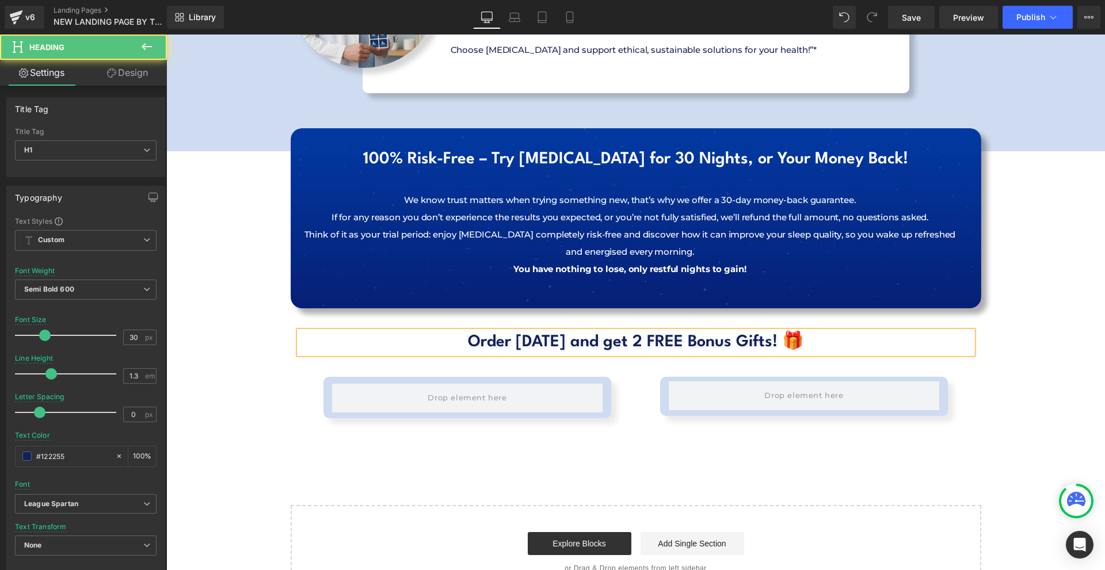
click at [451, 331] on h1 "Order [DATE] and get 2 FREE Bonus Gifts! 🎁" at bounding box center [635, 342] width 673 height 22
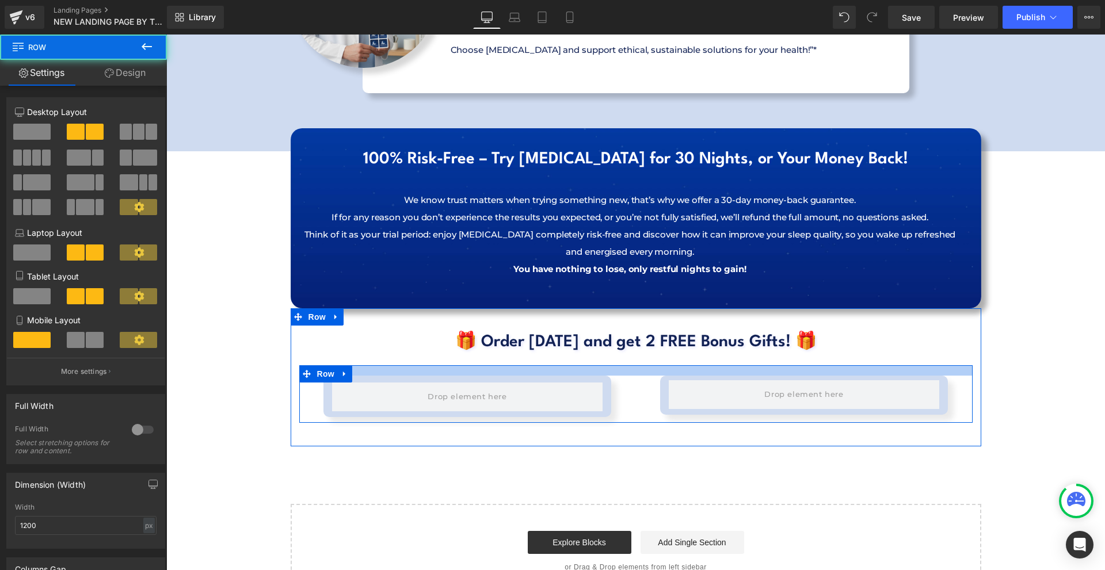
click at [673, 365] on div at bounding box center [635, 370] width 673 height 10
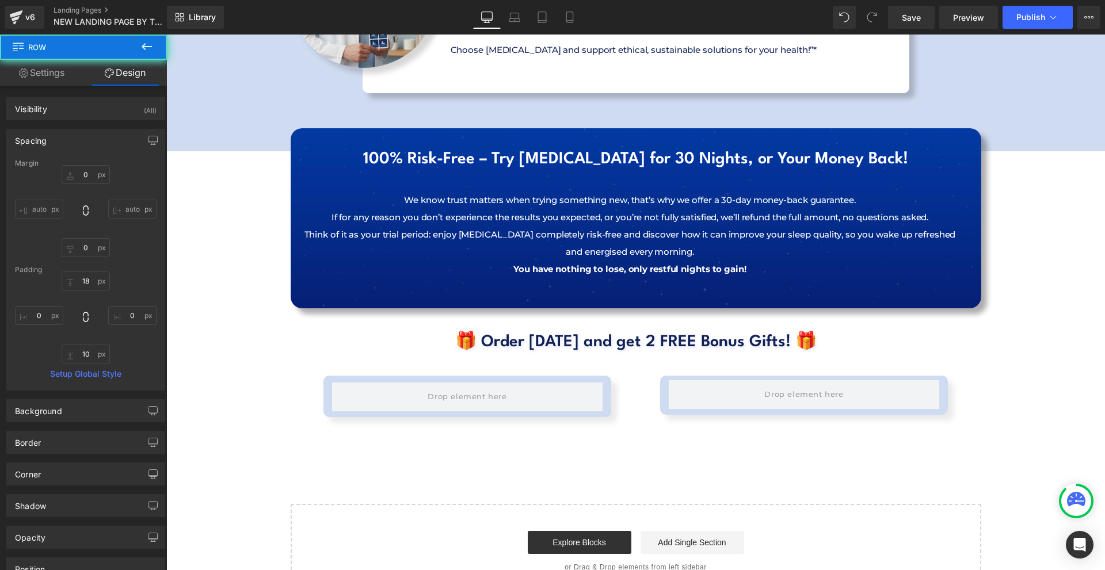
type input "0"
type input "18"
type input "0"
type input "10"
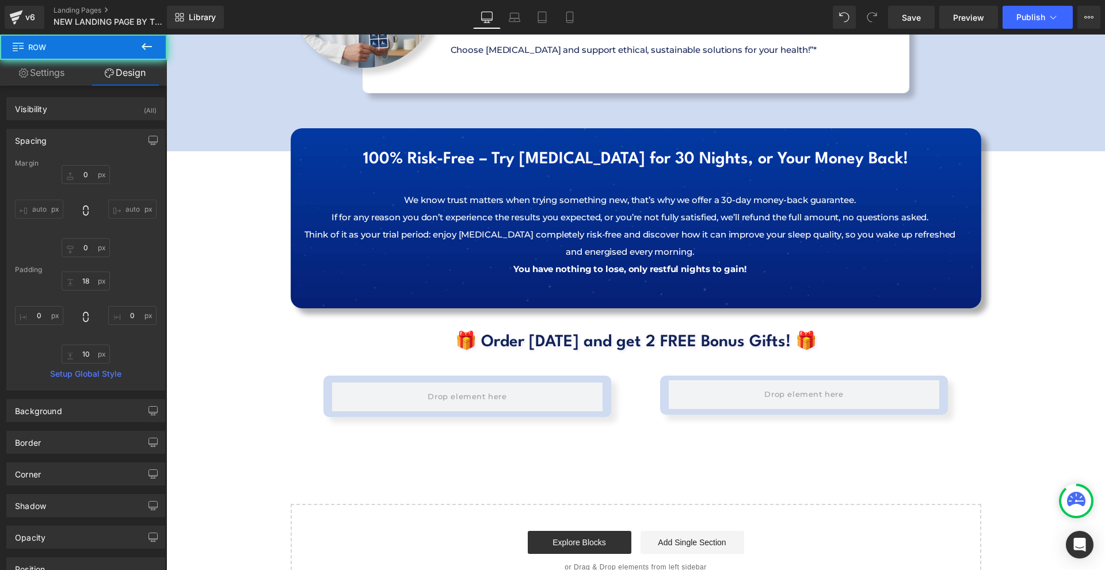
type input "0"
click at [142, 44] on icon at bounding box center [147, 47] width 14 height 14
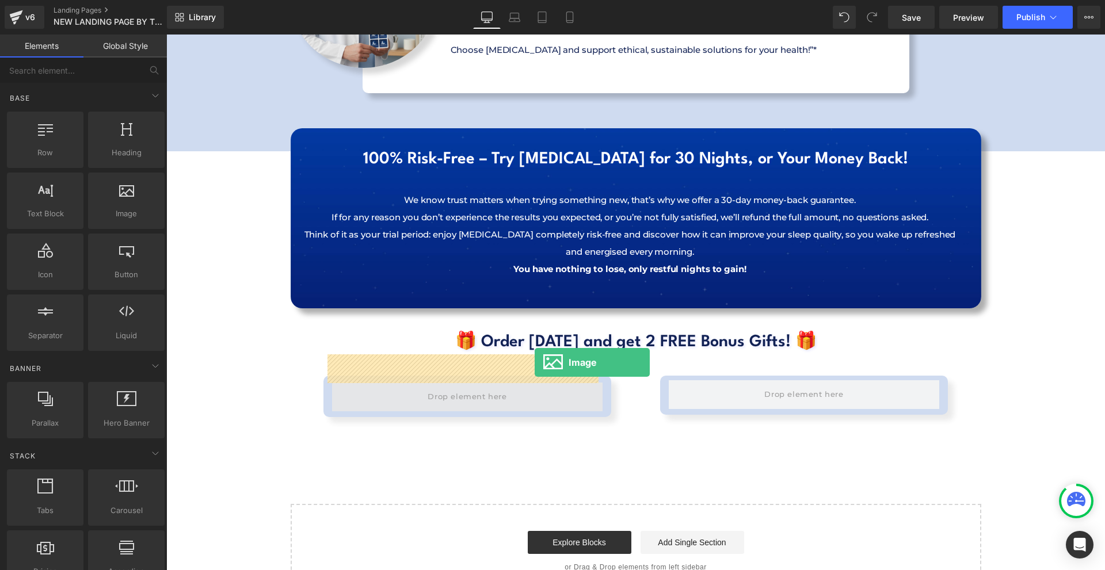
drag, startPoint x: 290, startPoint y: 231, endPoint x: 536, endPoint y: 362, distance: 279.3
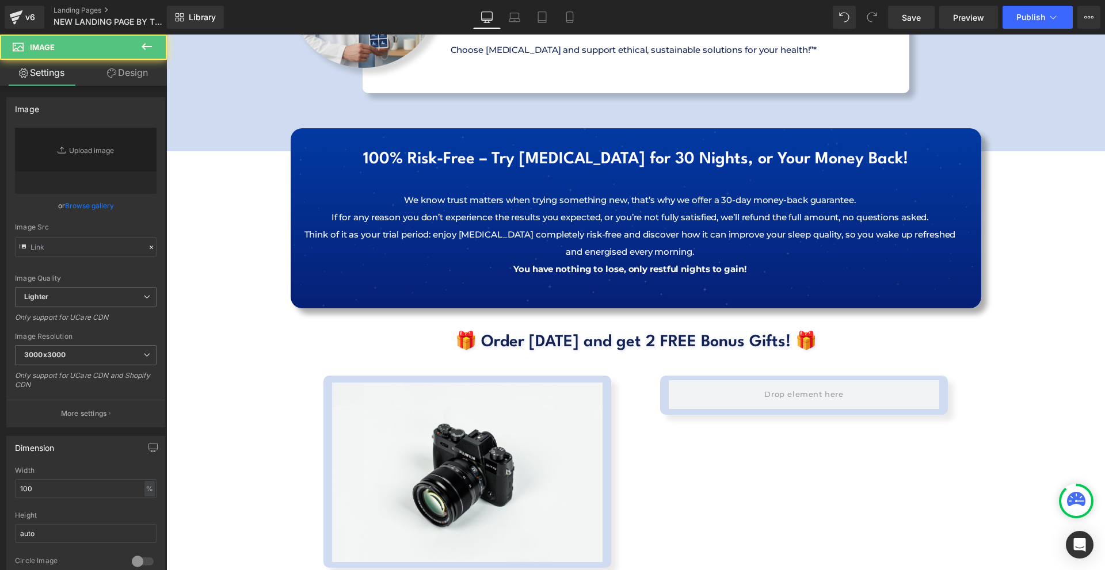
type input "//[DOMAIN_NAME][URL]"
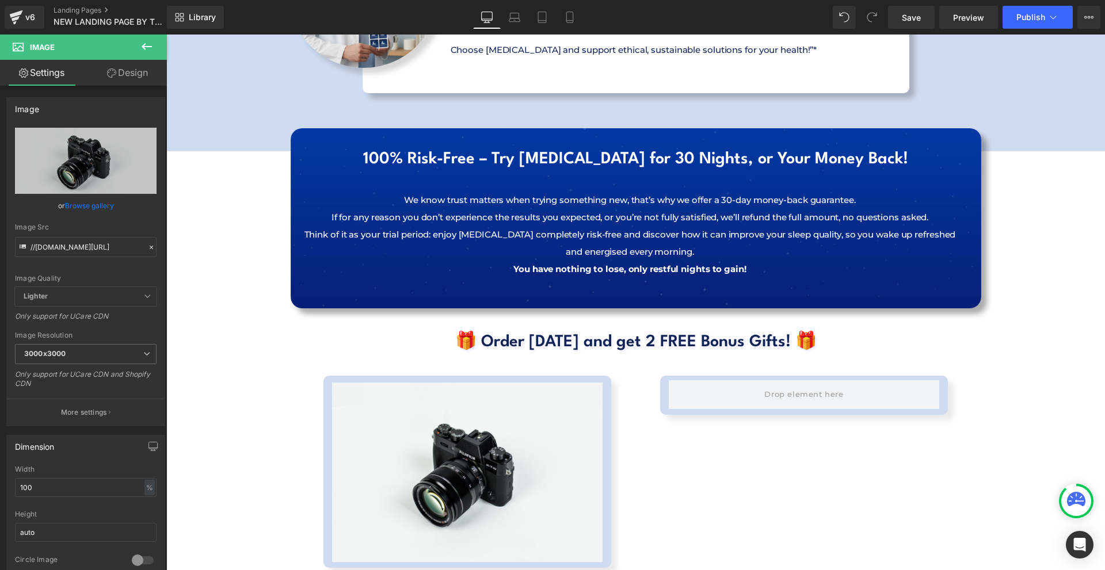
click at [150, 45] on icon at bounding box center [147, 47] width 14 height 14
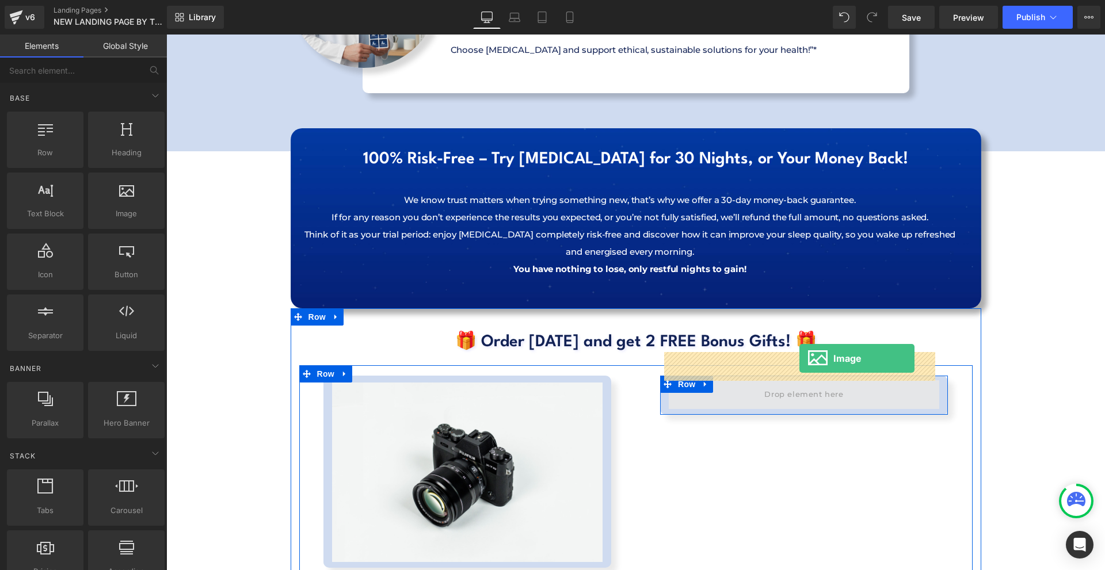
drag, startPoint x: 772, startPoint y: 324, endPoint x: 799, endPoint y: 359, distance: 44.7
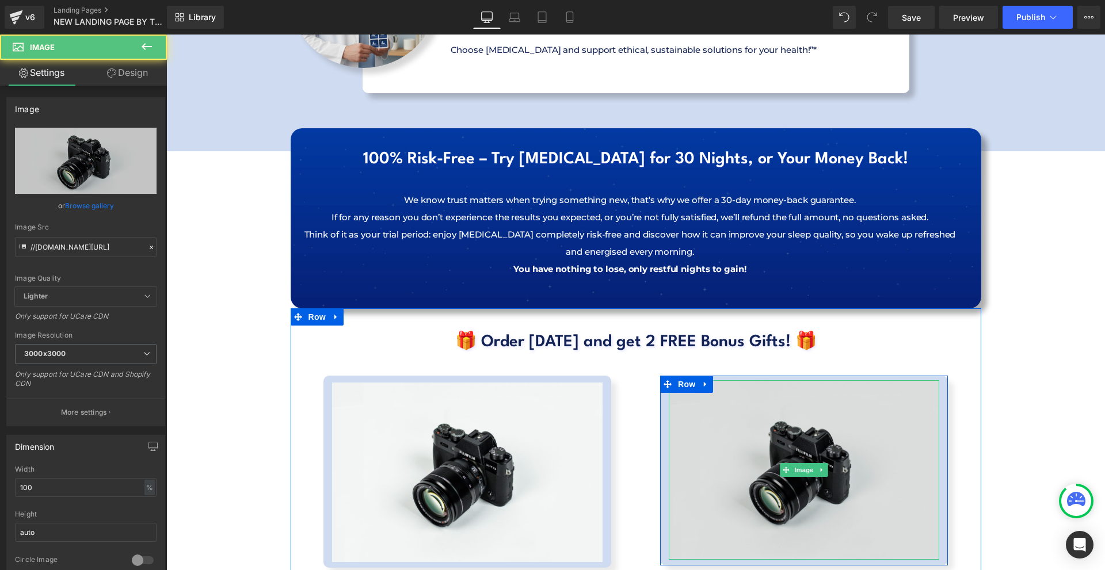
click at [872, 405] on img at bounding box center [804, 469] width 270 height 179
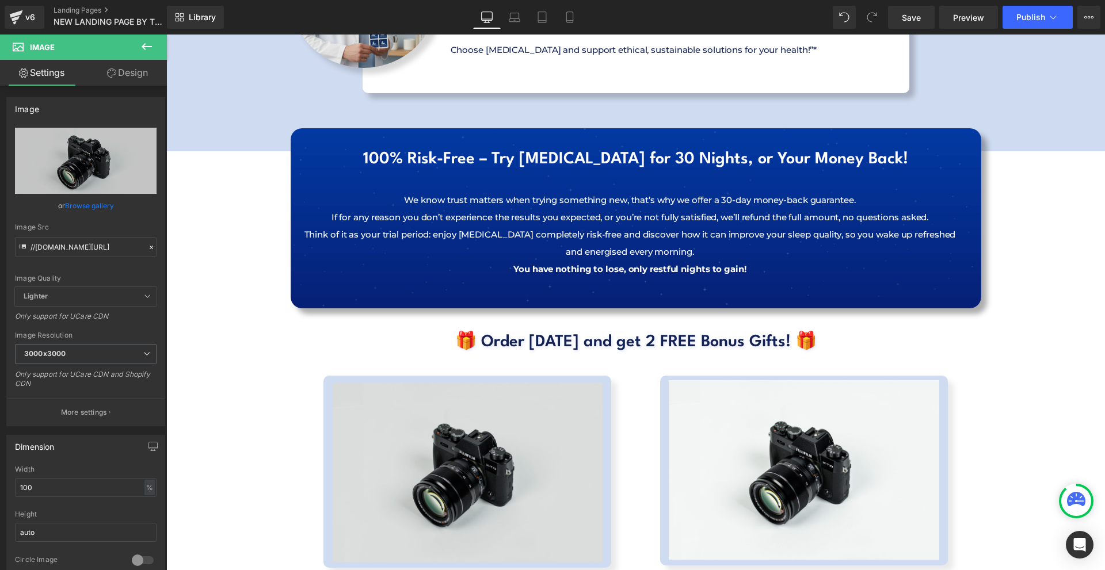
click at [549, 388] on img at bounding box center [467, 472] width 270 height 179
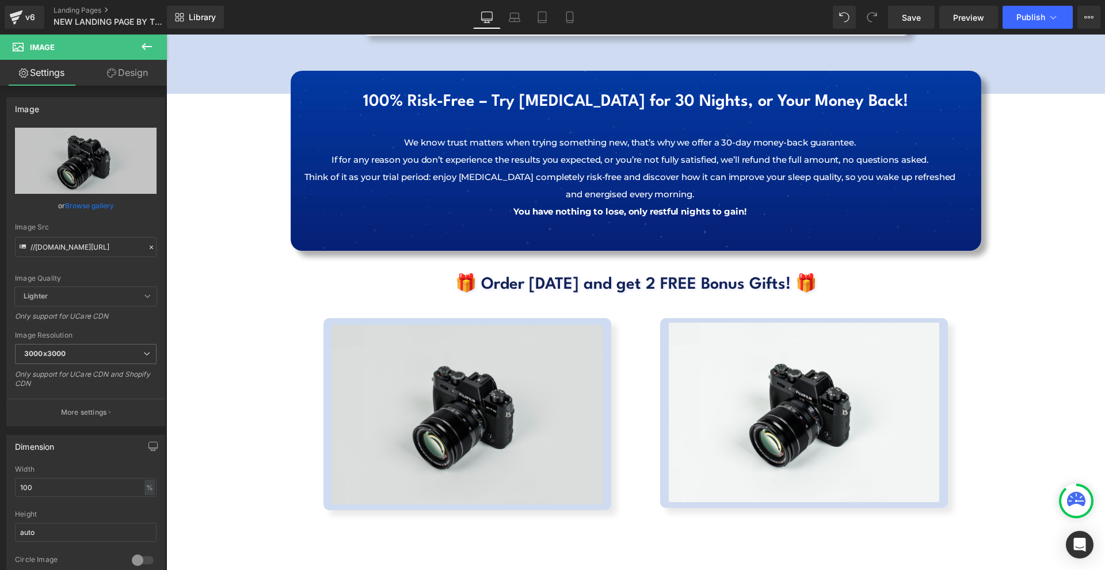
click at [484, 385] on div "Image" at bounding box center [467, 414] width 270 height 179
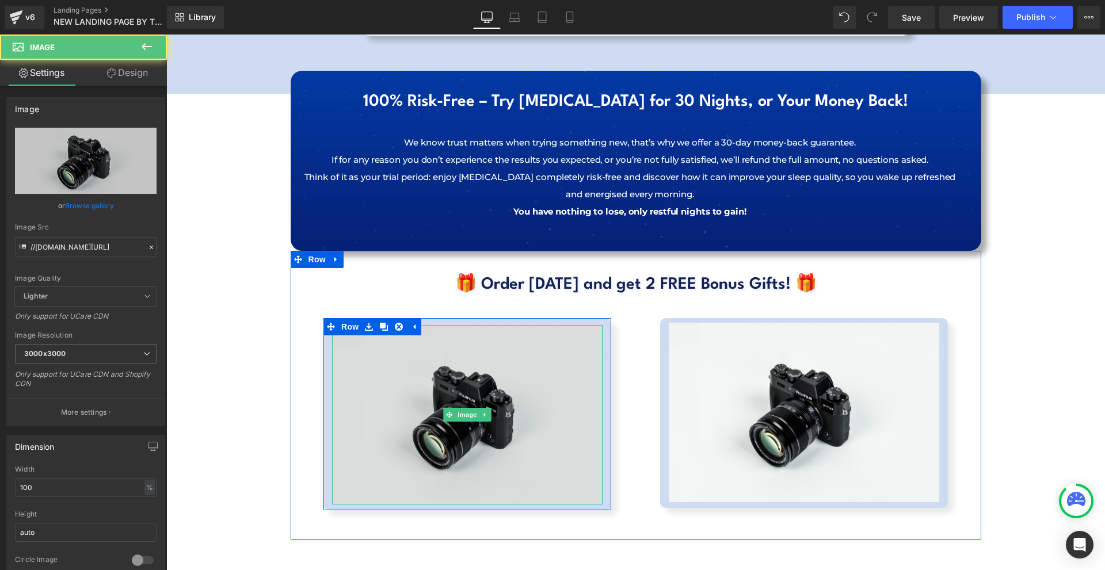
click at [582, 418] on img at bounding box center [467, 414] width 270 height 179
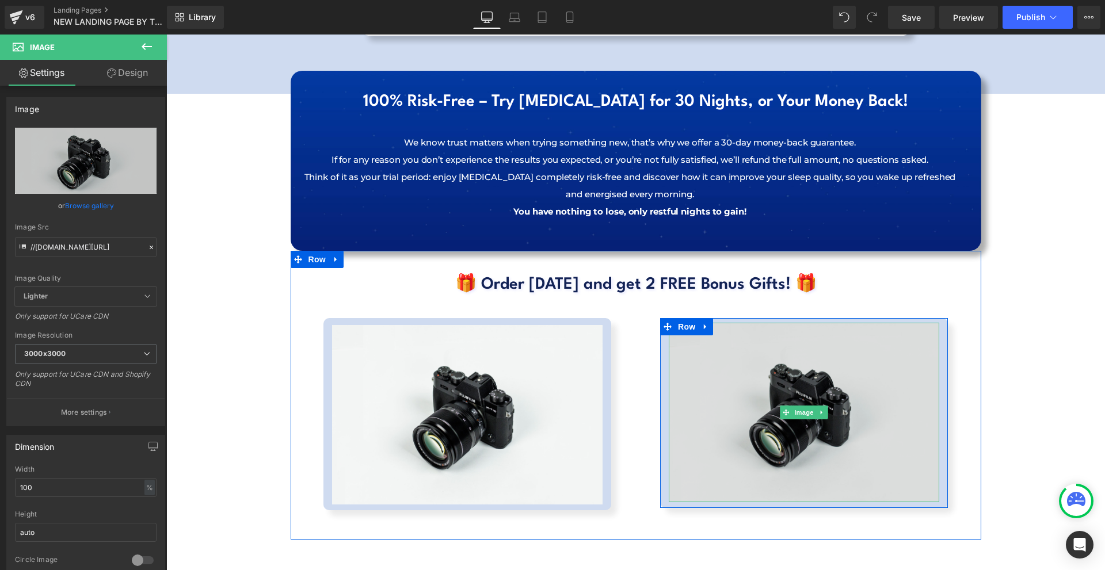
click at [719, 353] on img at bounding box center [804, 412] width 270 height 179
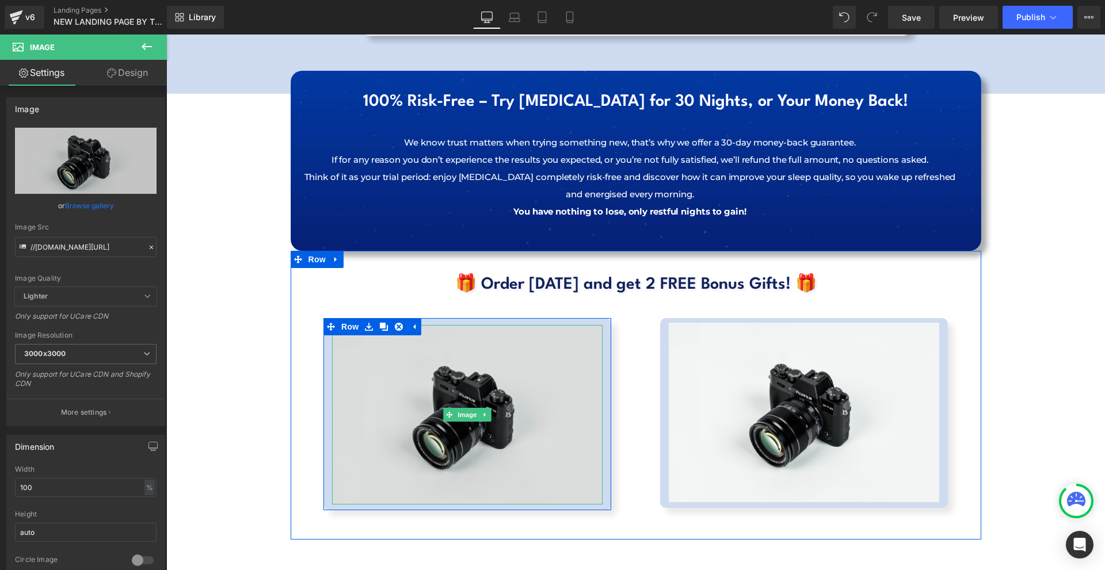
click at [529, 325] on img at bounding box center [467, 414] width 270 height 179
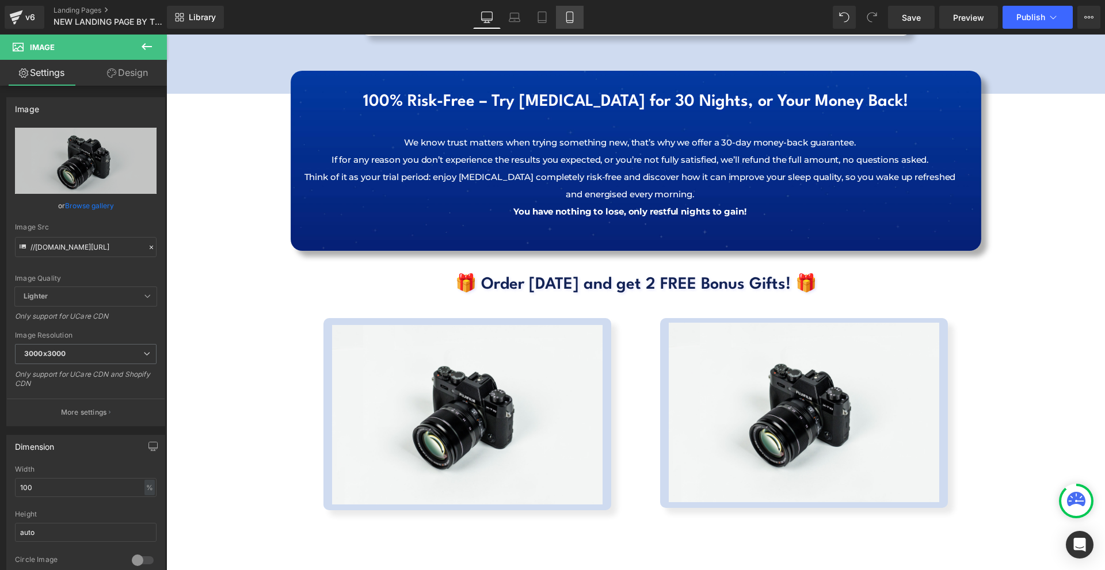
click at [564, 14] on icon at bounding box center [570, 18] width 12 height 12
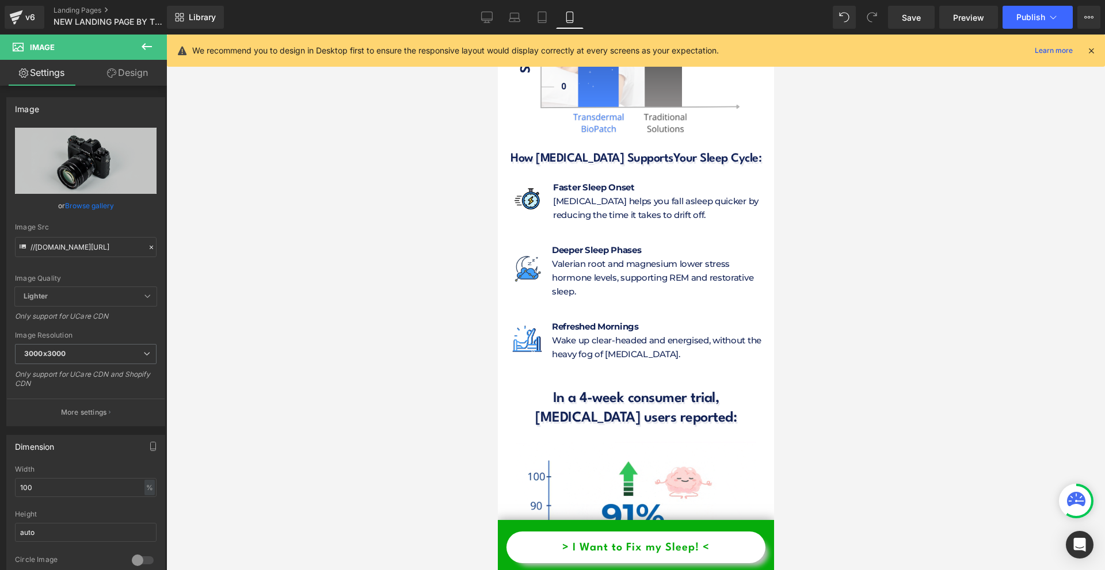
click at [1093, 49] on icon at bounding box center [1091, 50] width 10 height 10
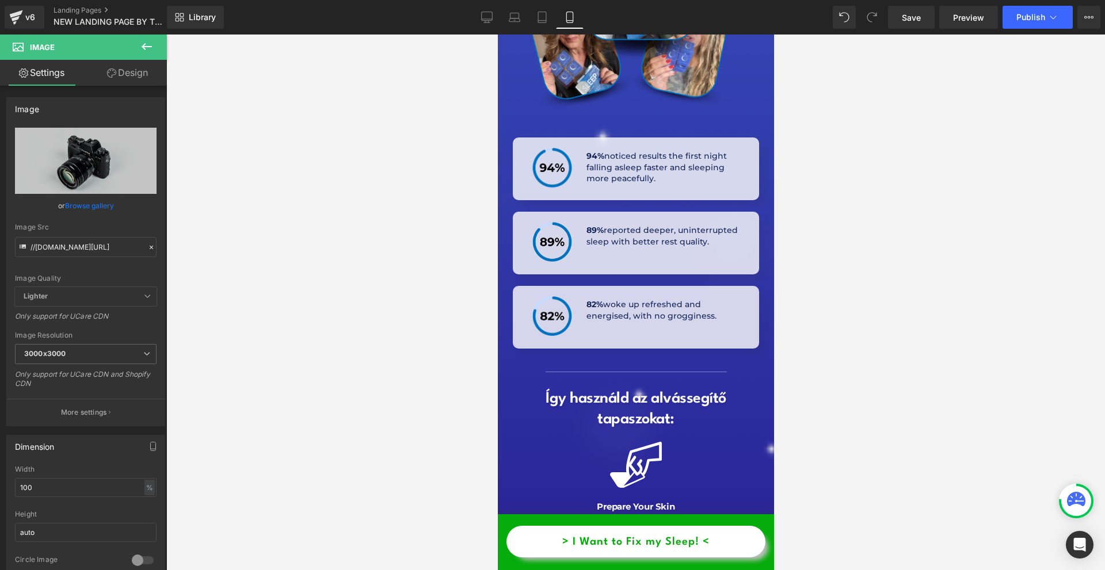
scroll to position [8793, 0]
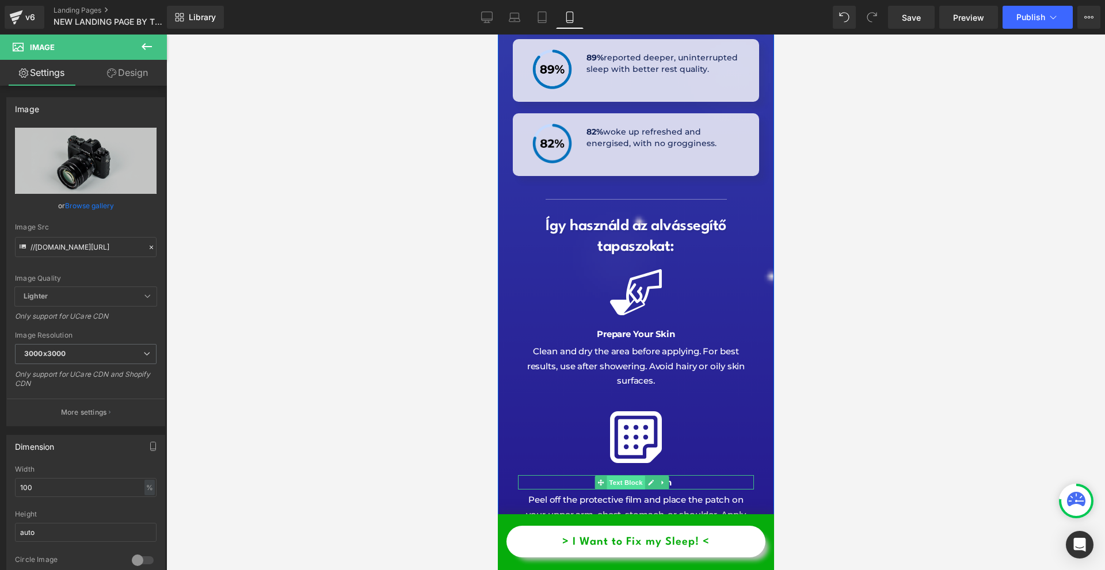
click at [628, 476] on span "Text Block" at bounding box center [625, 483] width 38 height 14
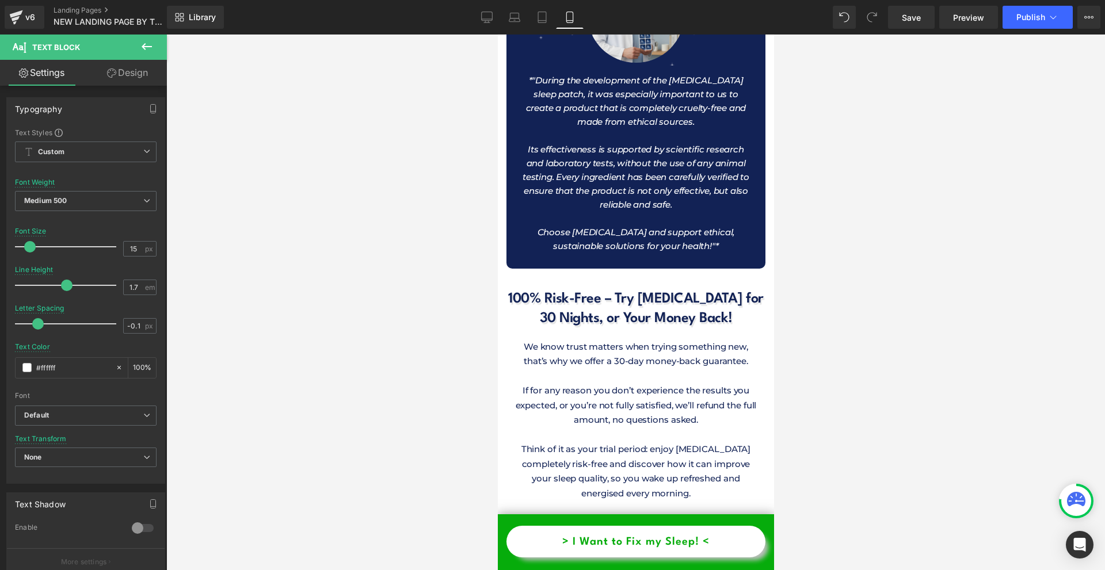
scroll to position [10346, 0]
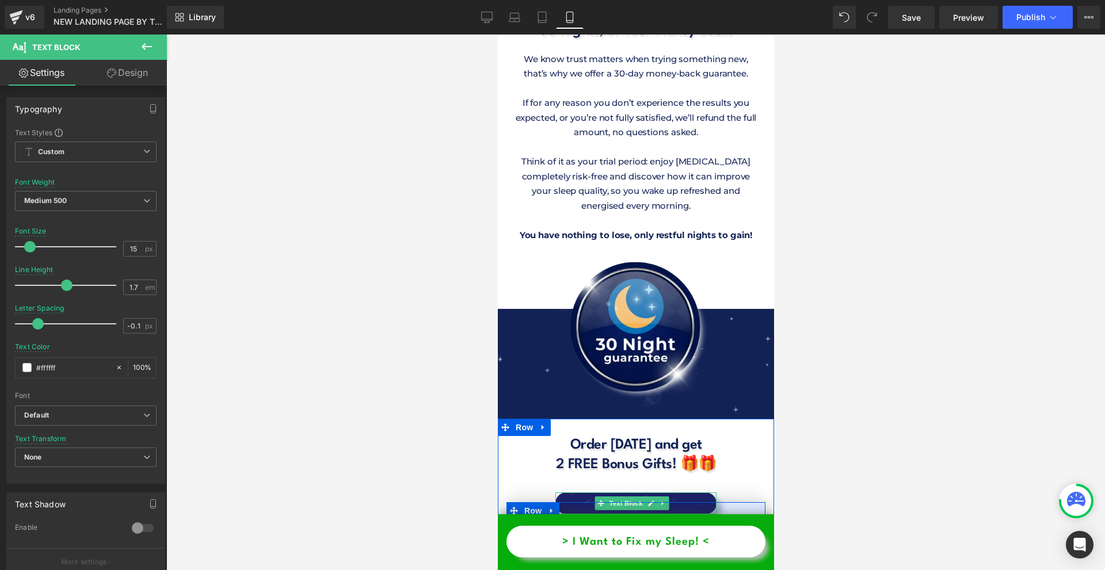
click at [680, 494] on p "Bonus #1" at bounding box center [635, 504] width 150 height 20
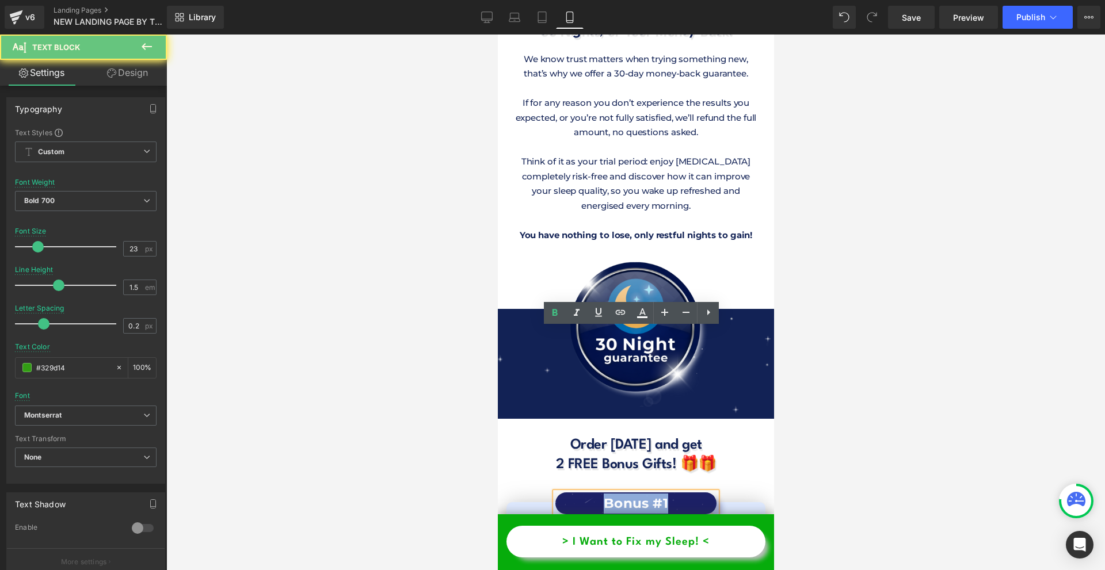
click at [680, 494] on p "Bonus #1" at bounding box center [635, 504] width 150 height 20
click at [788, 337] on div at bounding box center [635, 303] width 938 height 536
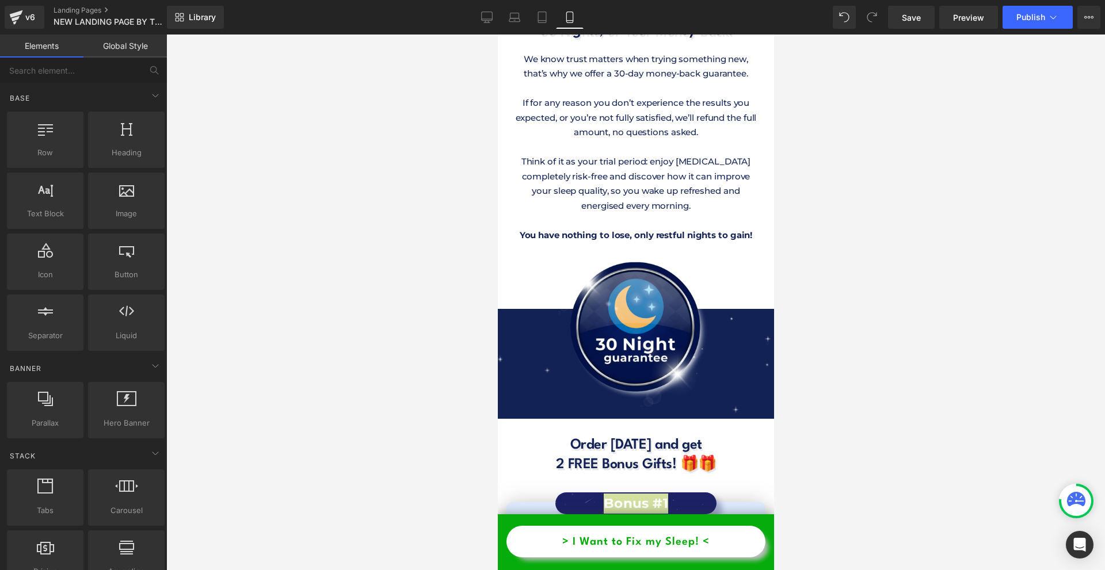
scroll to position [10576, 0]
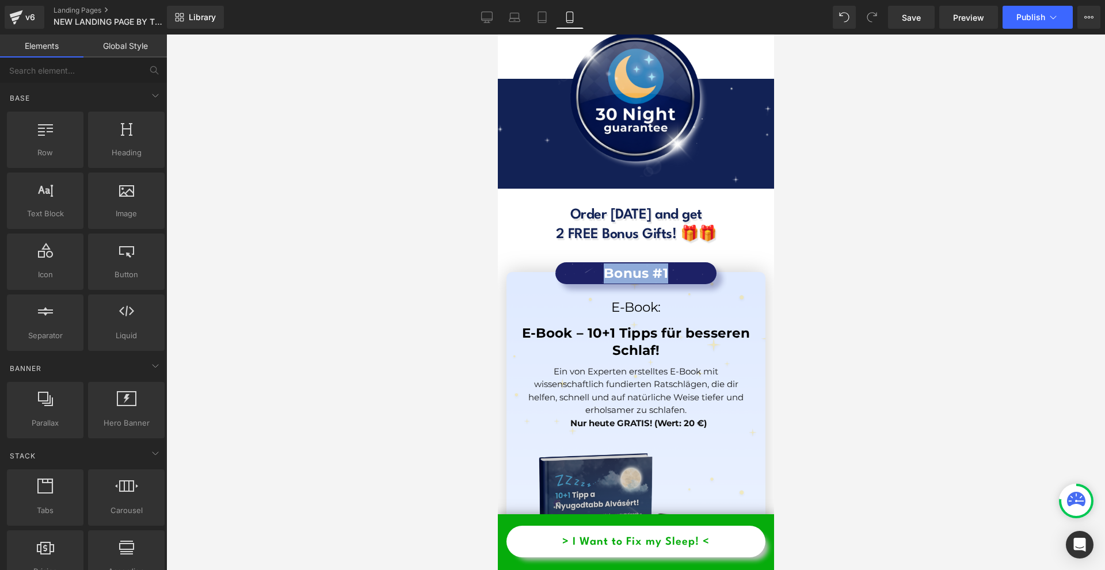
click at [617, 418] on img at bounding box center [635, 539] width 242 height 243
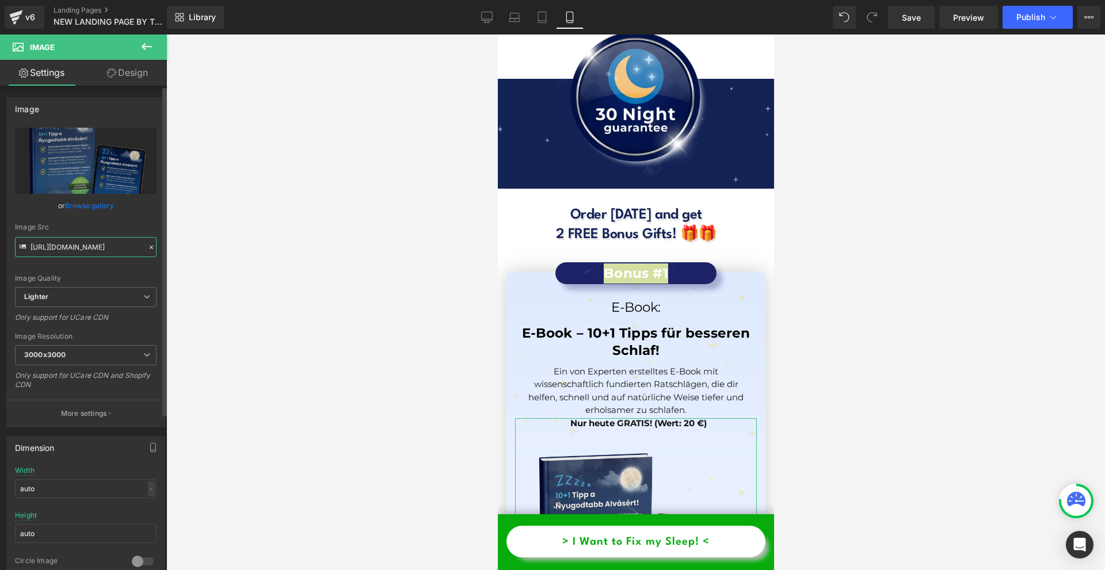
click at [98, 252] on input "[URL][DOMAIN_NAME]" at bounding box center [86, 247] width 142 height 20
click at [499, 8] on link "Desktop" at bounding box center [487, 17] width 28 height 23
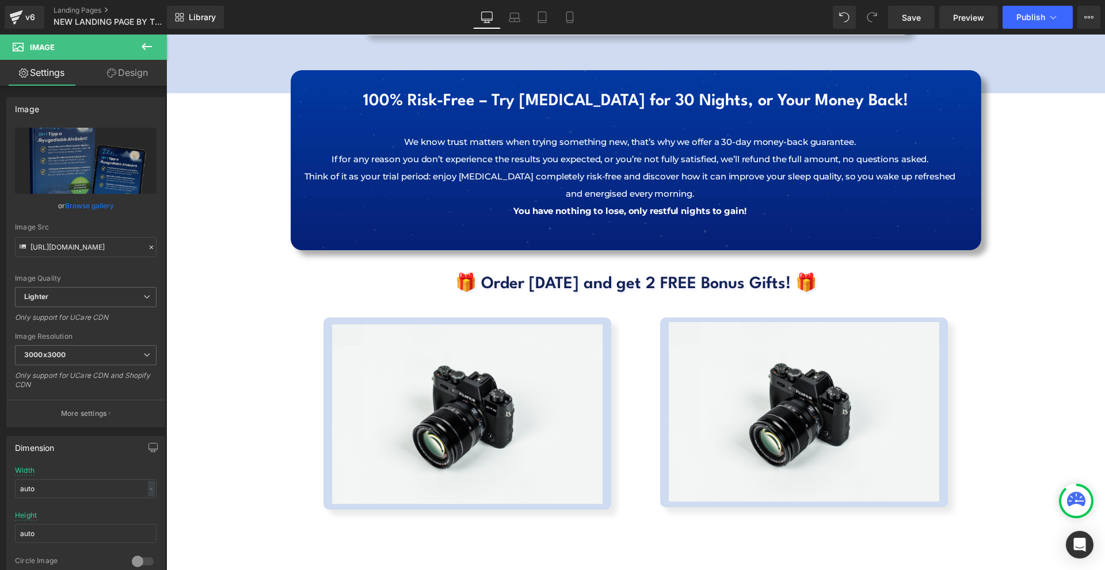
scroll to position [7647, 0]
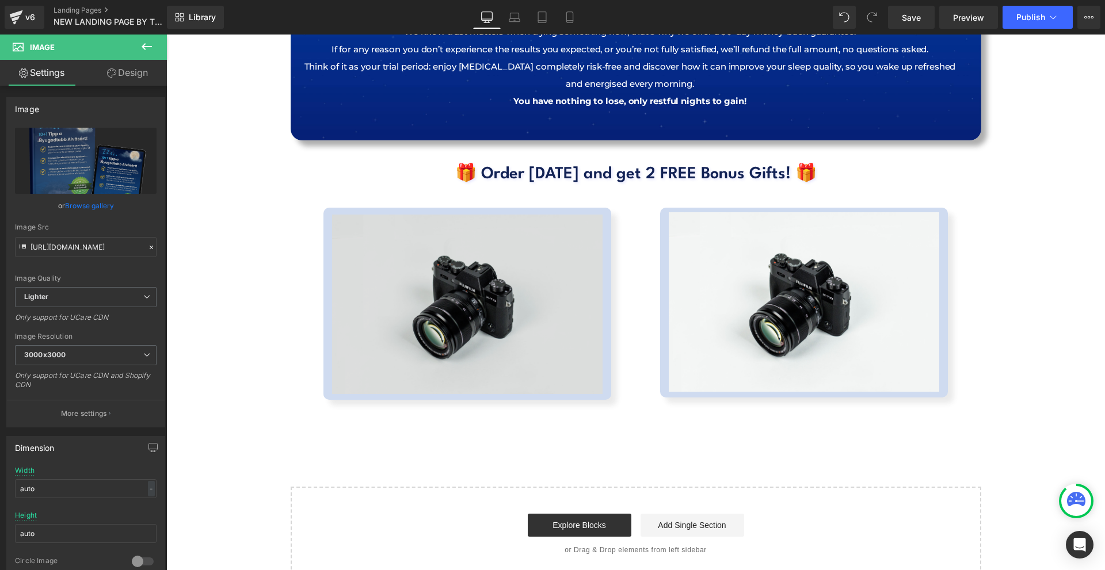
click at [483, 297] on img at bounding box center [467, 304] width 270 height 179
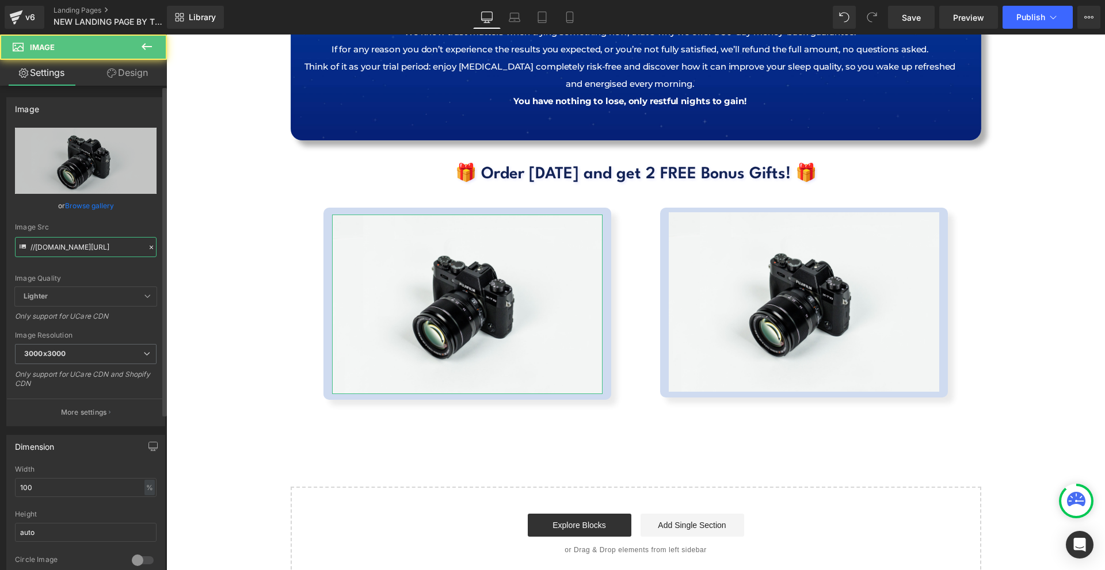
click at [111, 245] on input "//[DOMAIN_NAME][URL]" at bounding box center [86, 247] width 142 height 20
paste input "[URL][DOMAIN_NAME][DOMAIN_NAME]"
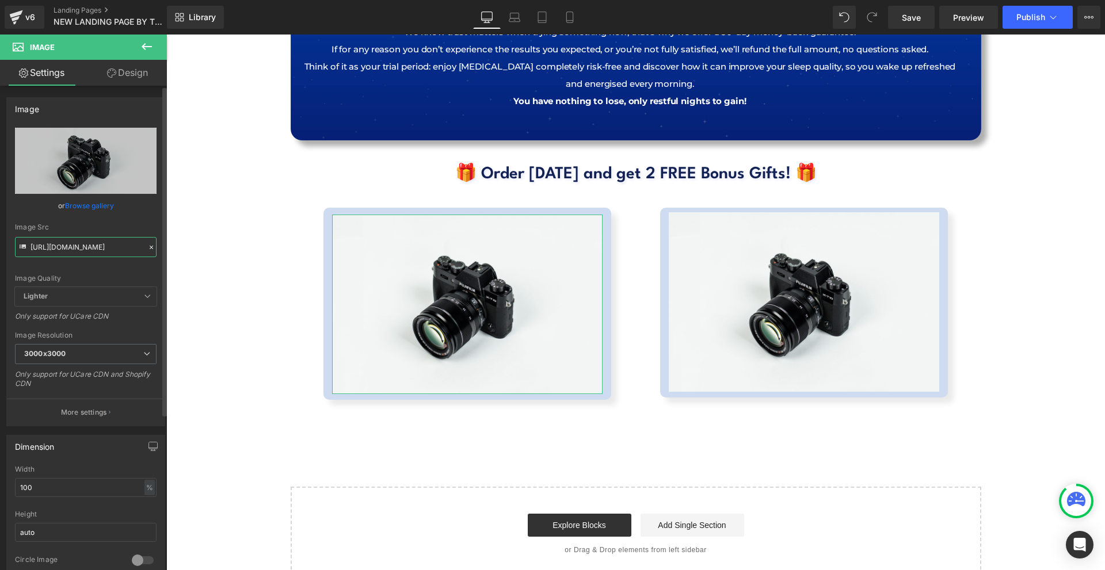
scroll to position [0, 452]
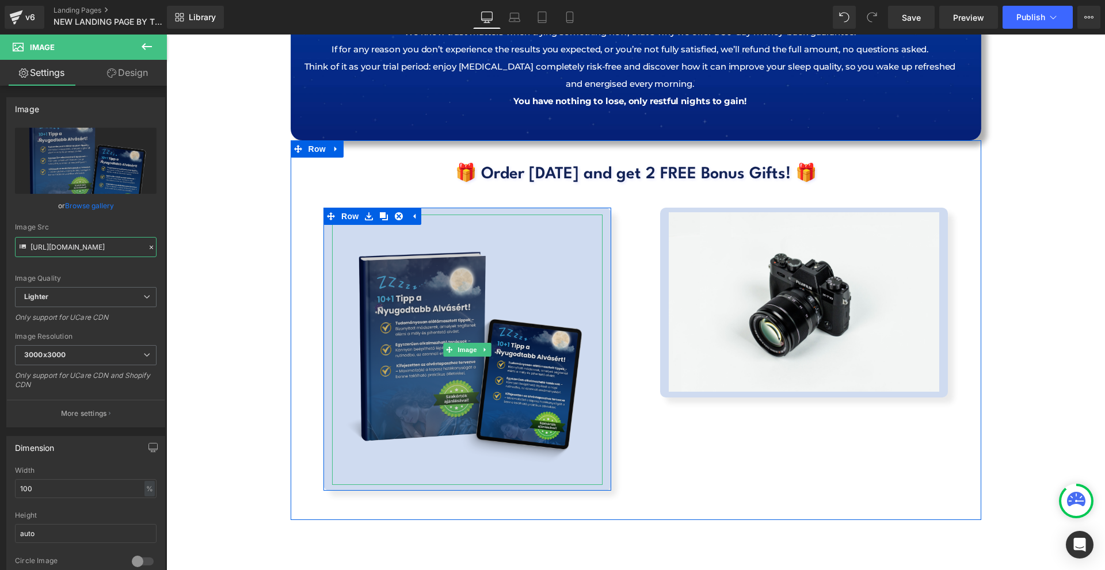
type input "[URL][DOMAIN_NAME]"
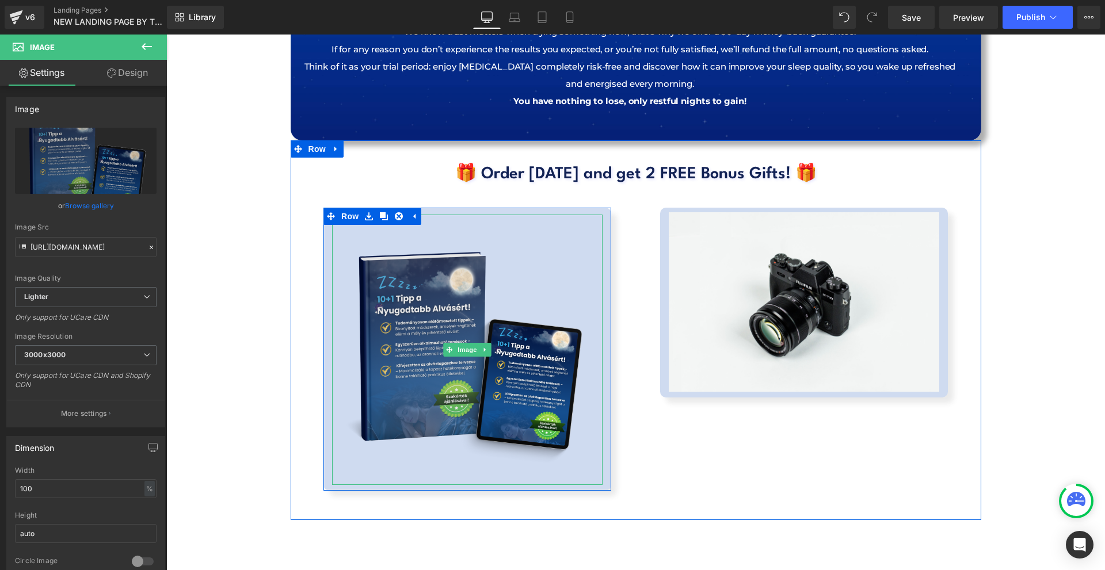
scroll to position [0, 0]
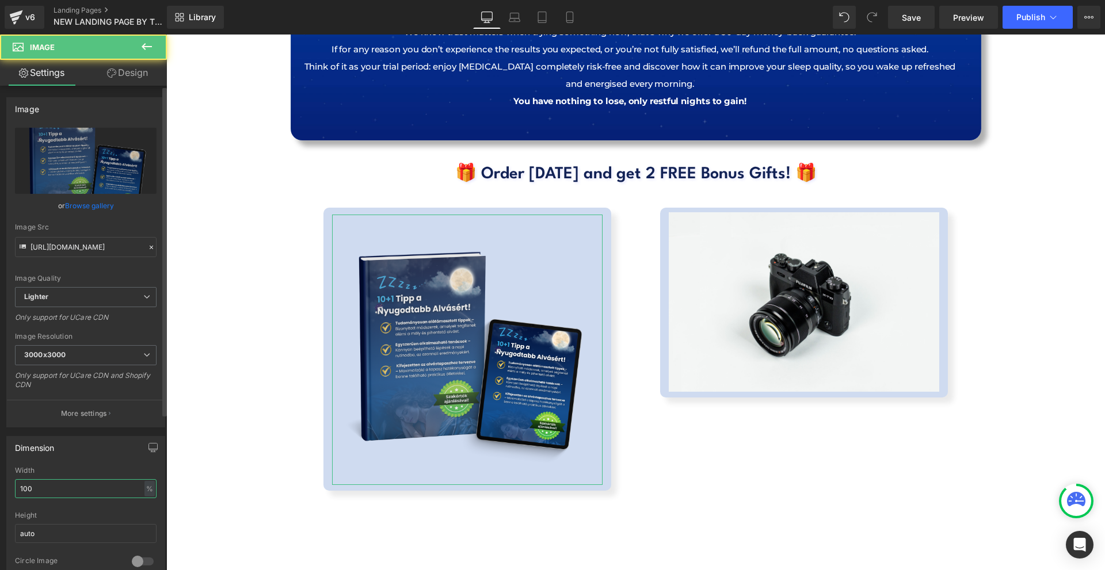
click at [35, 487] on input "100" at bounding box center [86, 488] width 142 height 19
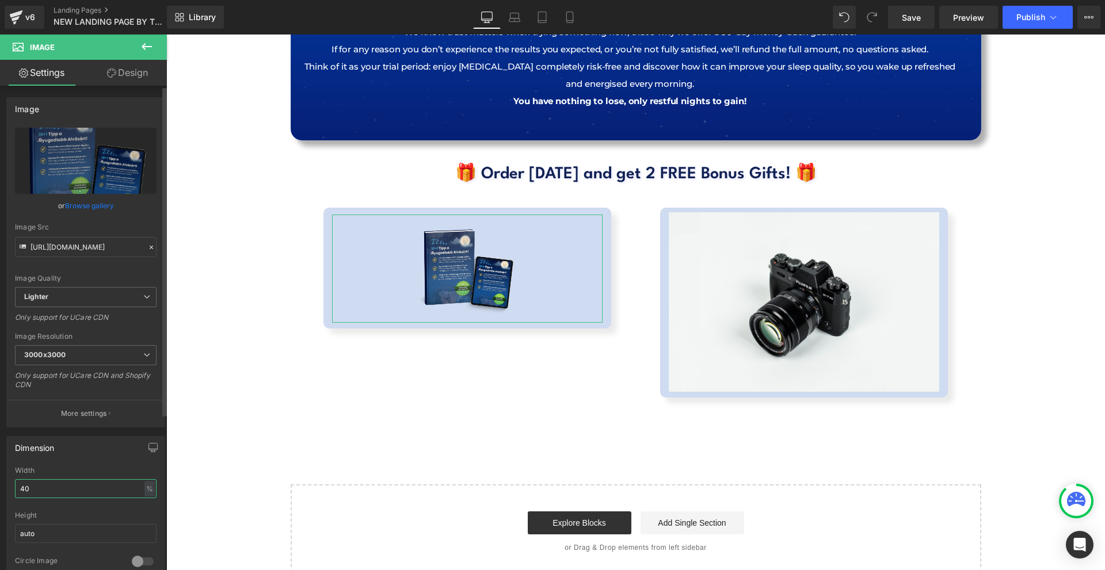
scroll to position [7645, 0]
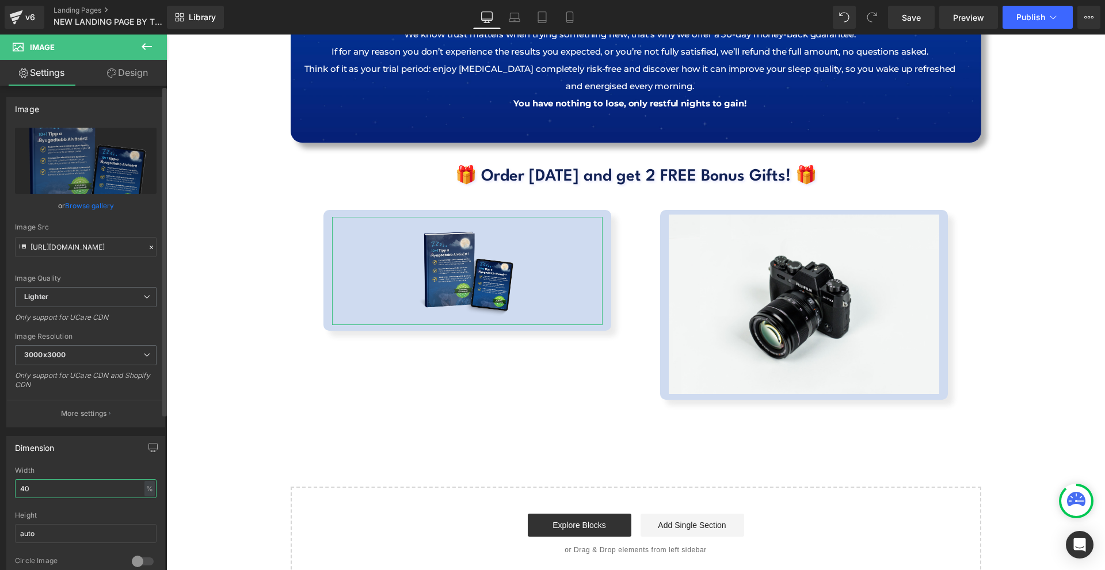
click at [37, 484] on input "40" at bounding box center [86, 488] width 142 height 19
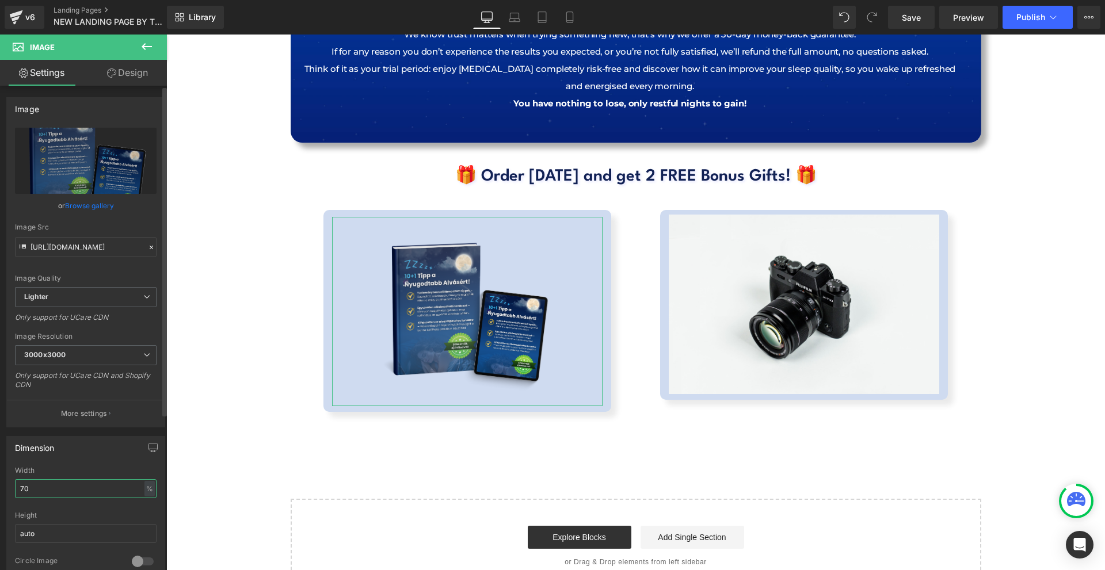
scroll to position [7647, 0]
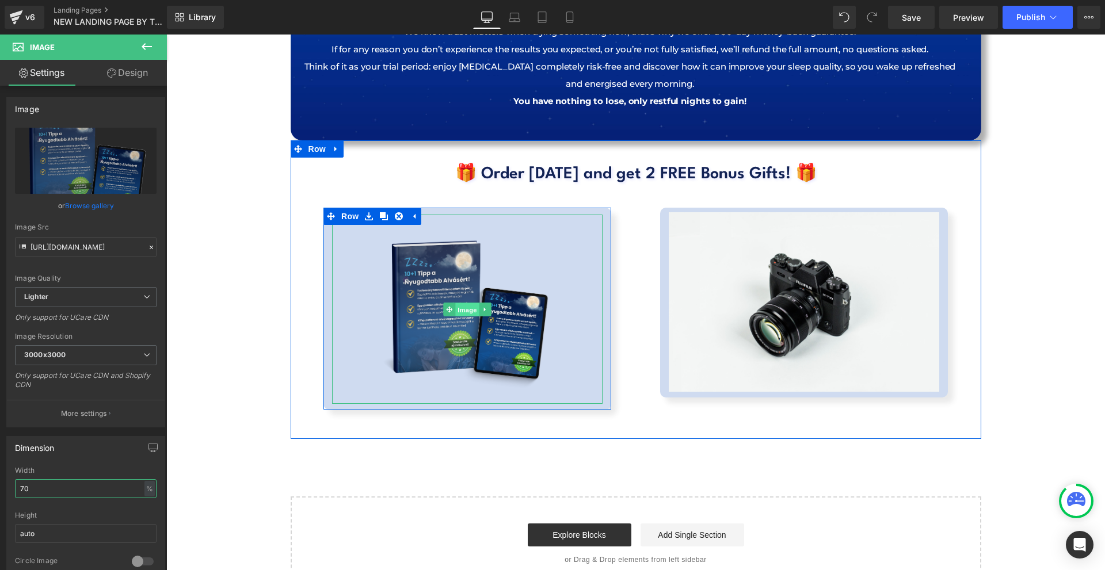
click at [464, 303] on span "Image" at bounding box center [467, 310] width 24 height 14
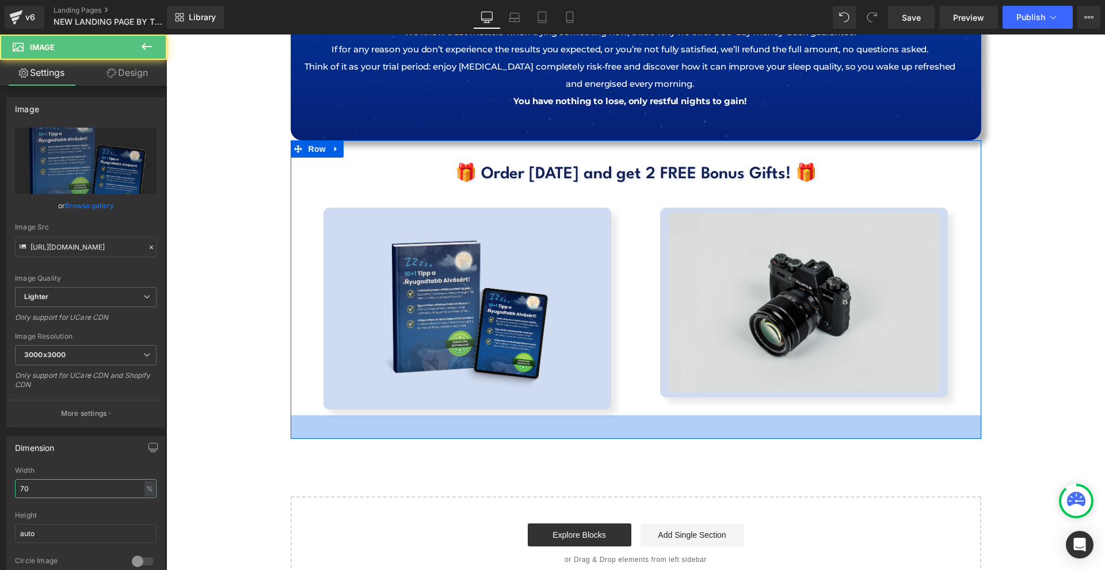
scroll to position [7475, 0]
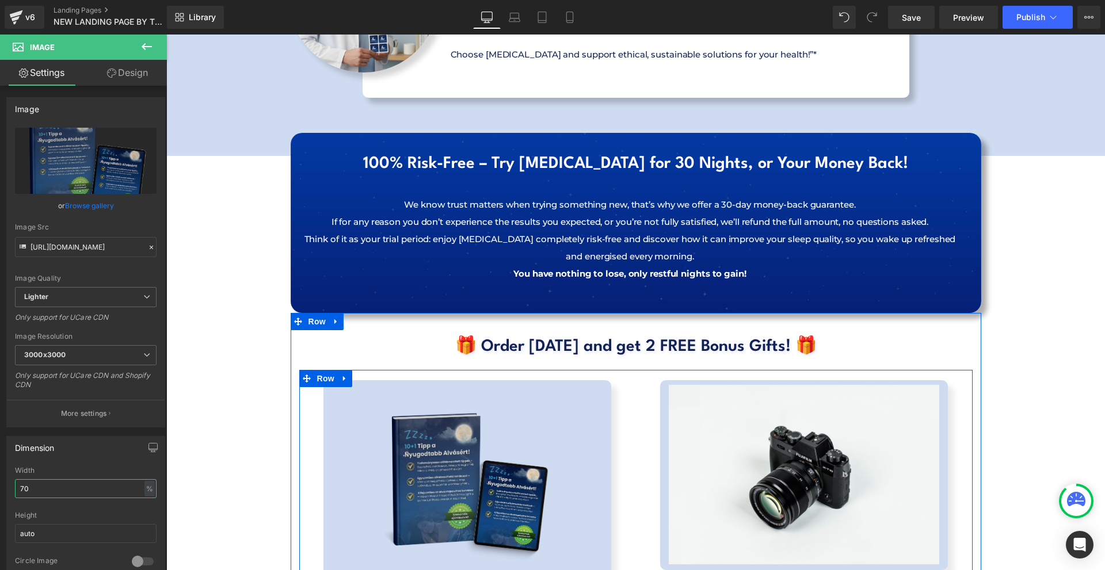
type input "70"
click at [518, 419] on img at bounding box center [467, 481] width 189 height 189
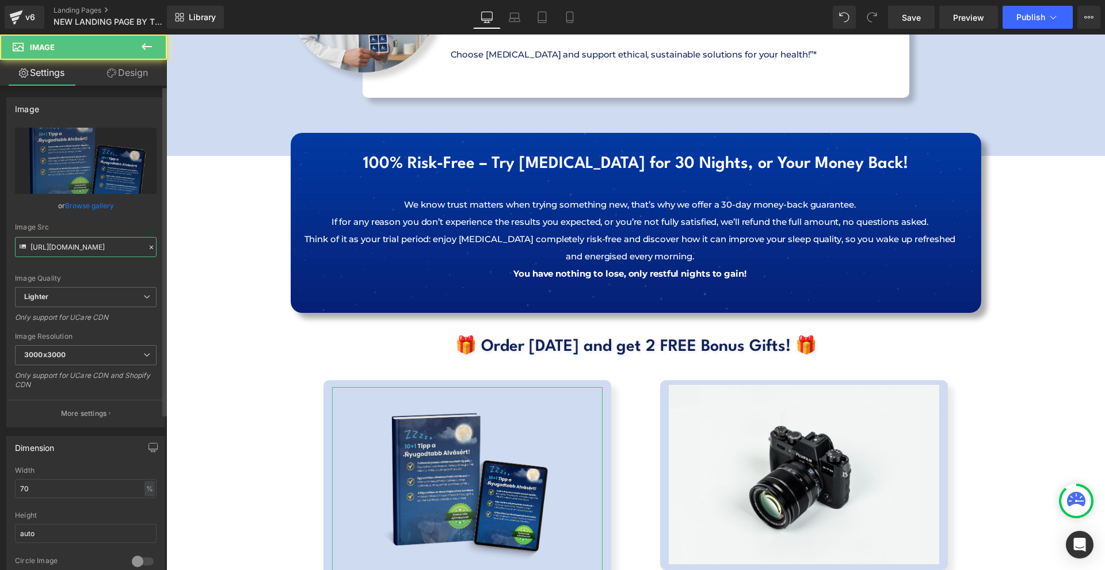
click at [77, 251] on input "[URL][DOMAIN_NAME]" at bounding box center [86, 247] width 142 height 20
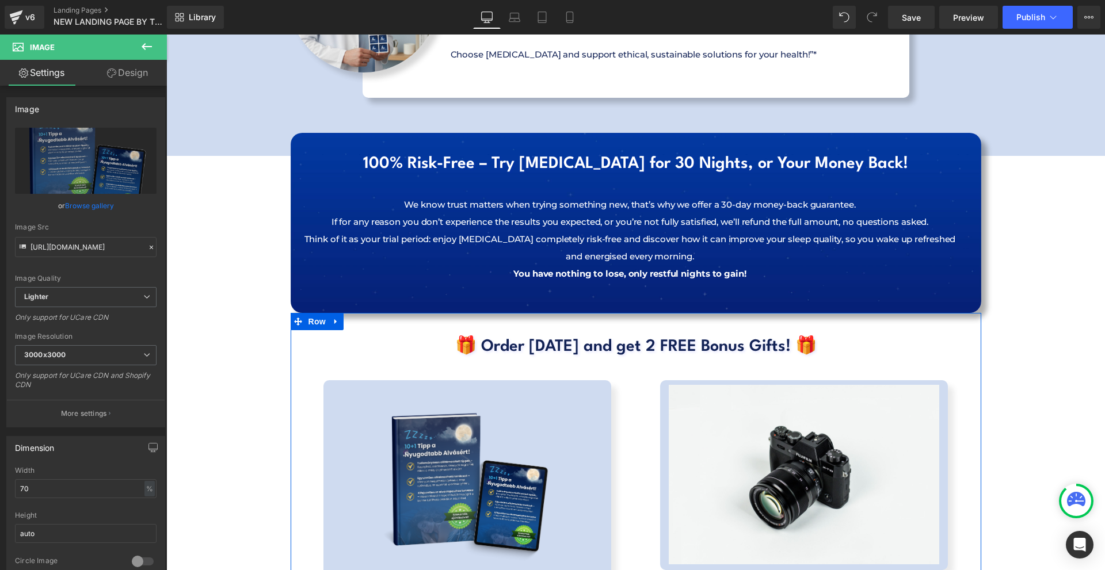
click at [738, 398] on img at bounding box center [804, 474] width 270 height 179
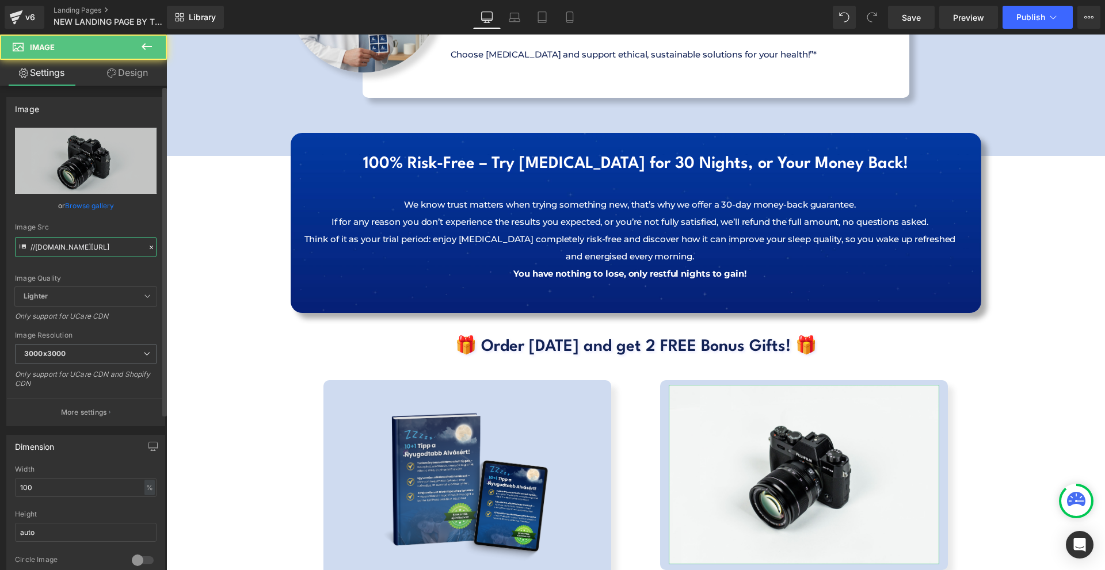
click at [62, 239] on input "//[DOMAIN_NAME][URL]" at bounding box center [86, 247] width 142 height 20
paste input "[URL][DOMAIN_NAME][DOMAIN_NAME]"
type input "[URL][DOMAIN_NAME]"
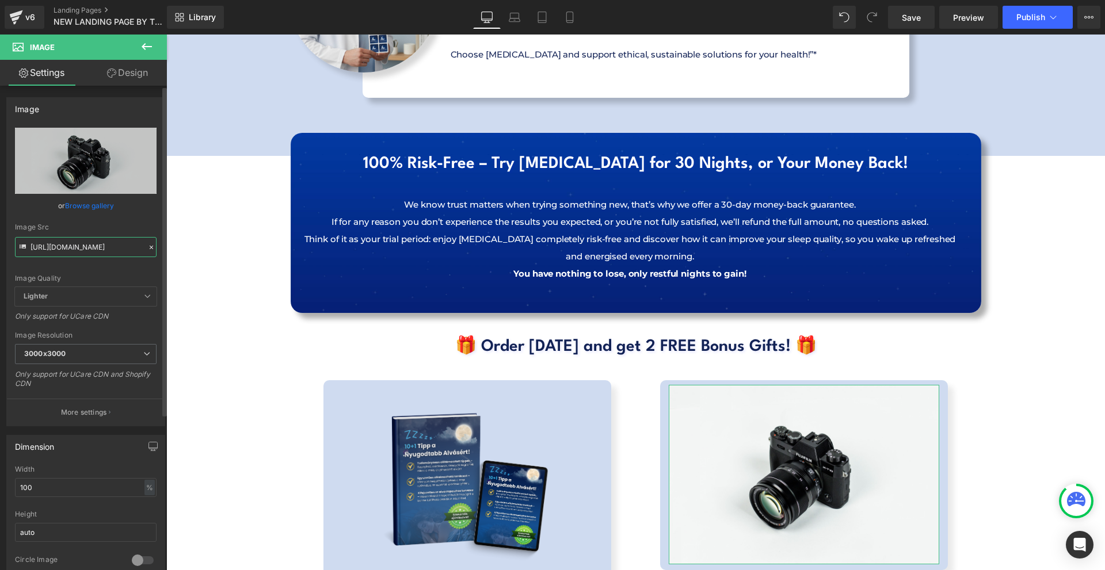
scroll to position [0, 452]
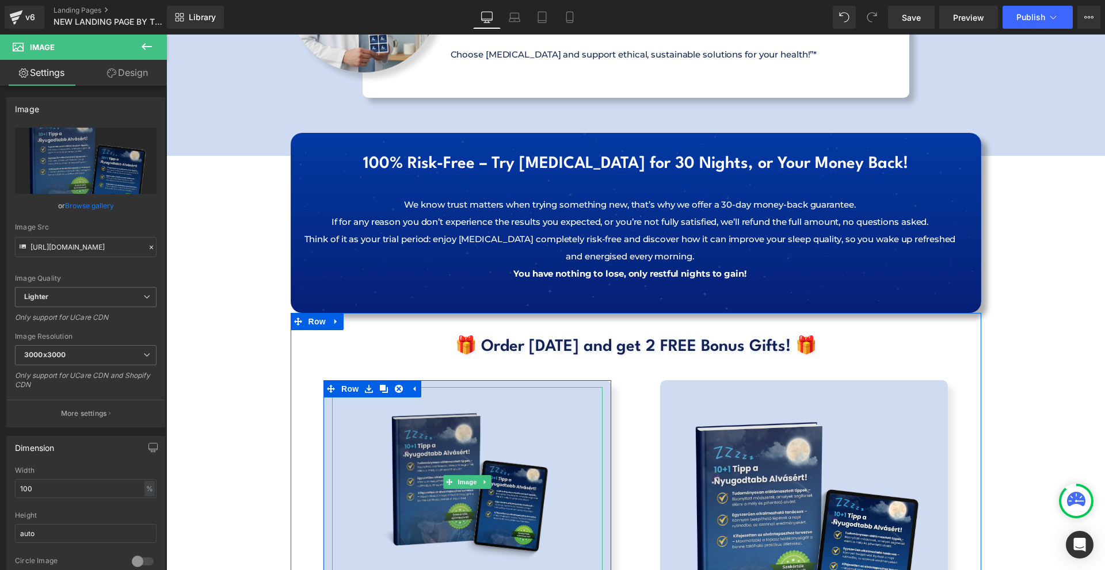
click at [419, 415] on img at bounding box center [467, 481] width 189 height 189
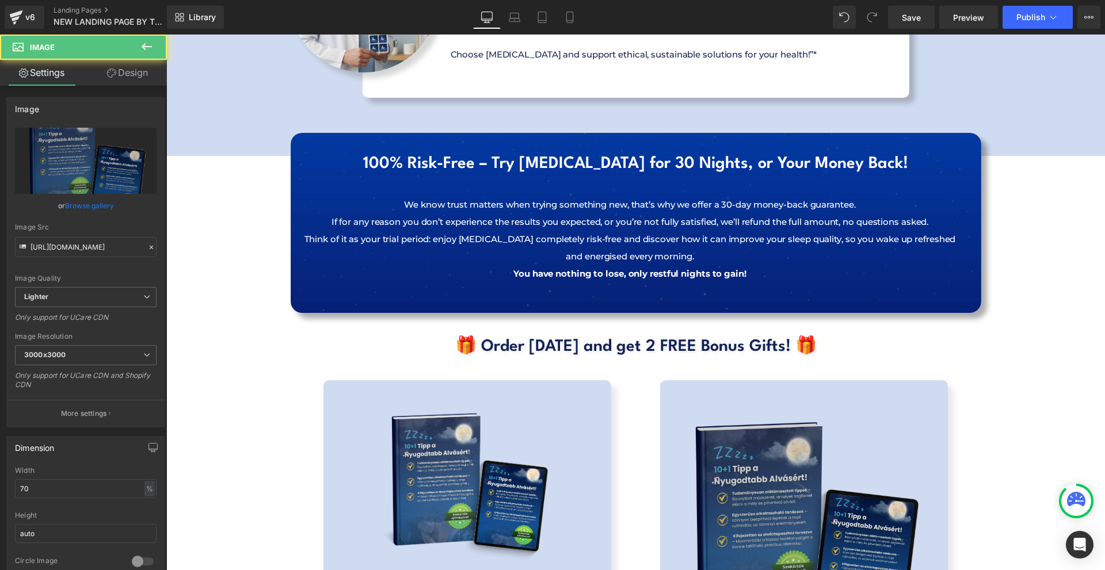
click at [804, 440] on img at bounding box center [804, 520] width 270 height 270
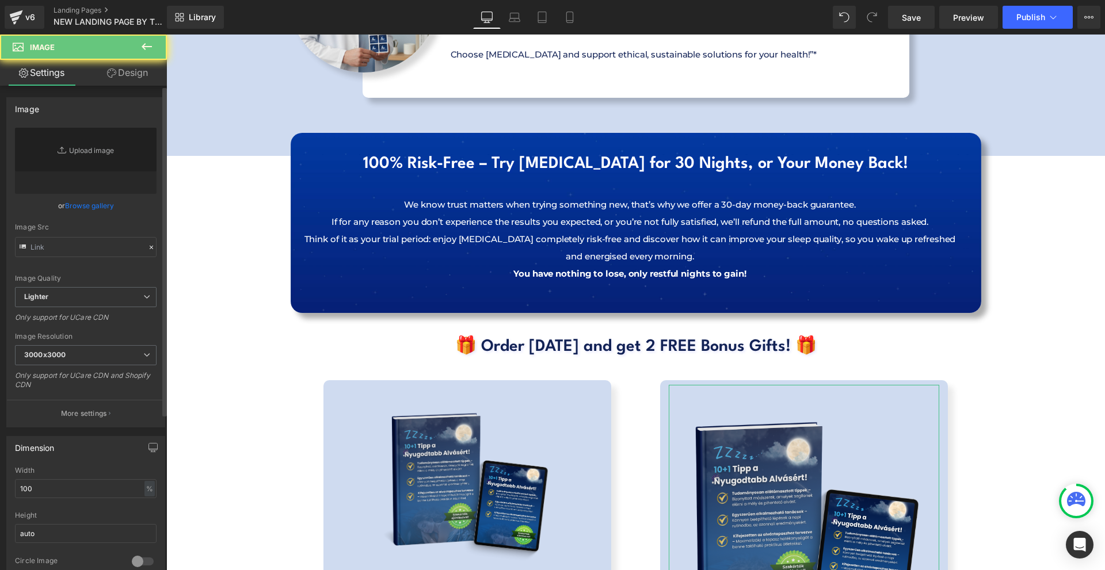
type input "[URL][DOMAIN_NAME]"
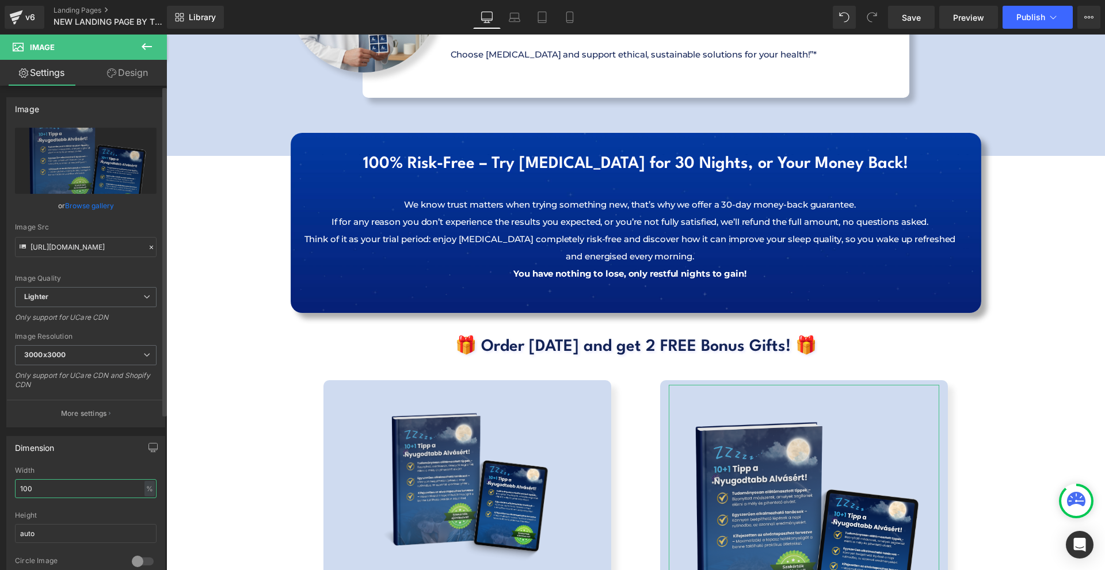
click at [68, 496] on input "100" at bounding box center [86, 488] width 142 height 19
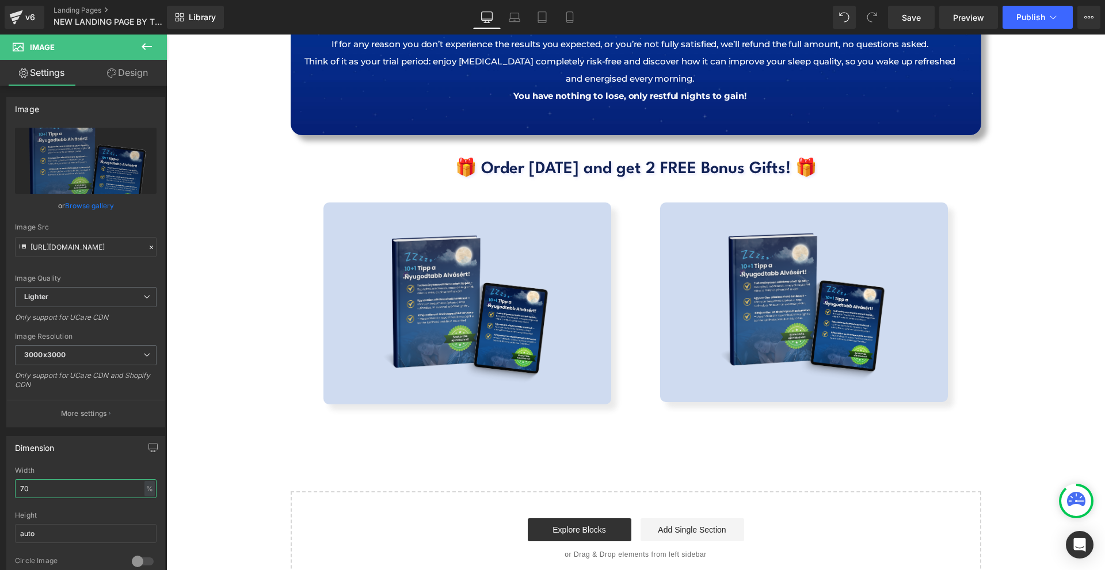
scroll to position [7658, 0]
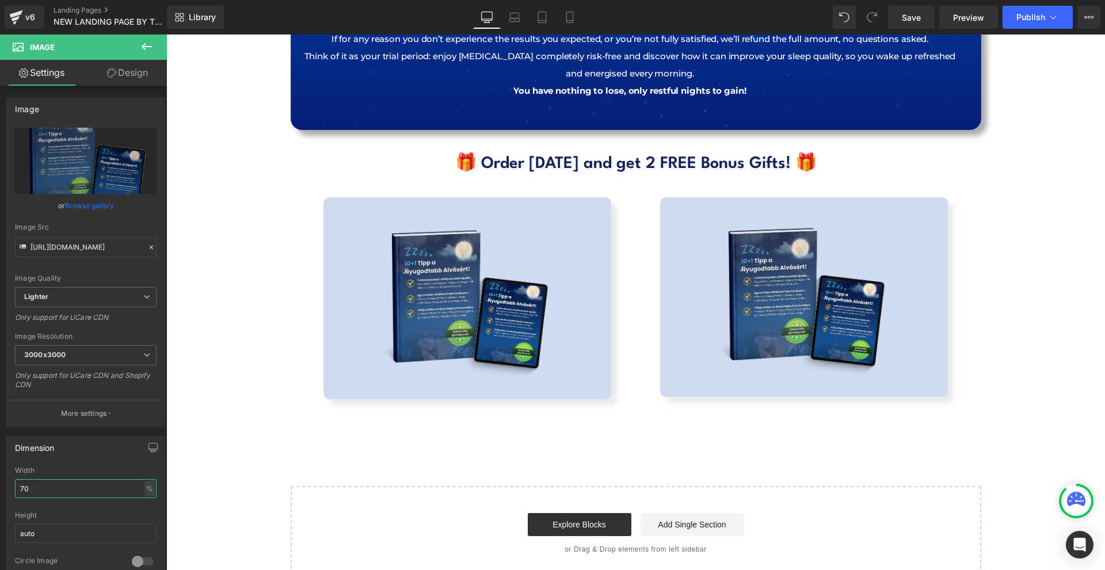
type input "70"
click at [572, 5] on div "Library Desktop Desktop Laptop Tablet Mobile Save Preview Publish Scheduled Vie…" at bounding box center [636, 17] width 938 height 35
drag, startPoint x: 573, startPoint y: 10, endPoint x: 133, endPoint y: 322, distance: 538.6
click at [573, 10] on link "Mobile" at bounding box center [570, 17] width 28 height 23
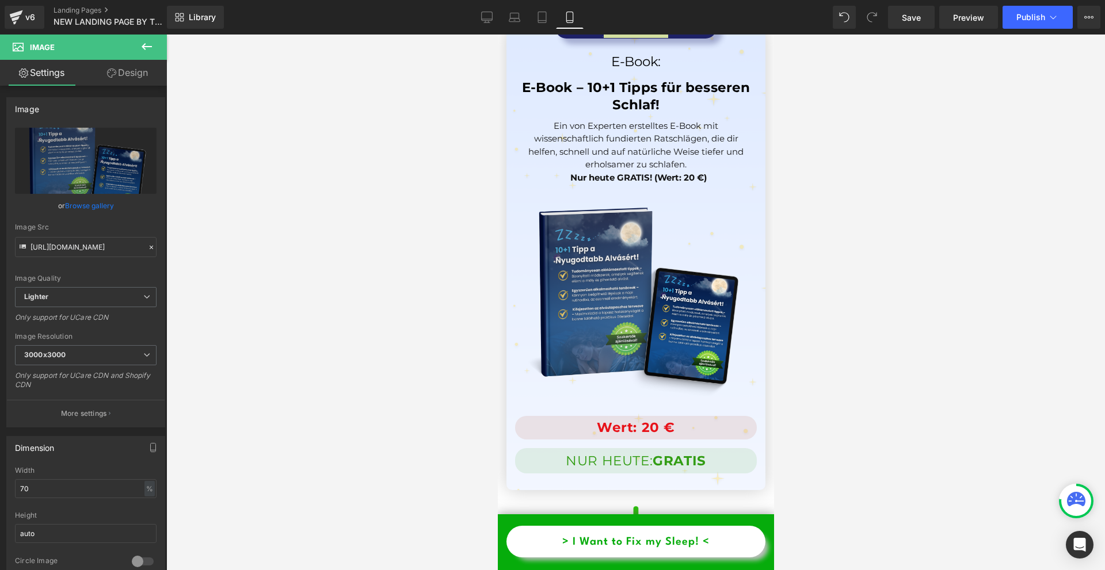
scroll to position [11110, 0]
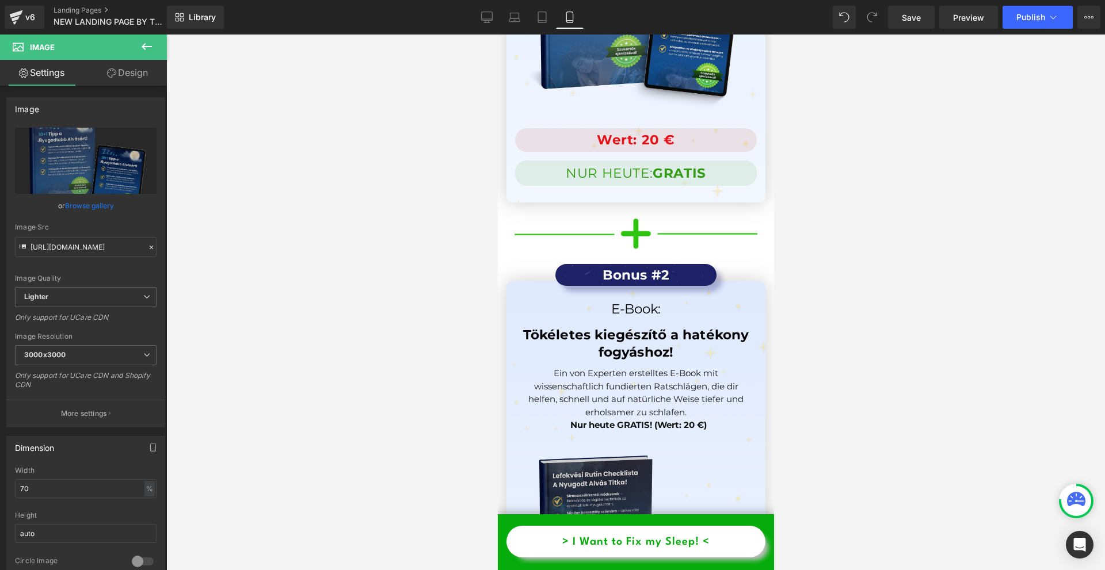
click at [665, 421] on img at bounding box center [635, 542] width 242 height 243
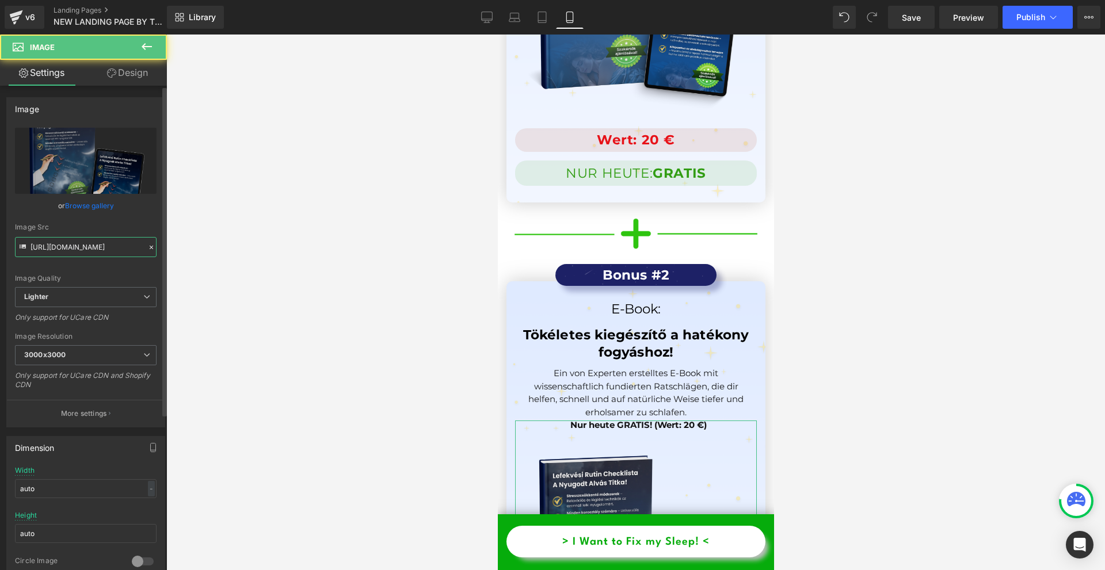
click at [53, 242] on input "[URL][DOMAIN_NAME]" at bounding box center [86, 247] width 142 height 20
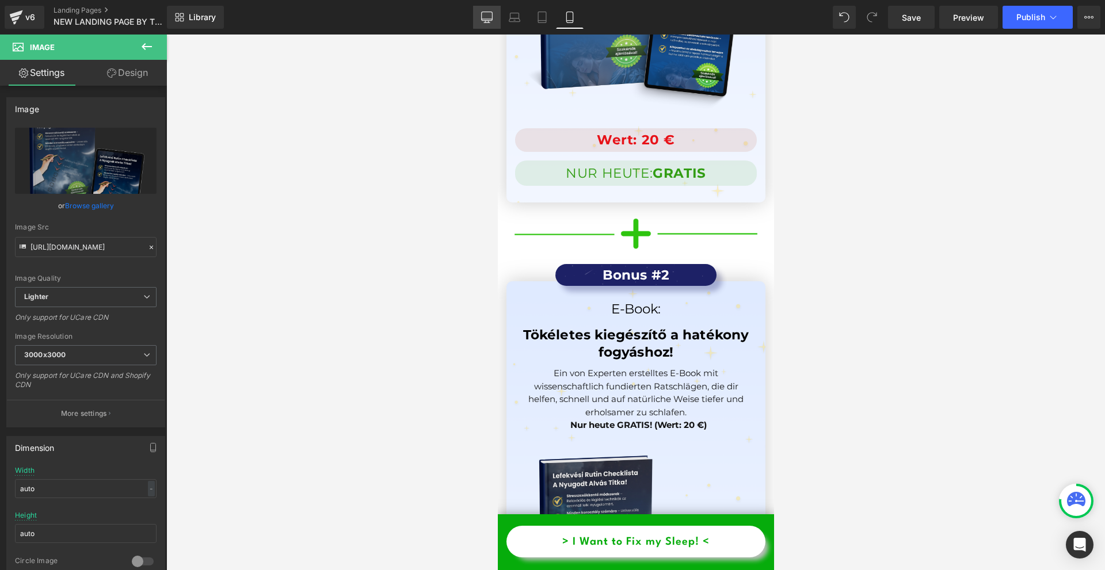
drag, startPoint x: 489, startPoint y: 21, endPoint x: 498, endPoint y: 246, distance: 225.2
click at [488, 21] on icon at bounding box center [486, 22] width 3 height 2
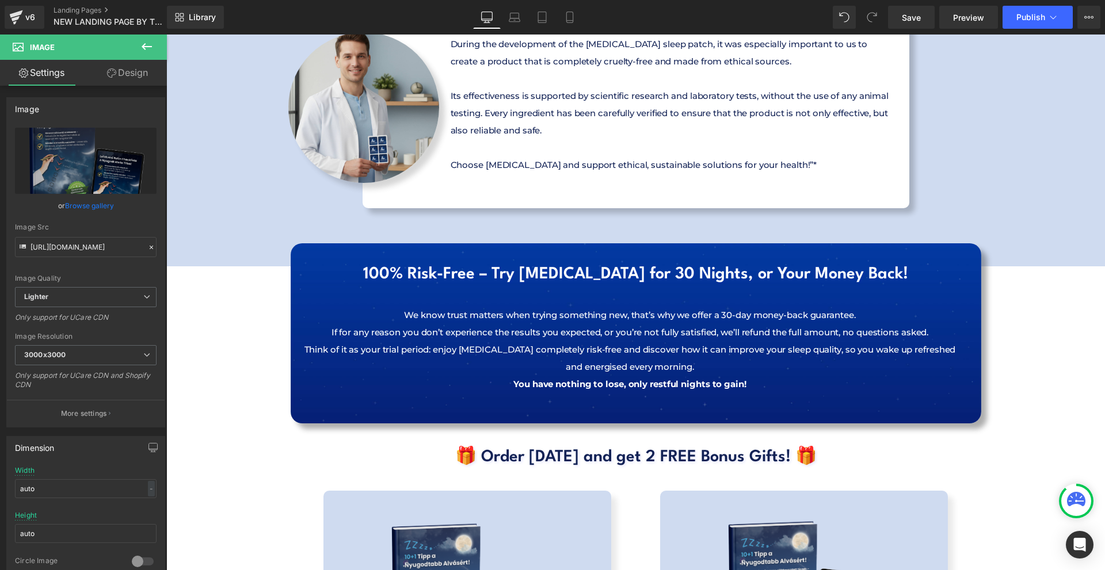
scroll to position [7652, 0]
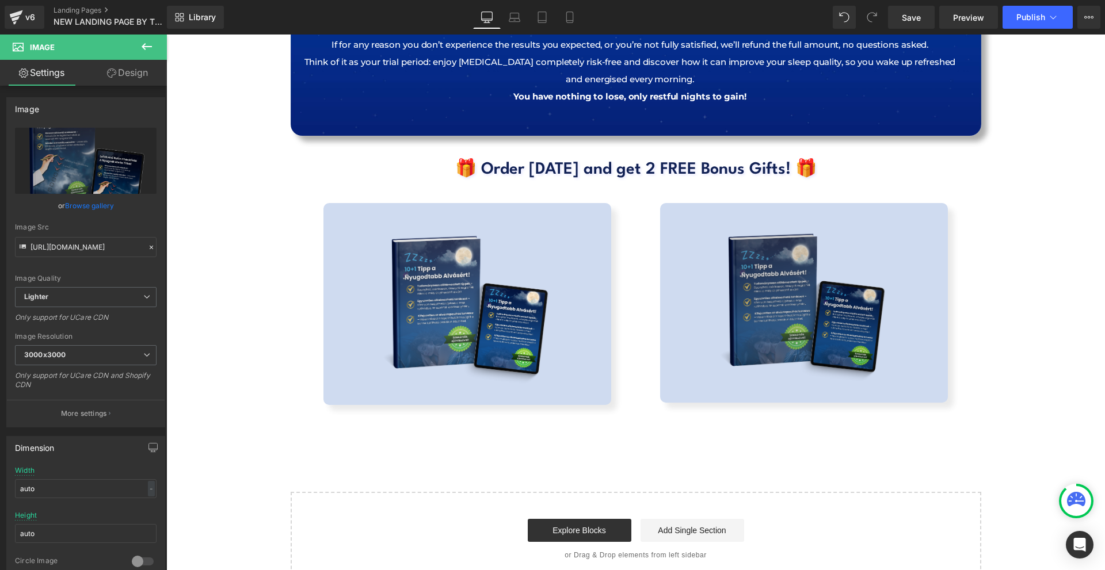
click at [755, 263] on img at bounding box center [803, 302] width 189 height 189
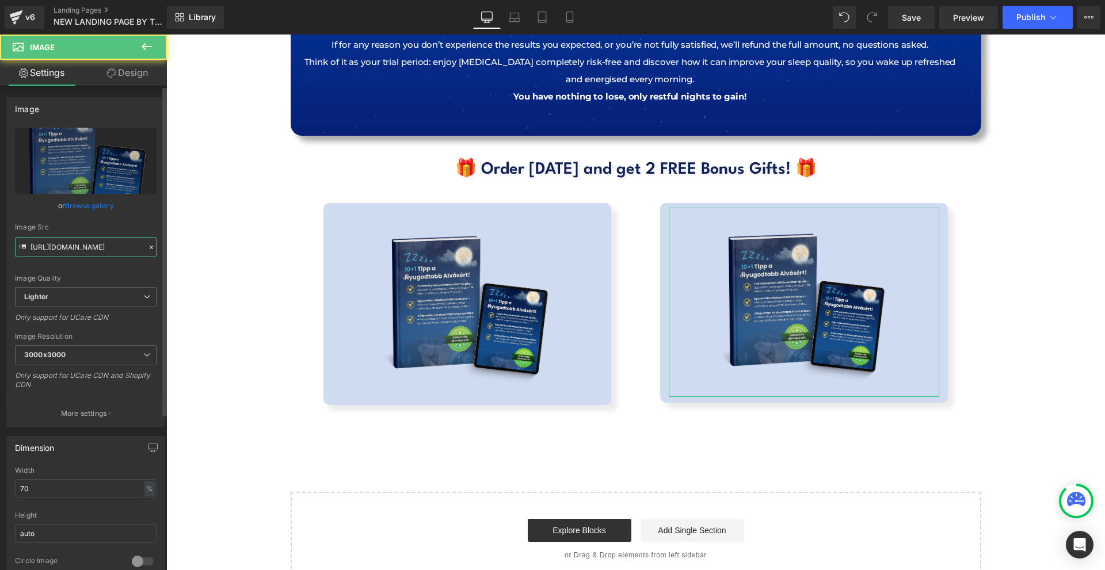
click at [91, 248] on input "[URL][DOMAIN_NAME]" at bounding box center [86, 247] width 142 height 20
click at [91, 247] on input "[URL][DOMAIN_NAME]" at bounding box center [86, 247] width 142 height 20
paste input "0d42773e-e977-4166-a54b-d2fec8bb3ae2/-/format/auto/-/preview/3000x3000/-/qualit…"
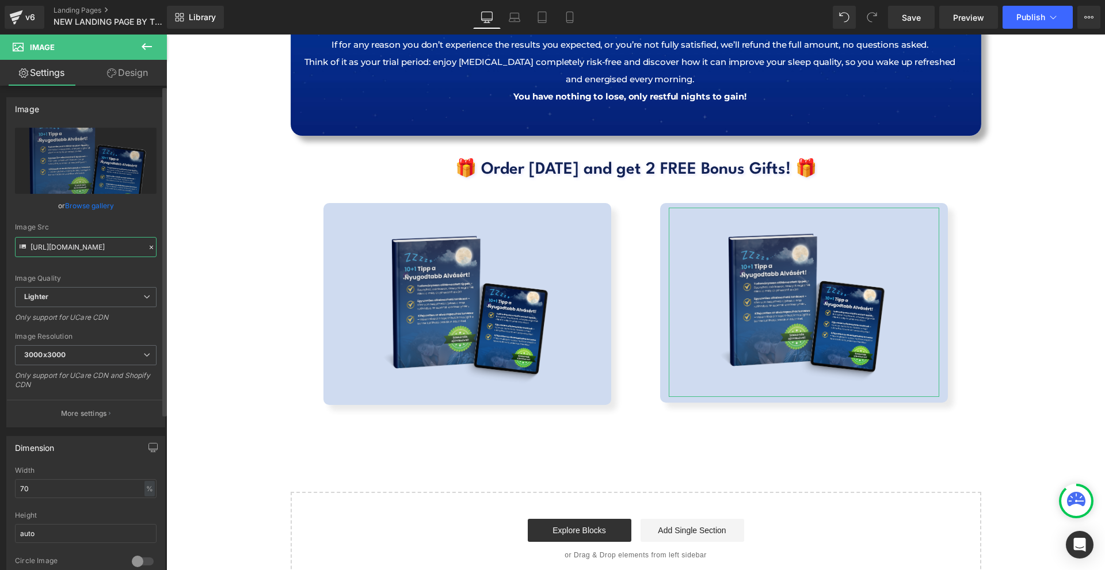
scroll to position [0, 476]
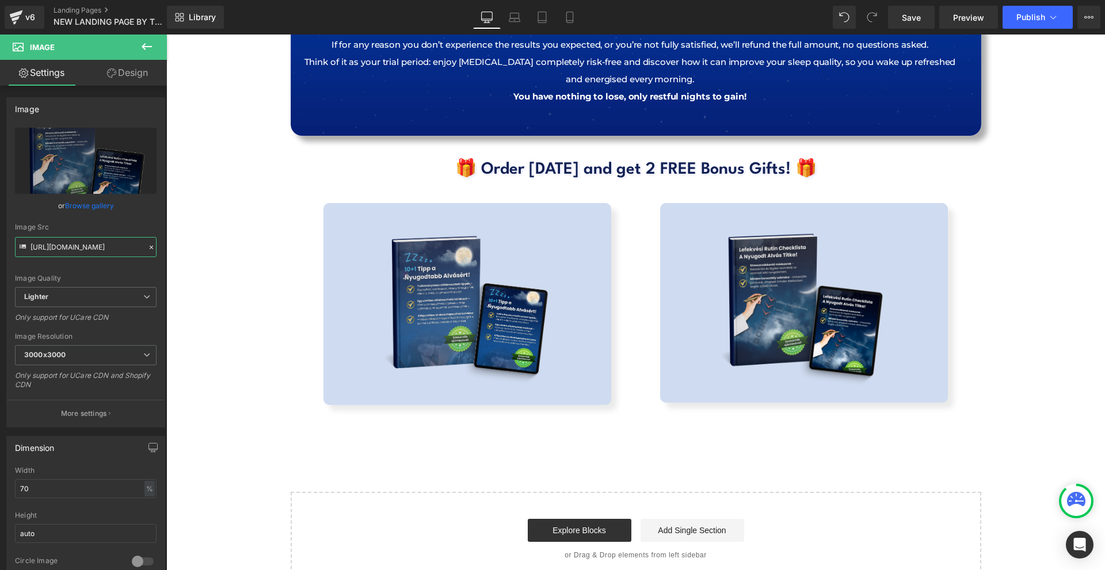
type input "[URL][DOMAIN_NAME]"
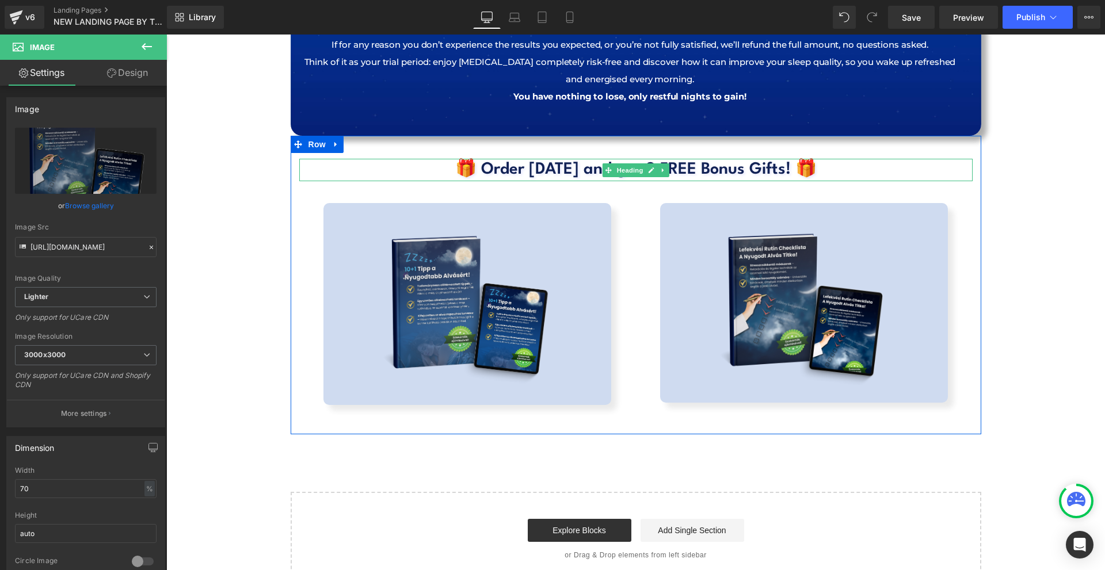
drag, startPoint x: 657, startPoint y: 142, endPoint x: 648, endPoint y: 144, distance: 8.8
click at [660, 167] on icon at bounding box center [663, 170] width 6 height 7
click at [651, 163] on link at bounding box center [657, 170] width 12 height 14
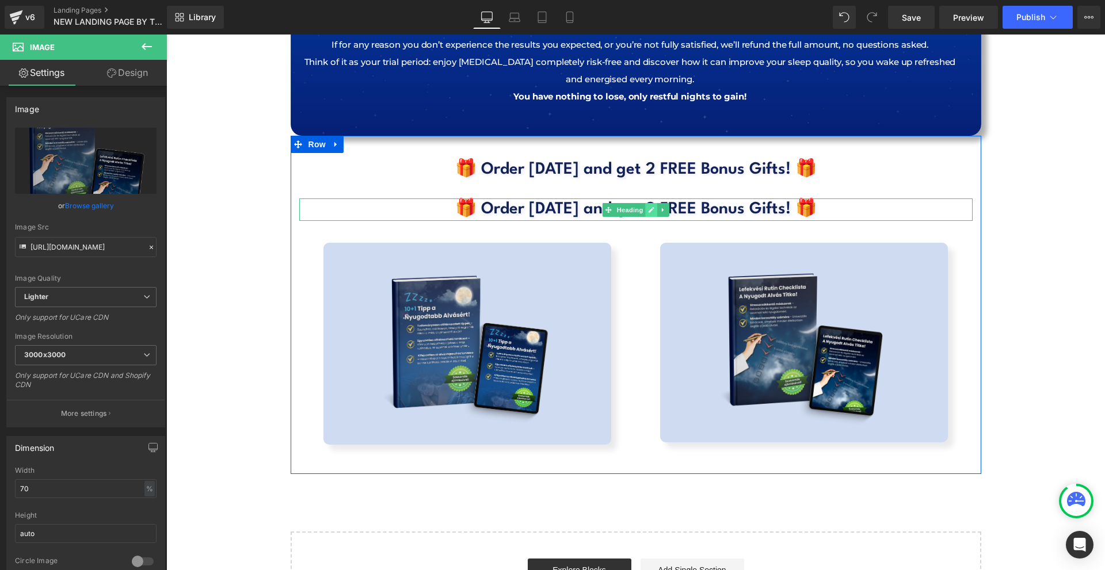
click at [649, 207] on icon at bounding box center [651, 210] width 6 height 7
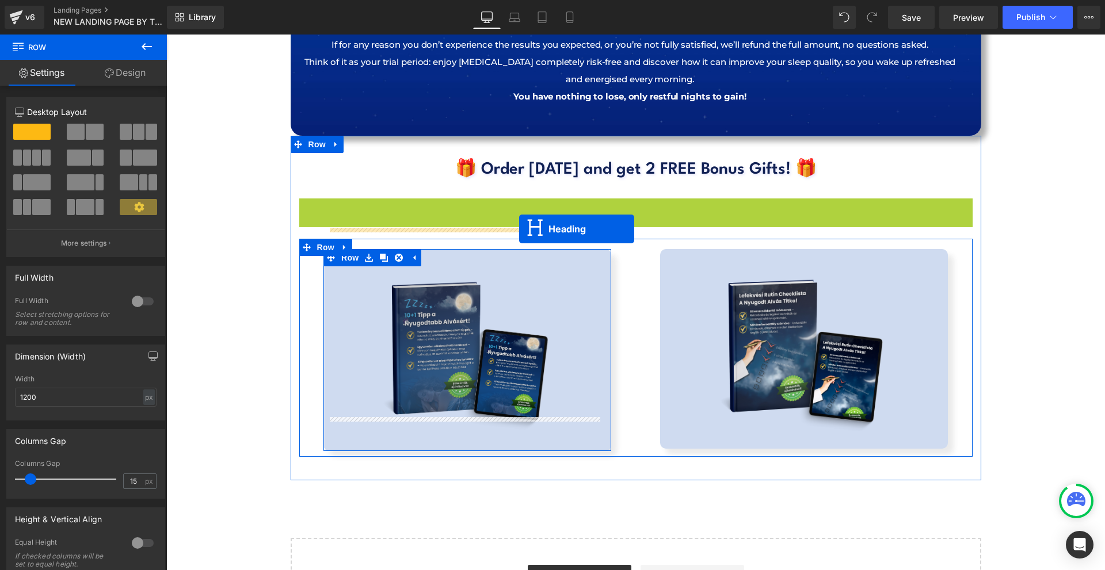
drag, startPoint x: 637, startPoint y: 186, endPoint x: 505, endPoint y: 235, distance: 140.9
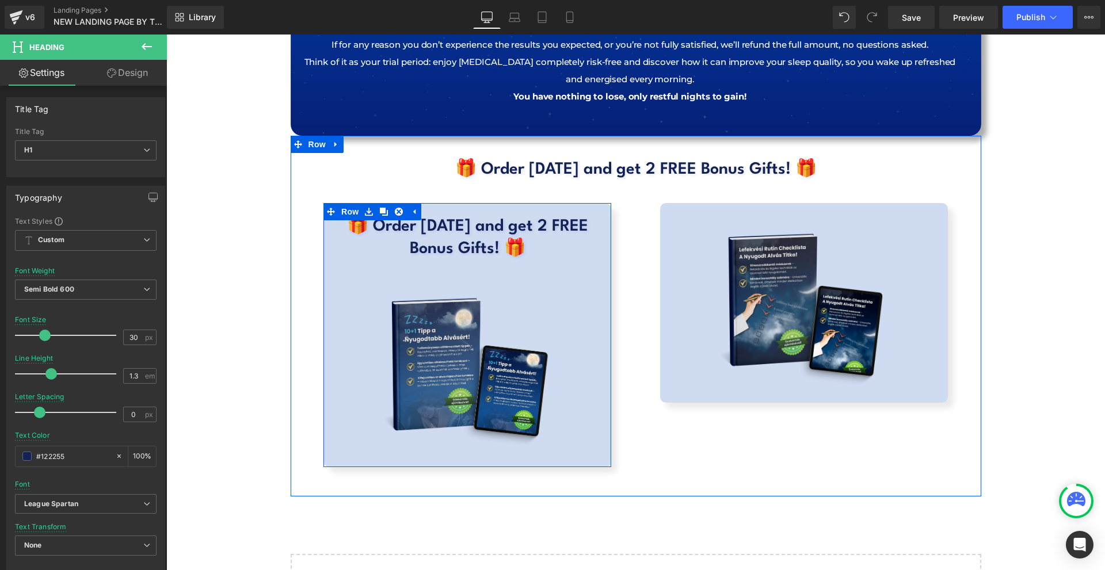
click at [425, 216] on h1 "🎁 Order [DATE] and get 2 FREE Bonus Gifts! 🎁" at bounding box center [467, 238] width 270 height 45
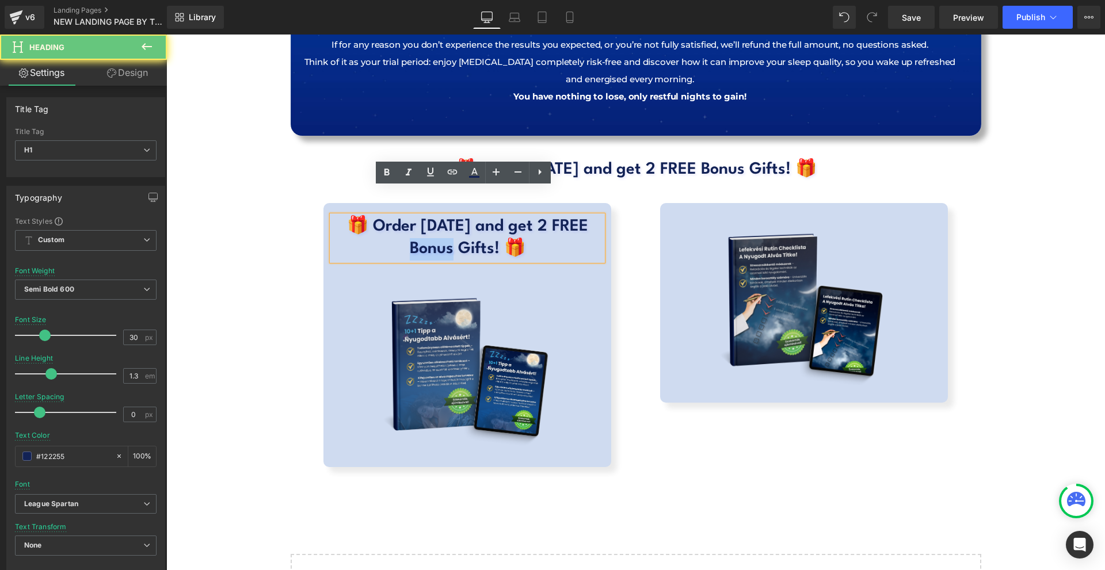
click at [425, 216] on h1 "🎁 Order [DATE] and get 2 FREE Bonus Gifts! 🎁" at bounding box center [467, 238] width 270 height 45
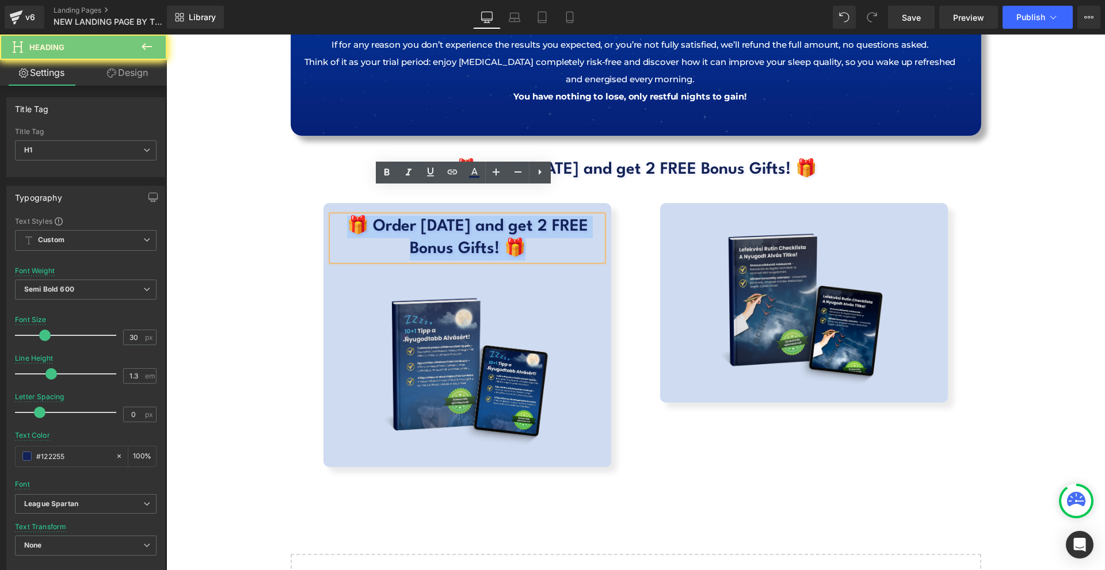
click at [425, 216] on h1 "🎁 Order [DATE] and get 2 FREE Bonus Gifts! 🎁" at bounding box center [467, 238] width 270 height 45
paste div
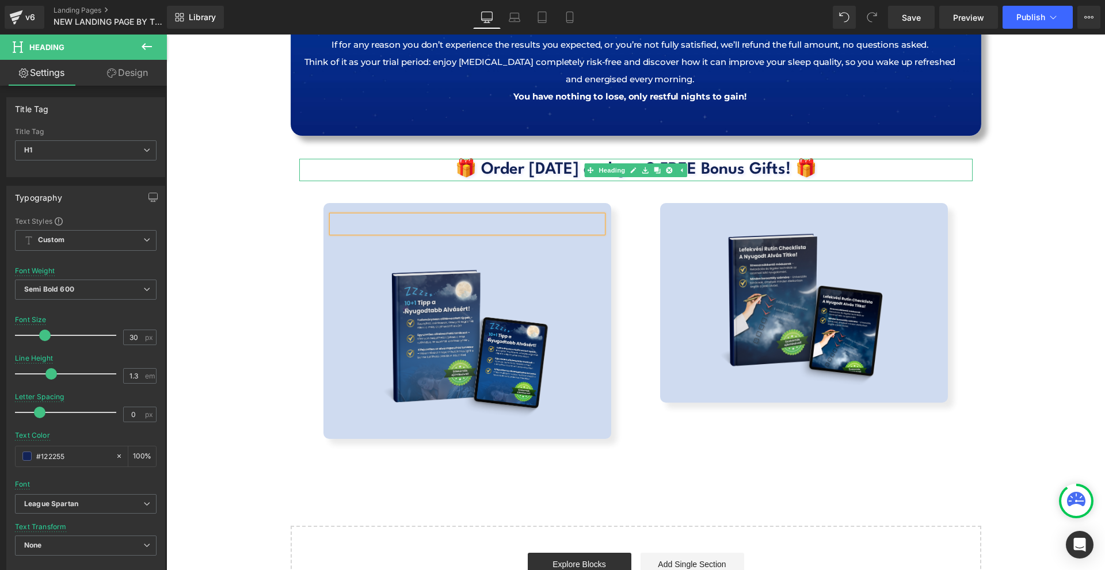
click at [535, 159] on h1 "🎁 Order [DATE] and get 2 FREE Bonus Gifts! 🎁" at bounding box center [635, 170] width 673 height 22
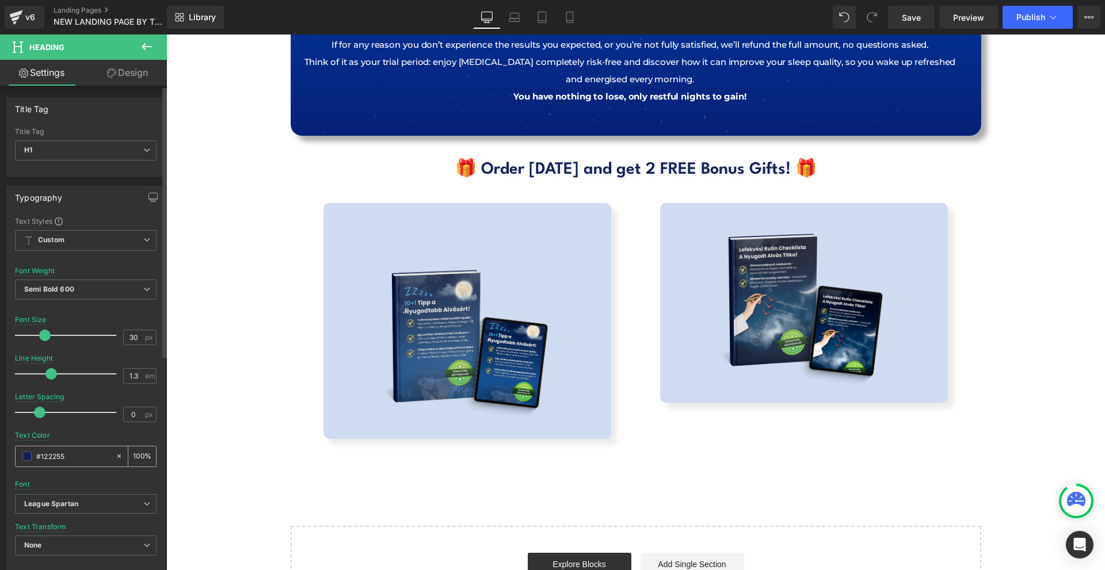
click at [77, 452] on input "#122255" at bounding box center [73, 456] width 74 height 13
click at [76, 452] on input "#122255" at bounding box center [73, 456] width 74 height 13
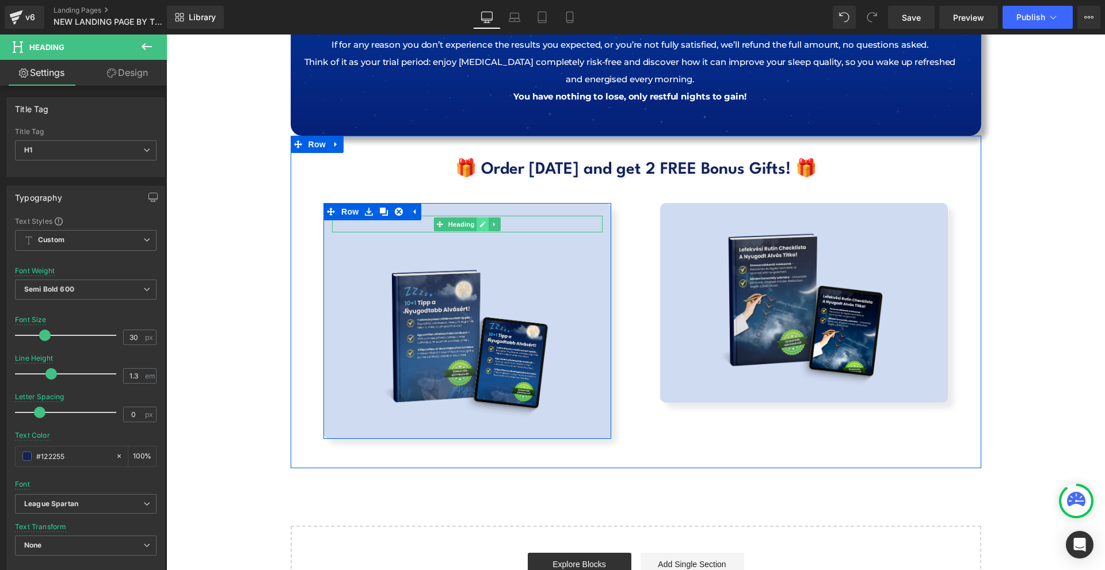
click at [480, 222] on icon at bounding box center [483, 225] width 6 height 6
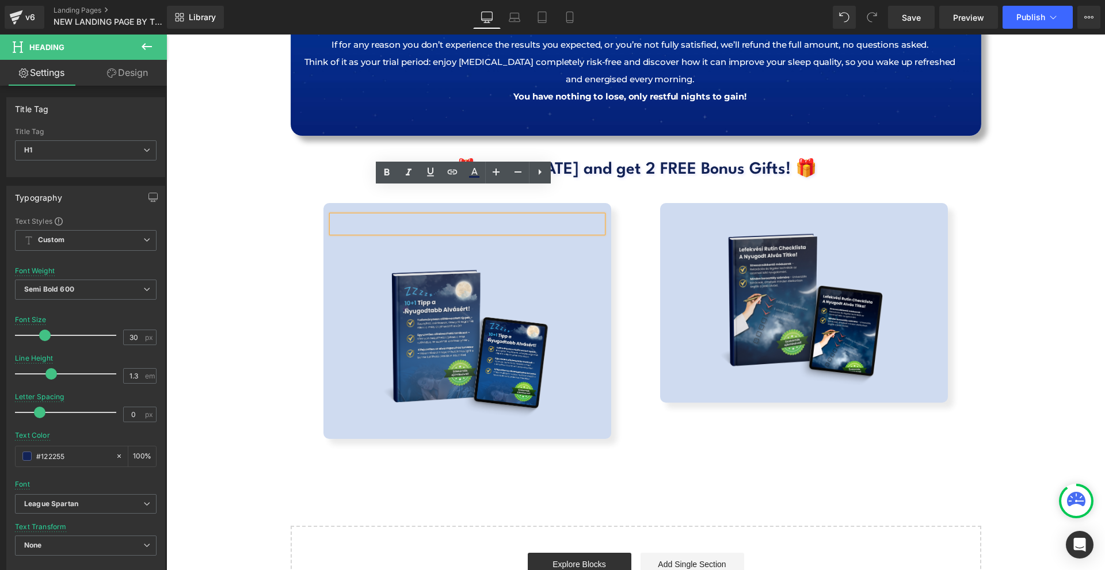
click at [477, 216] on div at bounding box center [467, 224] width 270 height 17
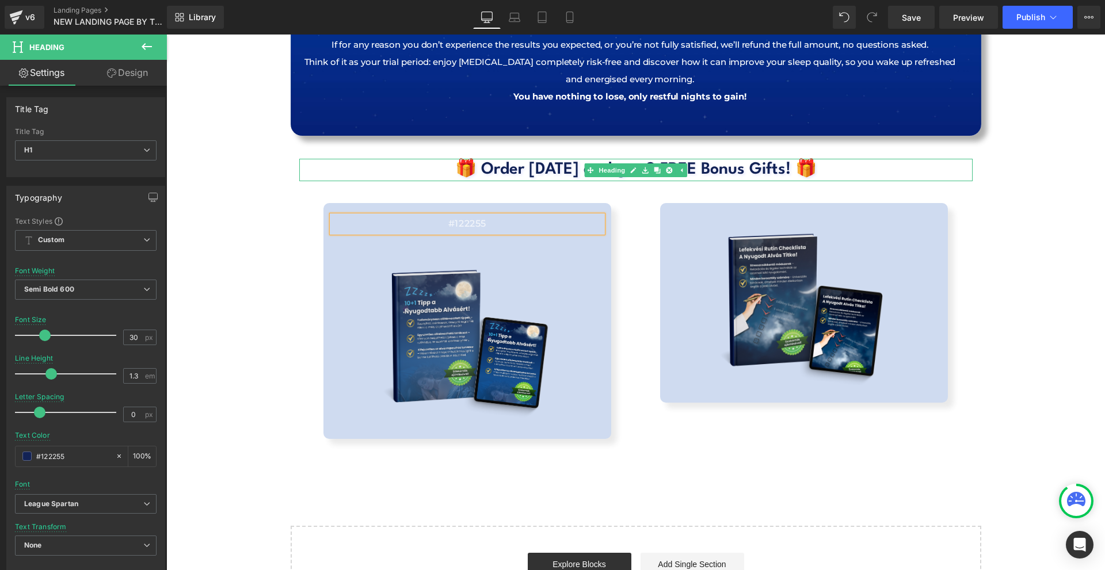
click at [539, 159] on h1 "🎁 Order [DATE] and get 2 FREE Bonus Gifts! 🎁" at bounding box center [635, 170] width 673 height 22
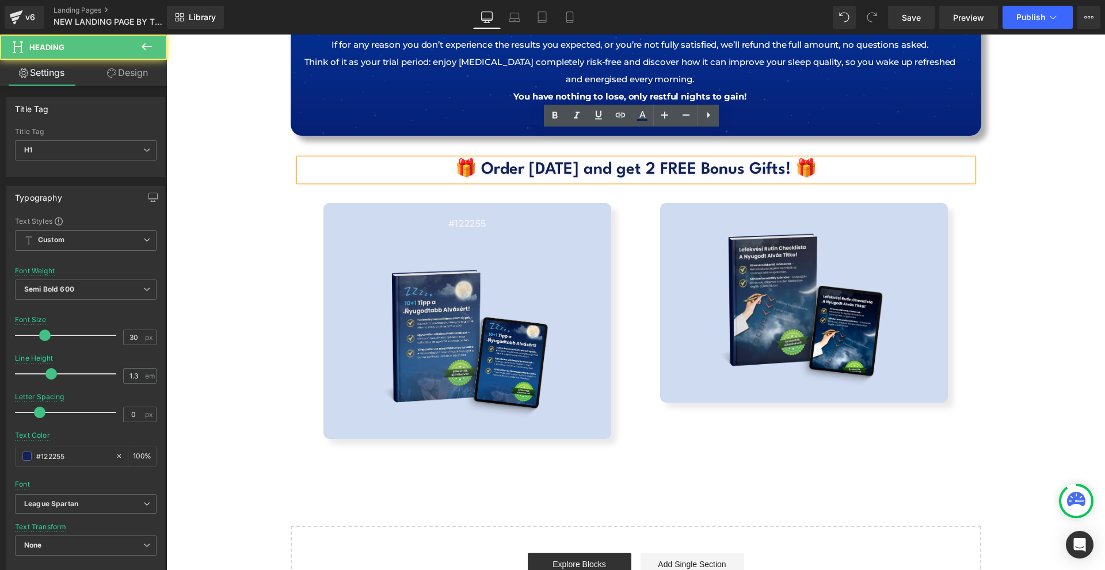
click at [509, 216] on div "#122255" at bounding box center [467, 224] width 270 height 17
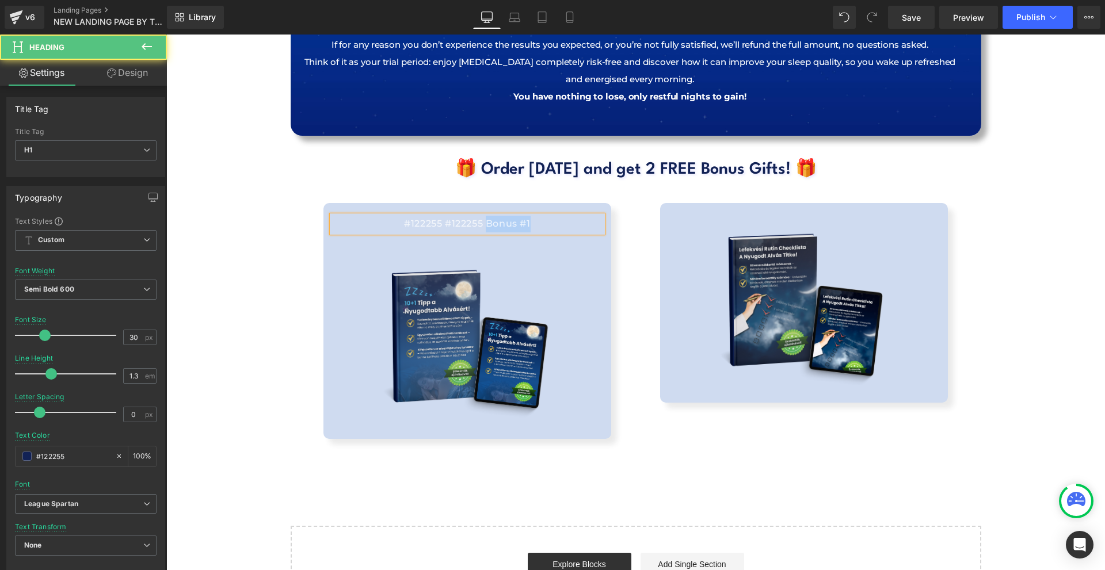
drag, startPoint x: 482, startPoint y: 196, endPoint x: 326, endPoint y: 200, distance: 156.5
click at [332, 216] on div "#122255 #122255 Bonus #1" at bounding box center [467, 224] width 270 height 17
click at [521, 216] on div "#122255 #122255" at bounding box center [467, 224] width 270 height 17
drag, startPoint x: 481, startPoint y: 194, endPoint x: 392, endPoint y: 199, distance: 88.7
click at [392, 216] on div "#122255 #122255 Bonus #1" at bounding box center [467, 224] width 270 height 17
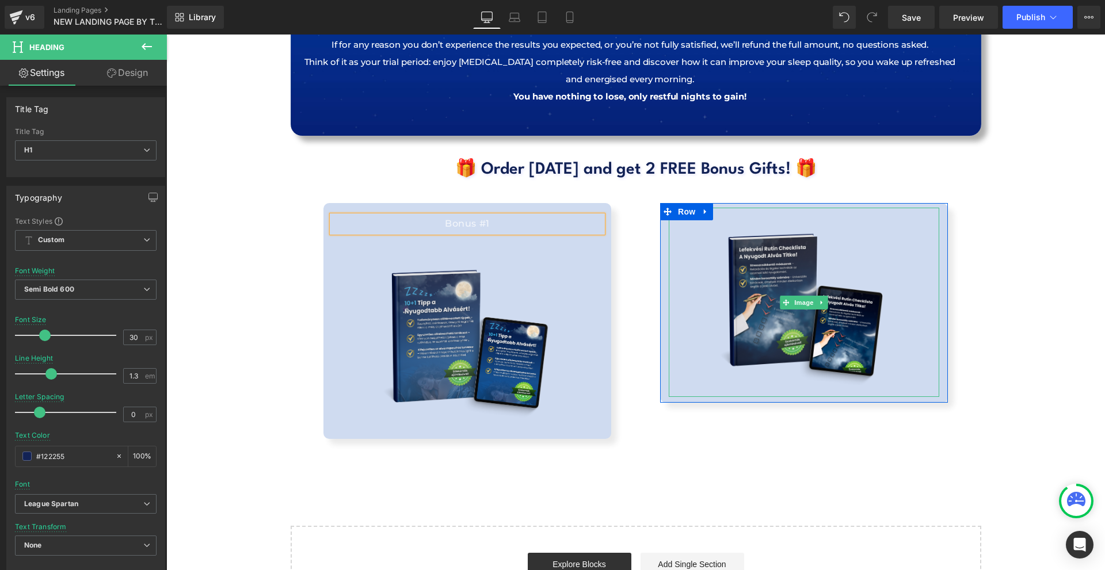
click at [663, 301] on div "Image" at bounding box center [804, 302] width 288 height 189
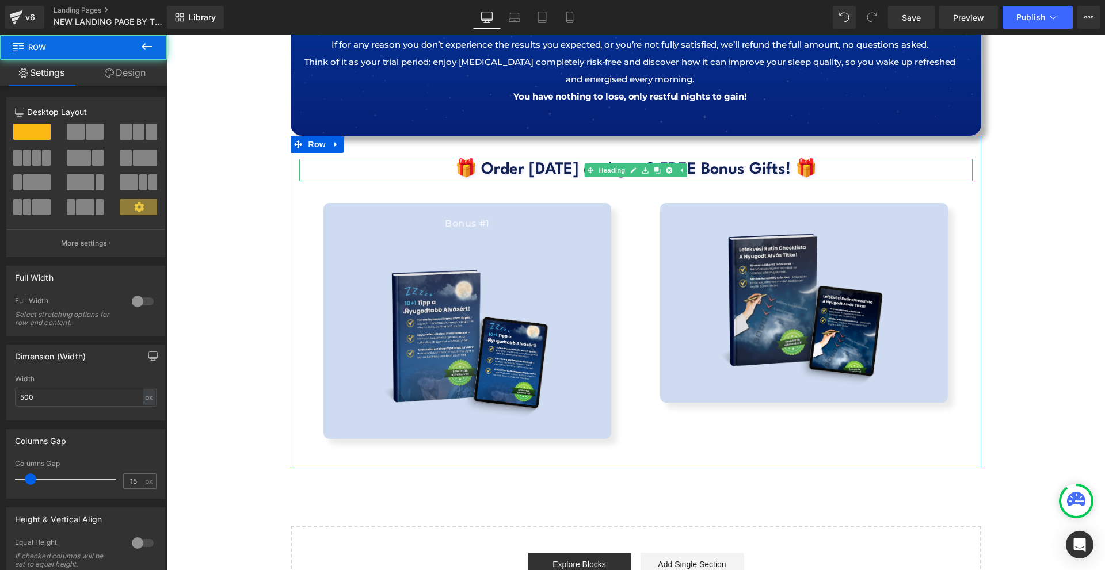
click at [530, 159] on h1 "🎁 Order [DATE] and get 2 FREE Bonus Gifts! 🎁" at bounding box center [635, 170] width 673 height 22
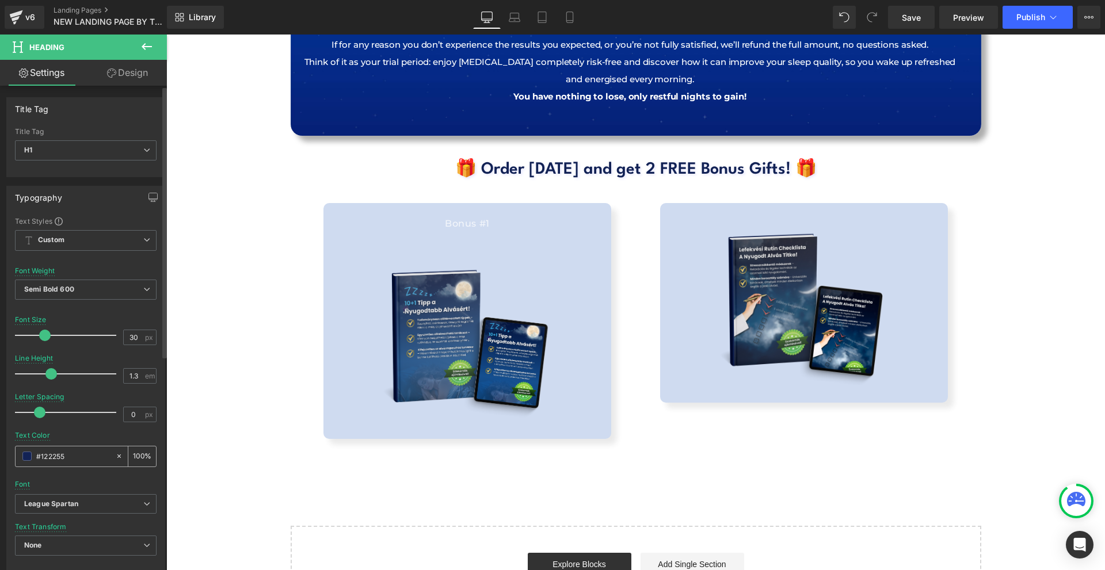
click at [70, 457] on input "#122255" at bounding box center [73, 456] width 74 height 13
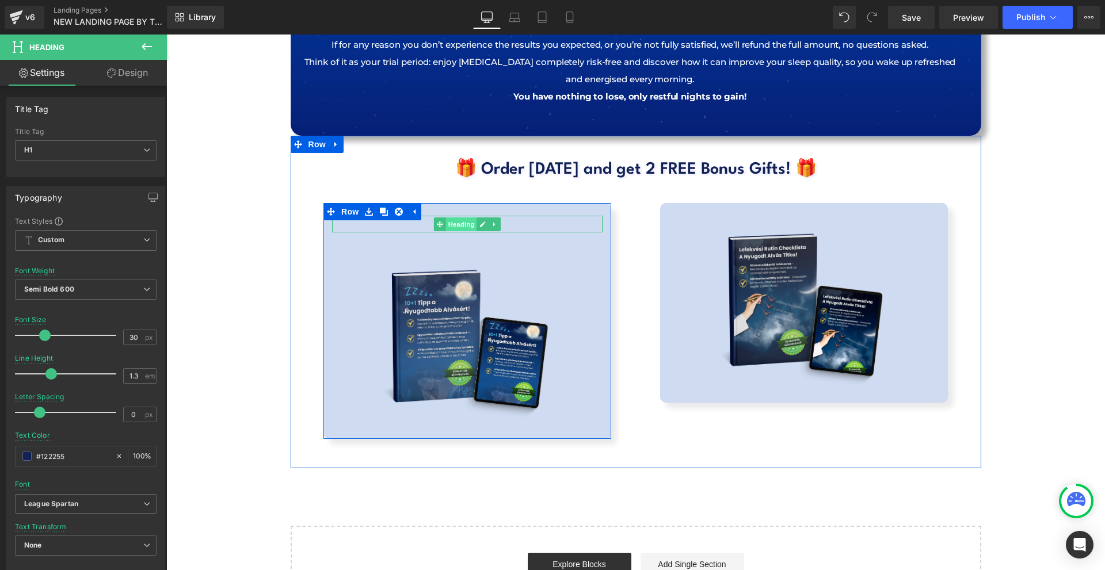
click at [456, 217] on span "Heading" at bounding box center [461, 224] width 31 height 14
click at [417, 216] on div "Bonus #1" at bounding box center [467, 224] width 270 height 17
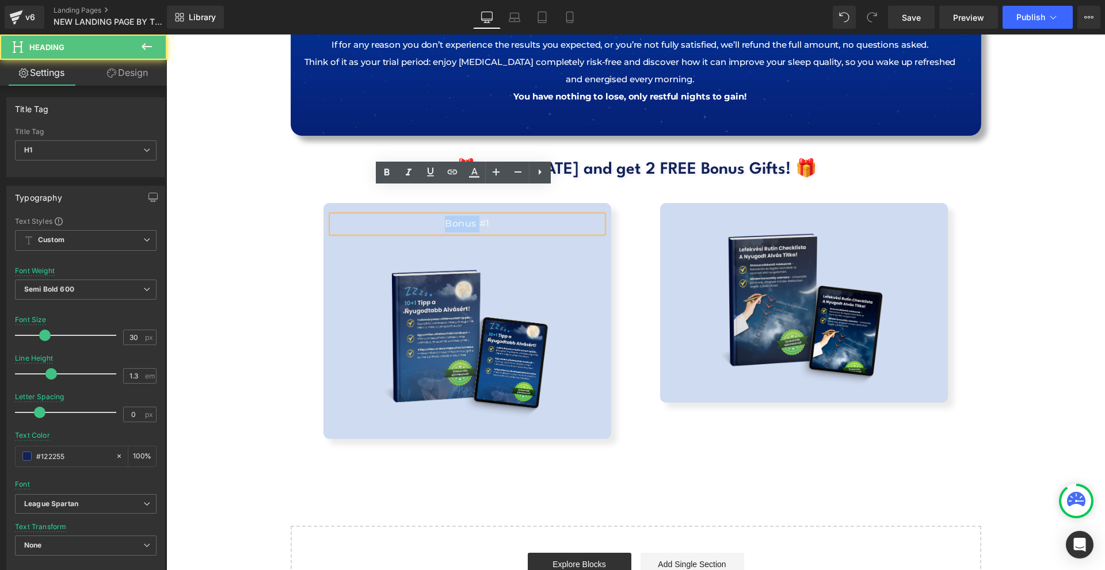
click at [417, 216] on div "Bonus #1" at bounding box center [467, 224] width 270 height 17
drag, startPoint x: 470, startPoint y: 171, endPoint x: 329, endPoint y: 175, distance: 141.6
click at [470, 171] on icon at bounding box center [474, 173] width 14 height 14
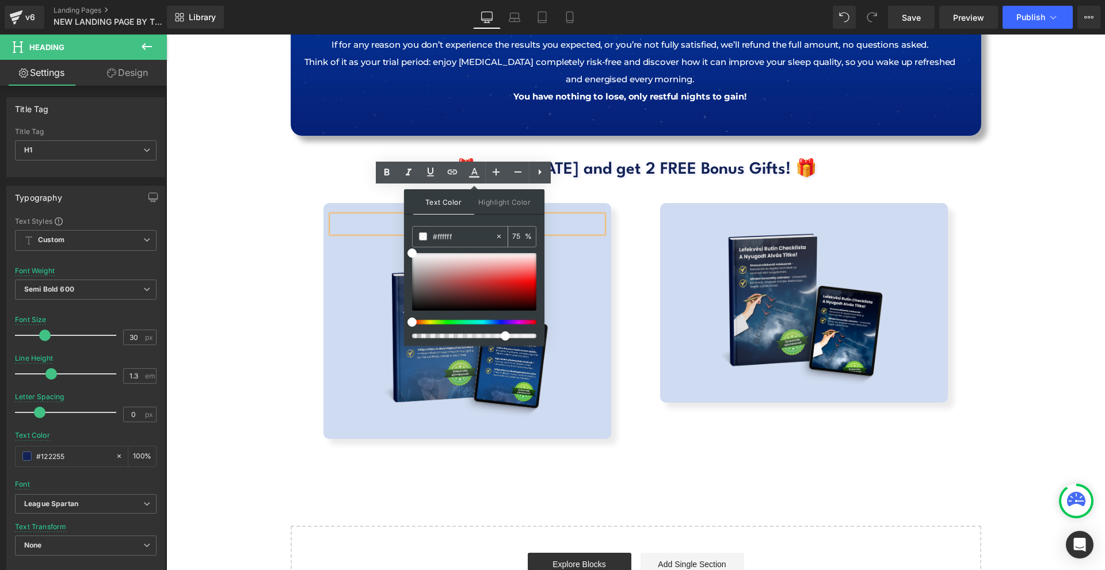
click at [452, 235] on input "#ffffff" at bounding box center [464, 236] width 62 height 13
paste input "122255"
type input "#122255"
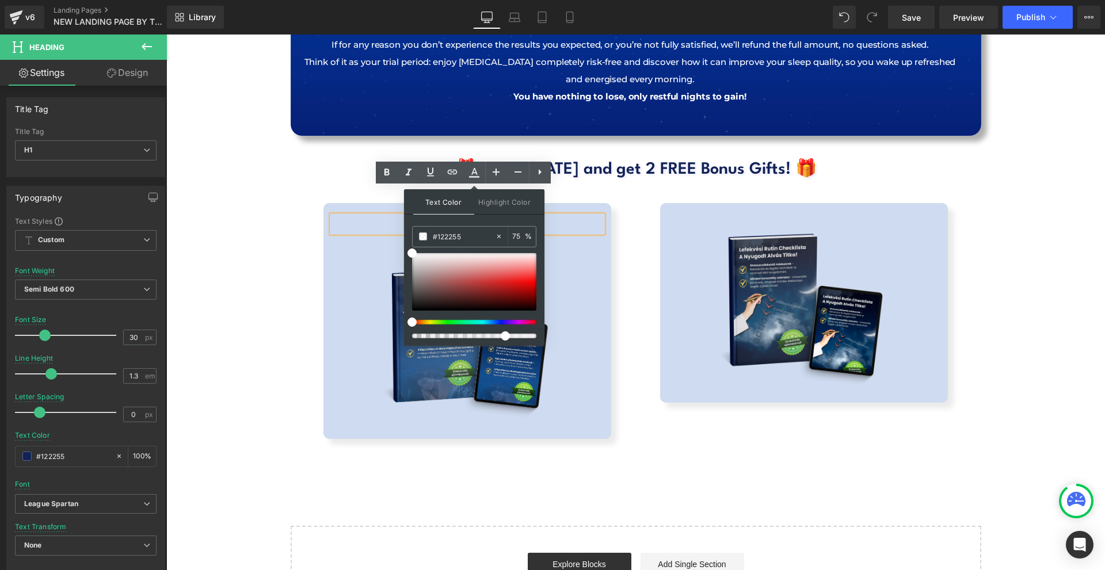
type input "100"
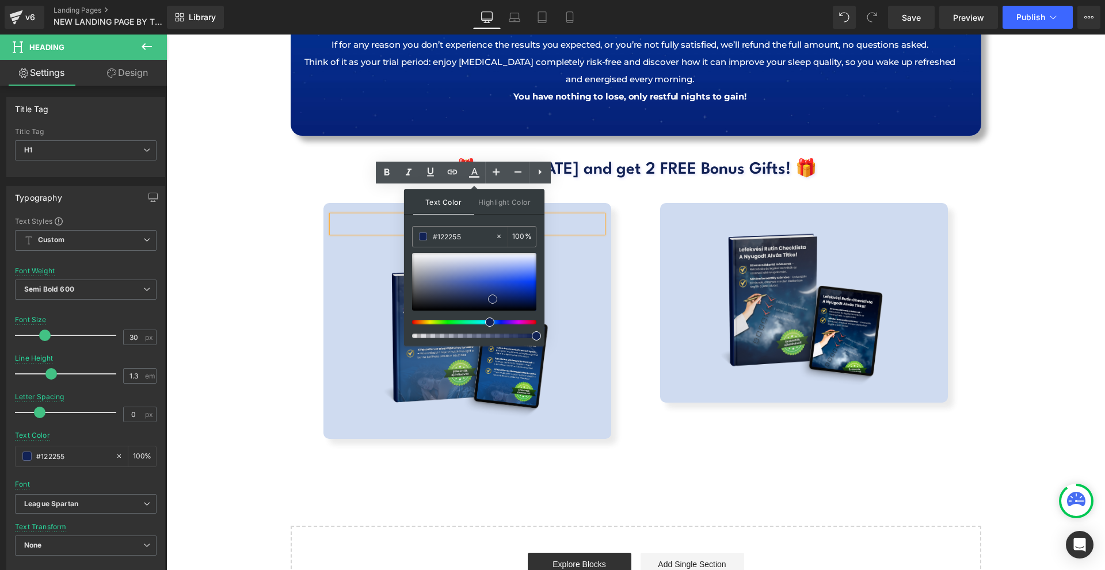
click at [493, 296] on span at bounding box center [492, 299] width 9 height 9
click at [494, 296] on span at bounding box center [492, 299] width 9 height 9
click at [580, 216] on div "Bonus #1" at bounding box center [467, 224] width 270 height 17
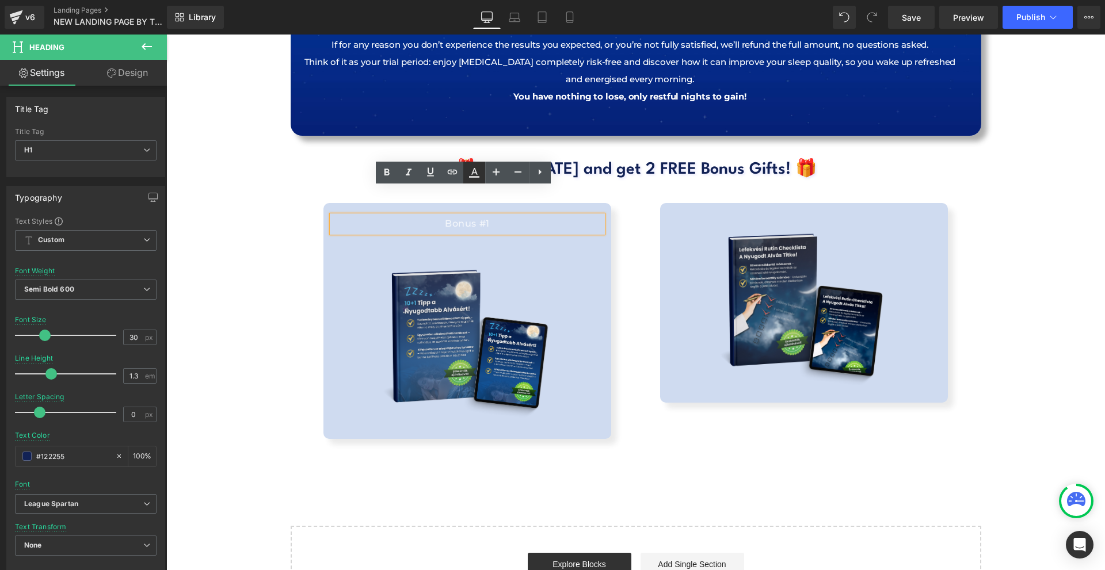
drag, startPoint x: 476, startPoint y: 174, endPoint x: 322, endPoint y: 177, distance: 153.6
click at [476, 174] on icon at bounding box center [474, 173] width 14 height 14
type input "#ffffff"
type input "75"
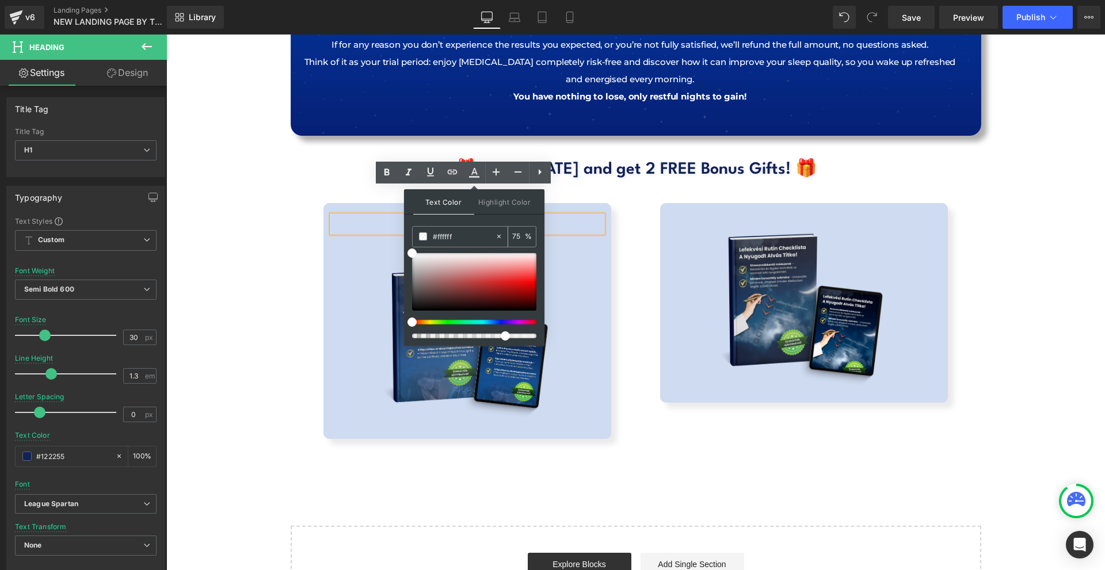
click at [437, 239] on input "#ffffff" at bounding box center [464, 236] width 62 height 13
paste input "122255"
type input "#122255"
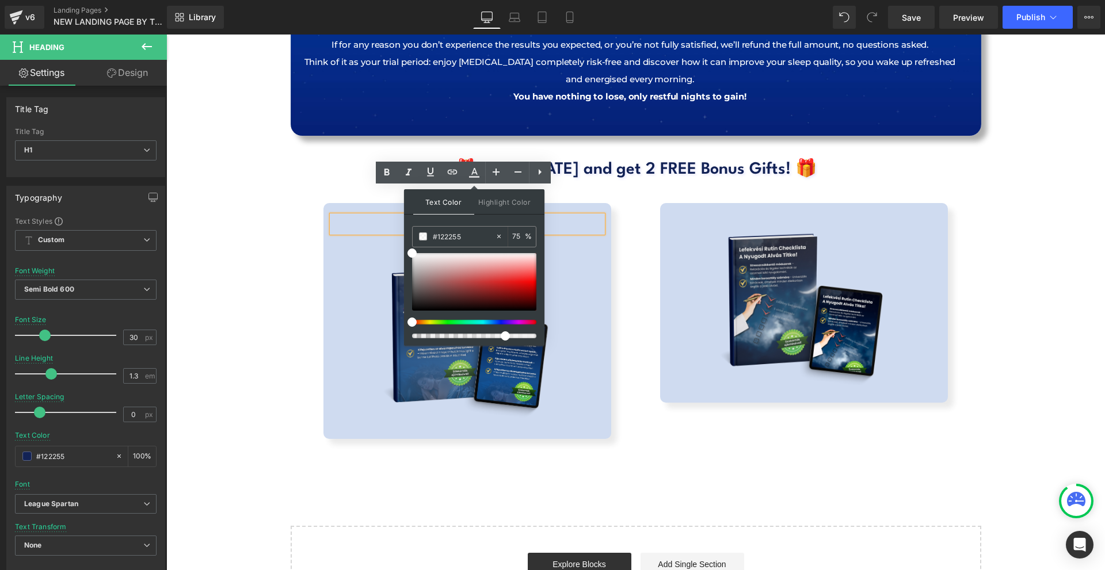
type input "100"
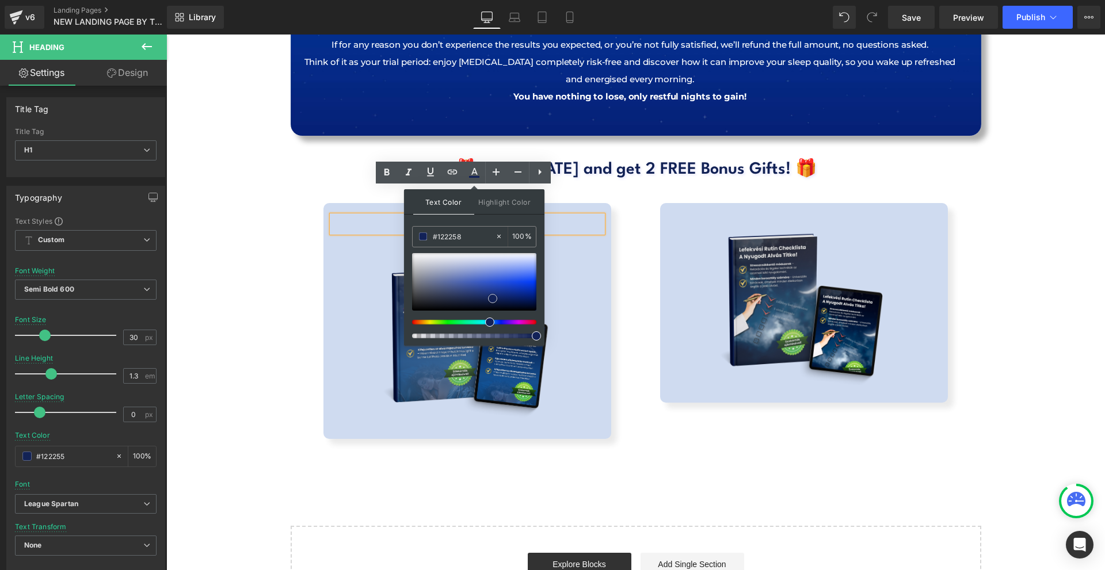
click at [493, 296] on span at bounding box center [492, 298] width 9 height 9
click at [563, 216] on div "Bonus #1" at bounding box center [467, 224] width 270 height 17
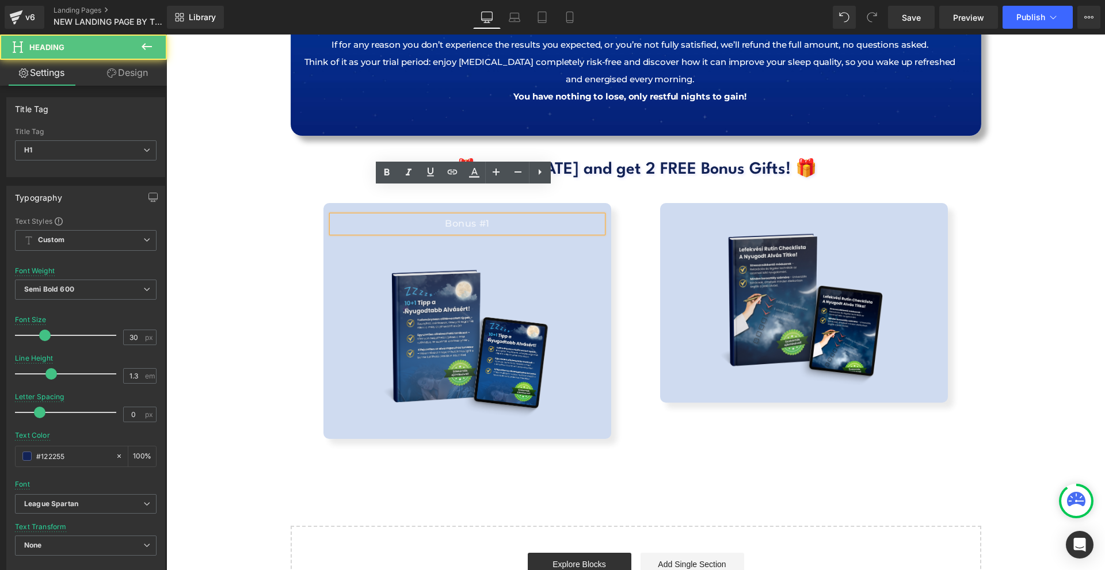
click at [477, 216] on div "Bonus #1" at bounding box center [467, 224] width 270 height 17
click at [478, 171] on icon at bounding box center [474, 173] width 14 height 14
type input "#ffffff"
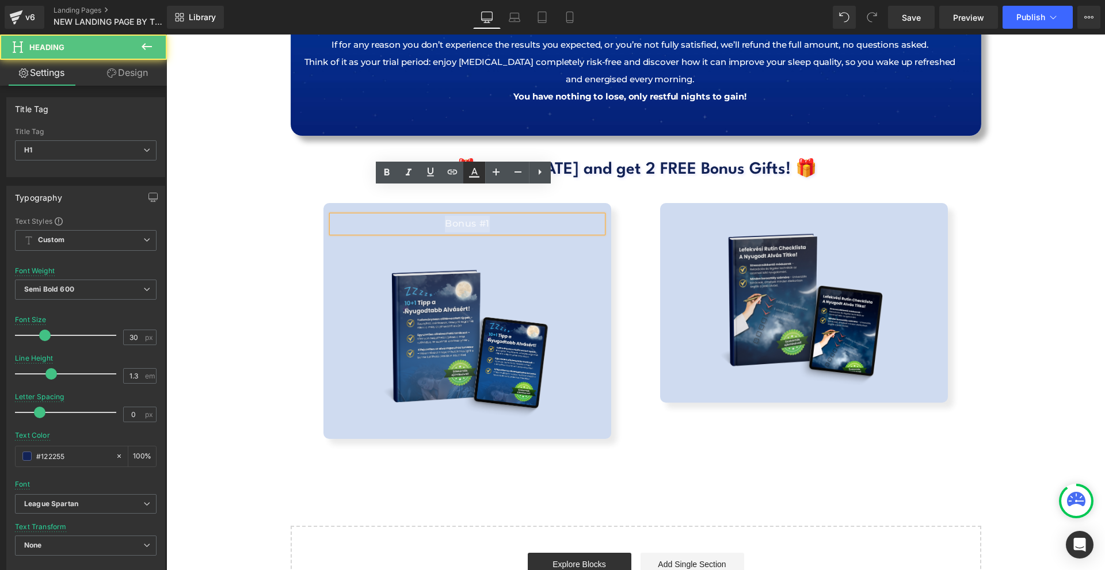
type input "75"
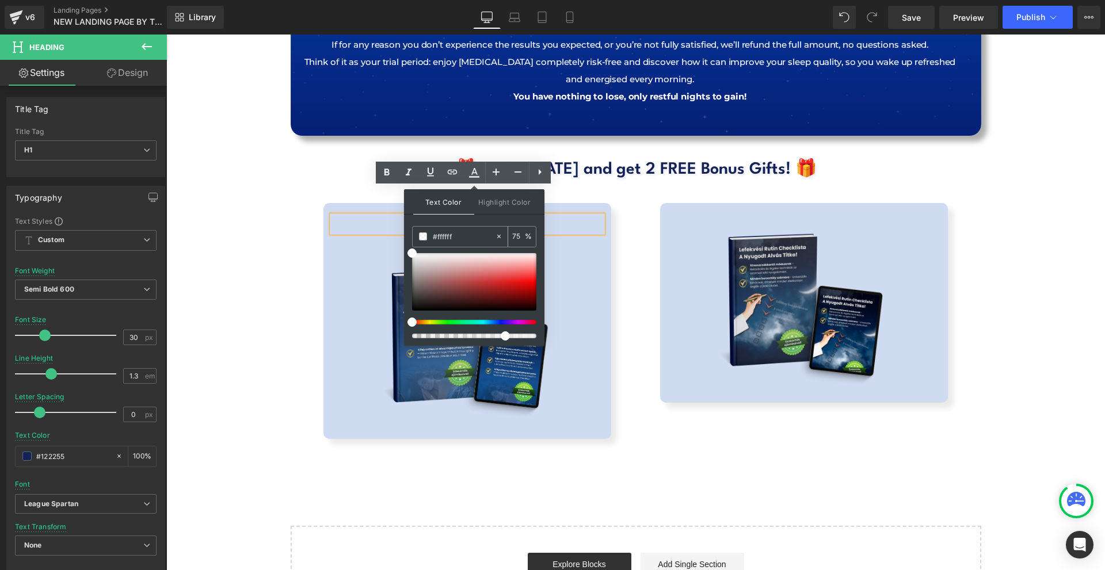
click at [469, 237] on input "#ffffff" at bounding box center [464, 236] width 62 height 13
paste input "122255"
type input "#122255"
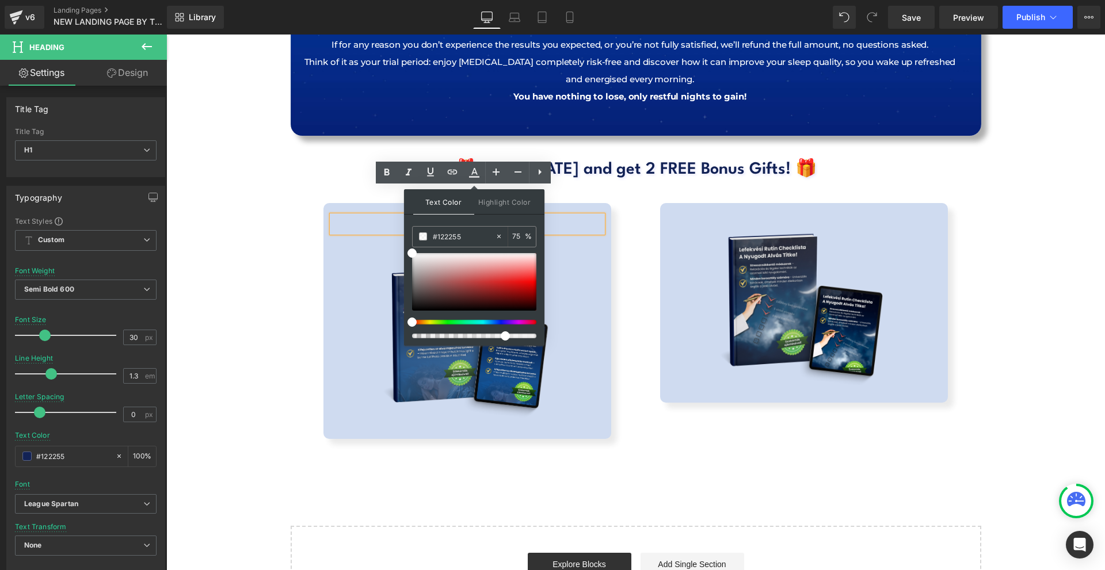
type input "100"
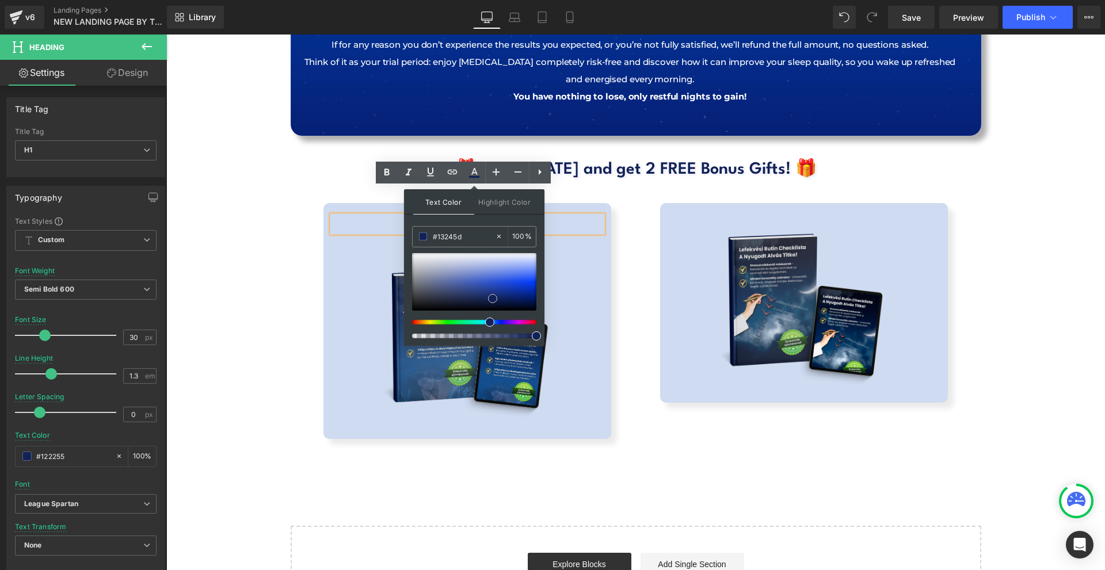
type input "#132561"
click at [495, 299] on span at bounding box center [492, 297] width 9 height 9
click at [575, 216] on div "Bonus #1" at bounding box center [467, 224] width 270 height 17
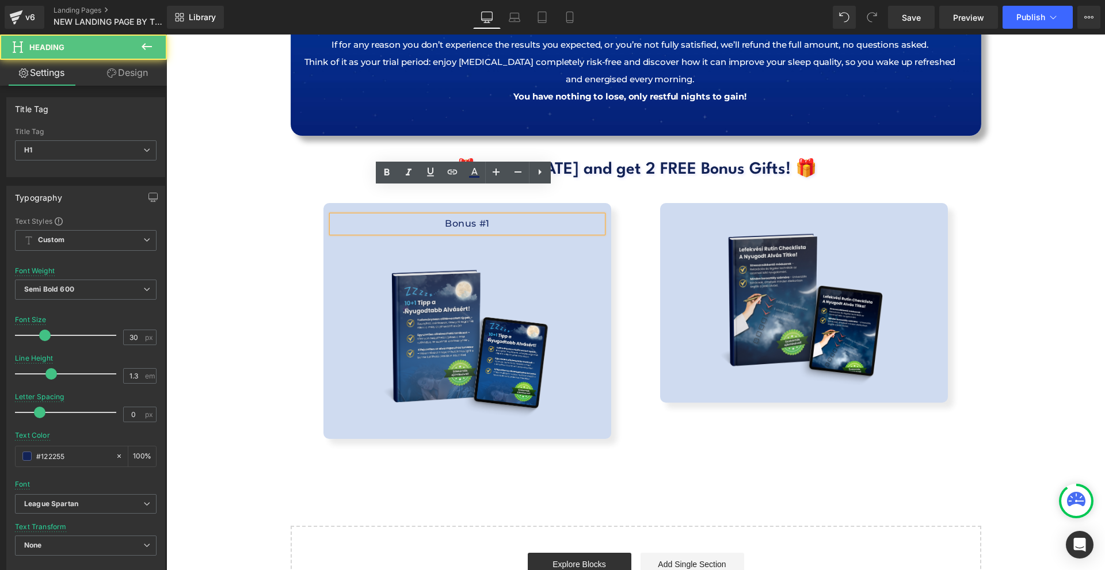
click at [575, 216] on div "Bonus #1" at bounding box center [467, 224] width 270 height 17
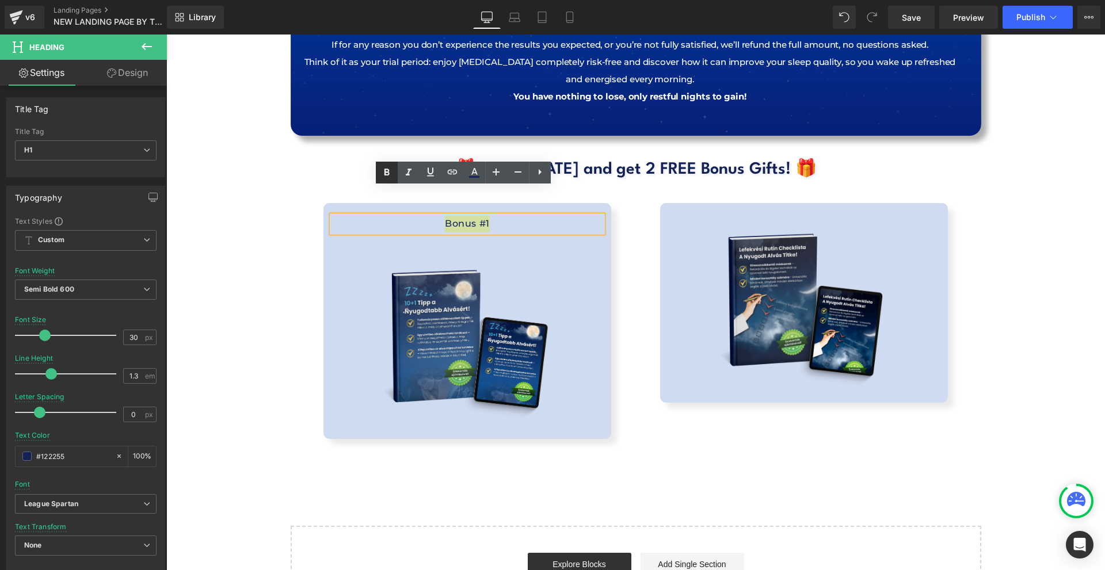
click at [391, 176] on icon at bounding box center [387, 173] width 14 height 14
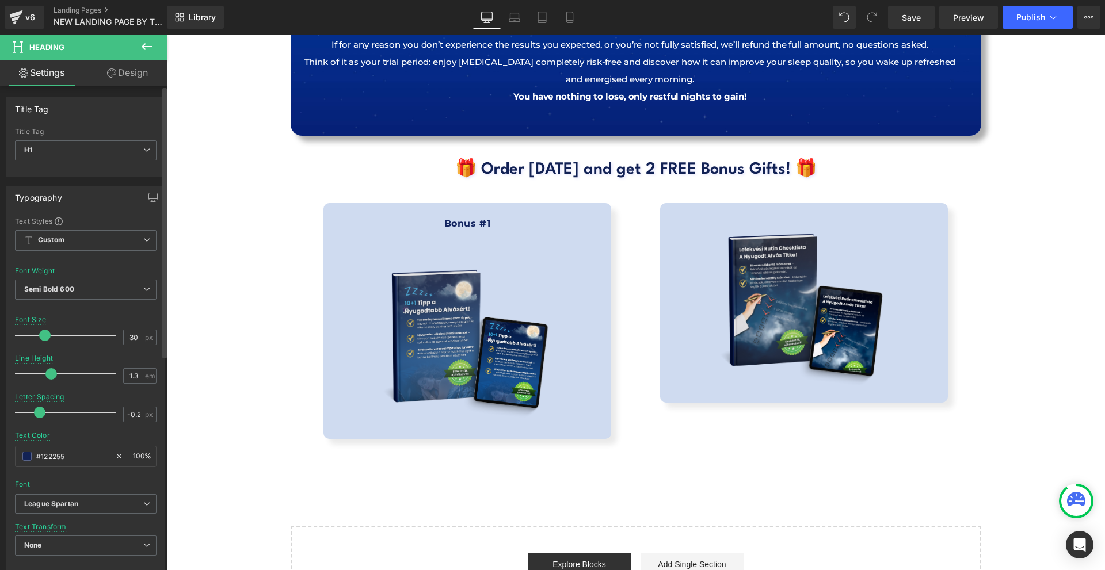
type input "-0.3"
drag, startPoint x: 40, startPoint y: 411, endPoint x: 33, endPoint y: 411, distance: 6.3
click at [33, 411] on span at bounding box center [34, 413] width 12 height 12
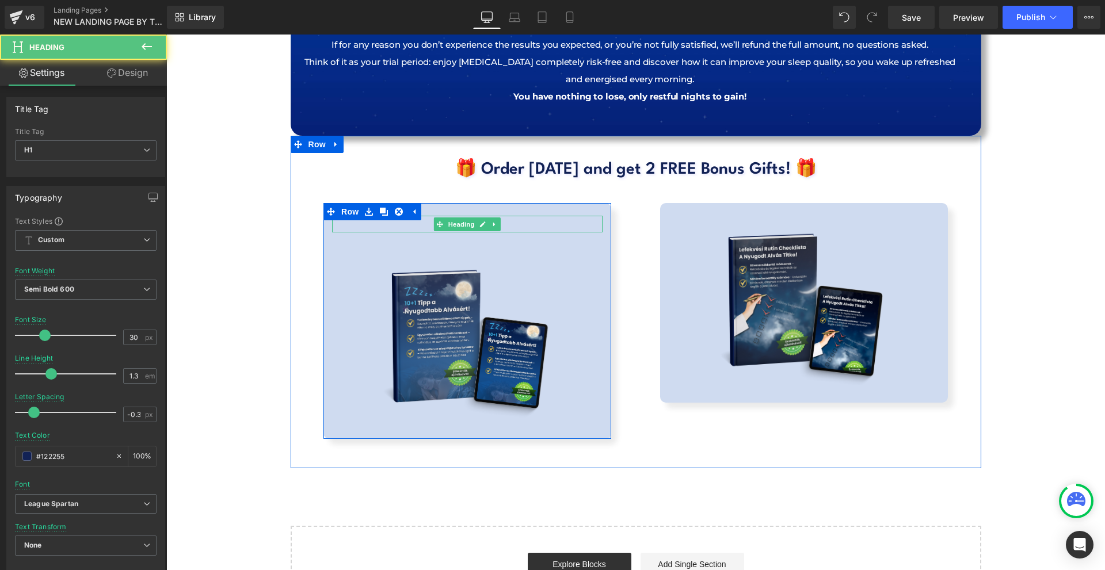
click at [514, 216] on div "Bonus #1" at bounding box center [467, 224] width 270 height 17
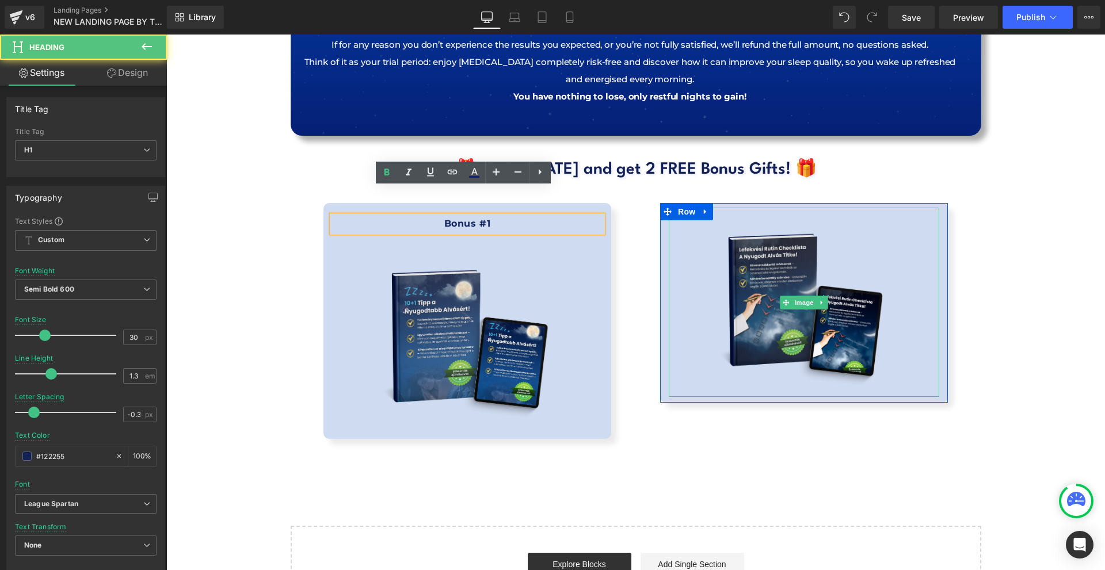
click at [675, 353] on div at bounding box center [804, 302] width 270 height 189
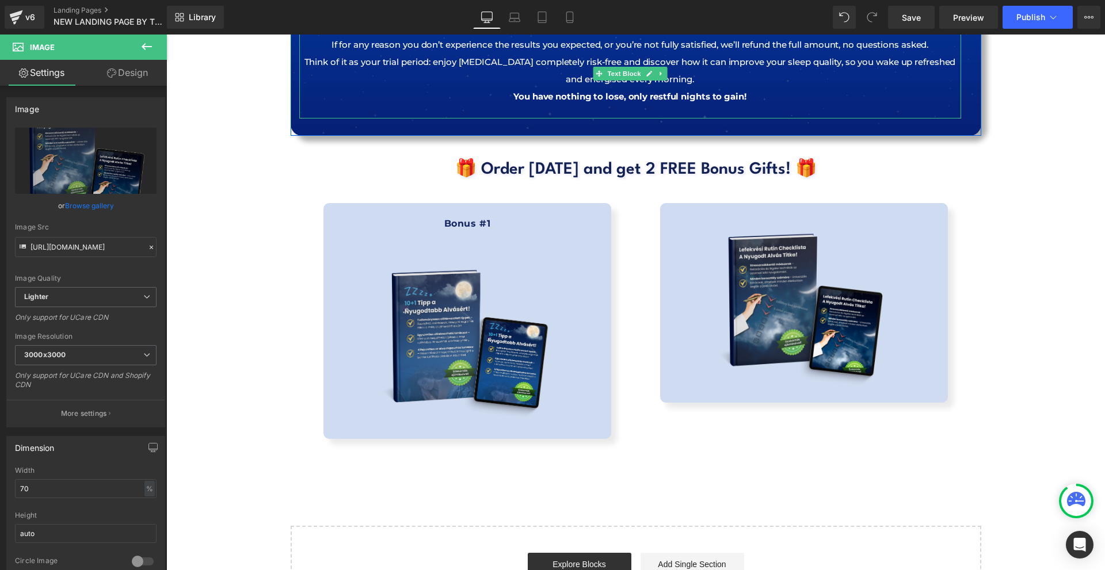
click at [911, 33] on div "Library Desktop Desktop Laptop Tablet Mobile Save Preview Publish Scheduled Vie…" at bounding box center [636, 17] width 938 height 35
click at [917, 18] on span "Save" at bounding box center [911, 18] width 19 height 12
